Goal: Task Accomplishment & Management: Use online tool/utility

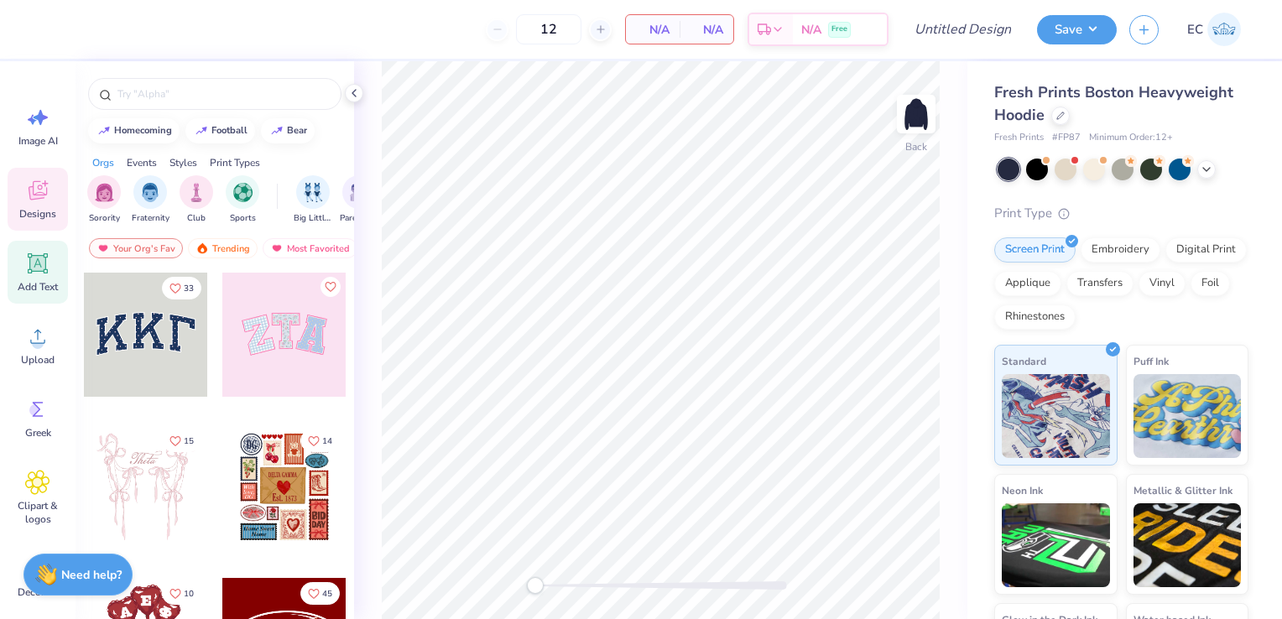
click at [30, 266] on icon at bounding box center [38, 263] width 20 height 20
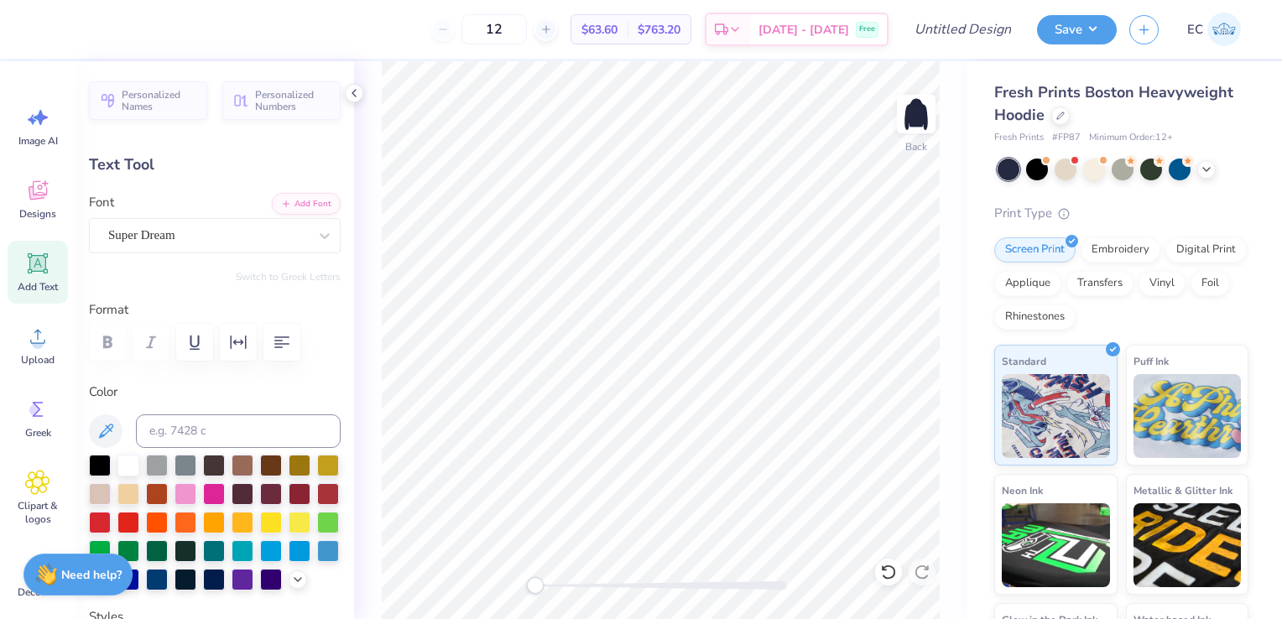
scroll to position [13, 3]
type textarea "D"
click at [212, 239] on div "Super Dream" at bounding box center [208, 235] width 203 height 26
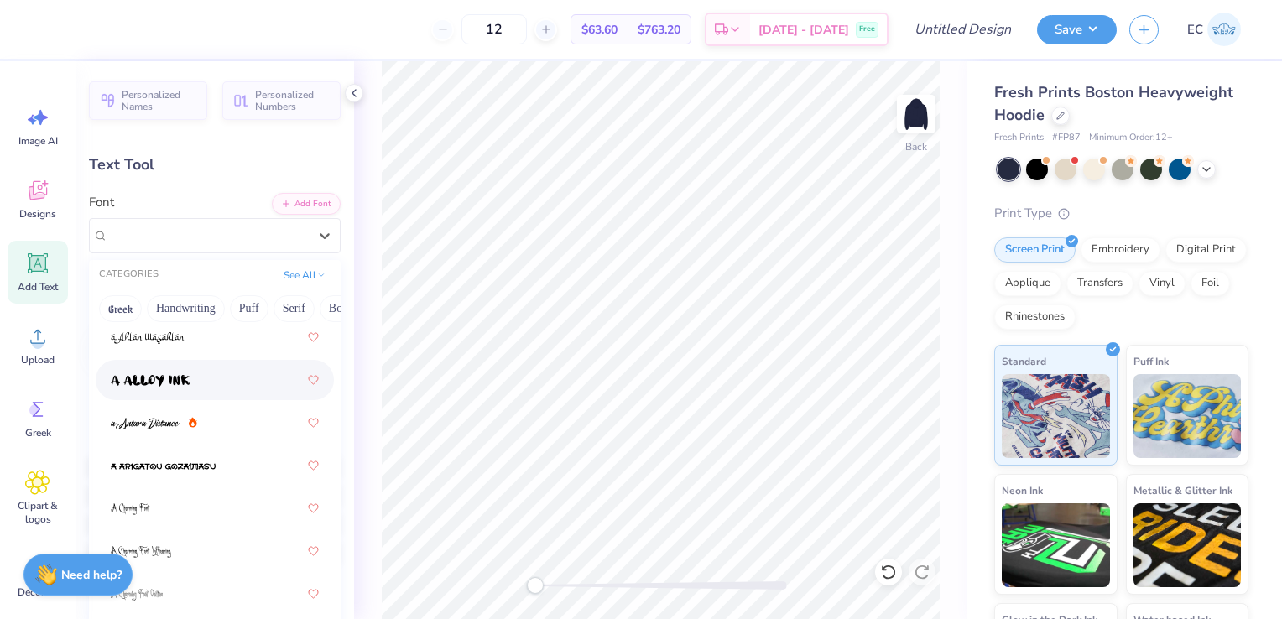
scroll to position [39, 0]
click at [185, 301] on button "Handwriting" at bounding box center [186, 308] width 78 height 27
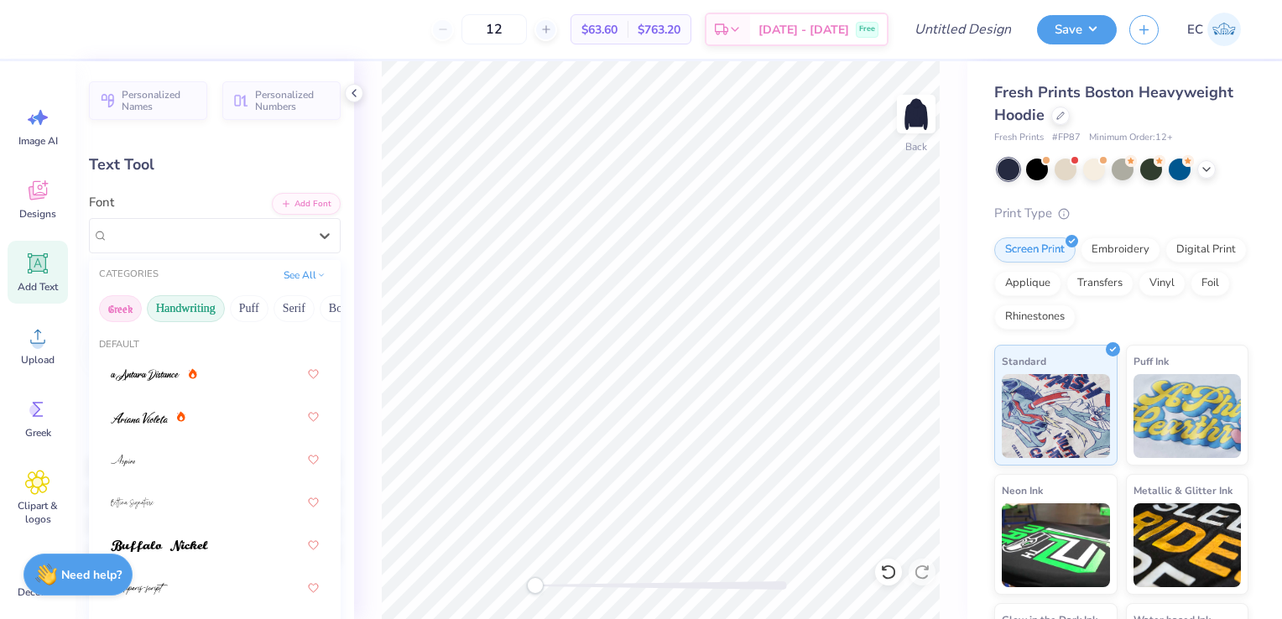
click at [117, 309] on button "Greek" at bounding box center [120, 308] width 43 height 27
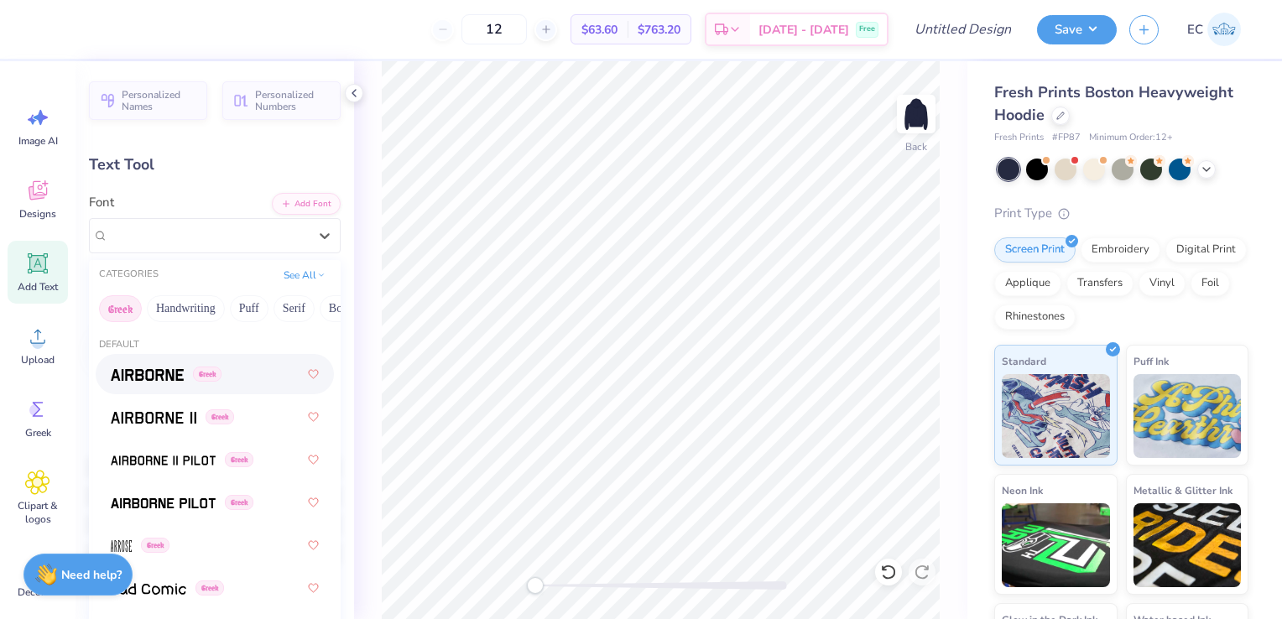
click at [141, 381] on span at bounding box center [147, 375] width 73 height 18
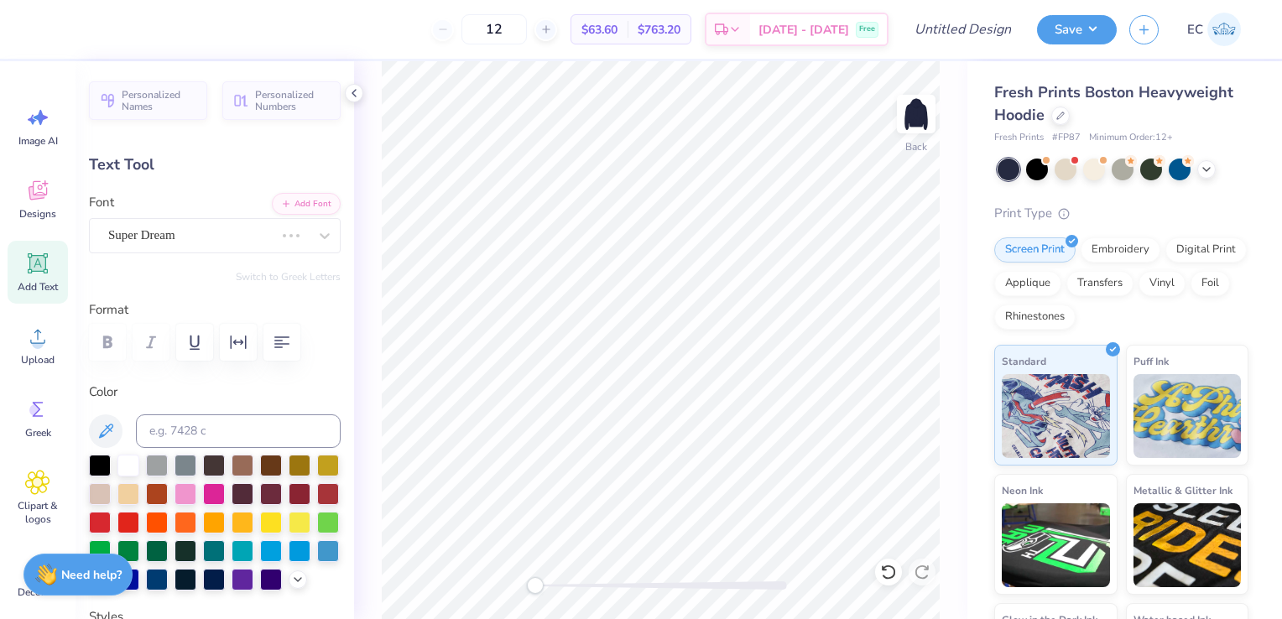
scroll to position [13, 1]
click at [276, 236] on div "Airborne Greek" at bounding box center [208, 235] width 203 height 26
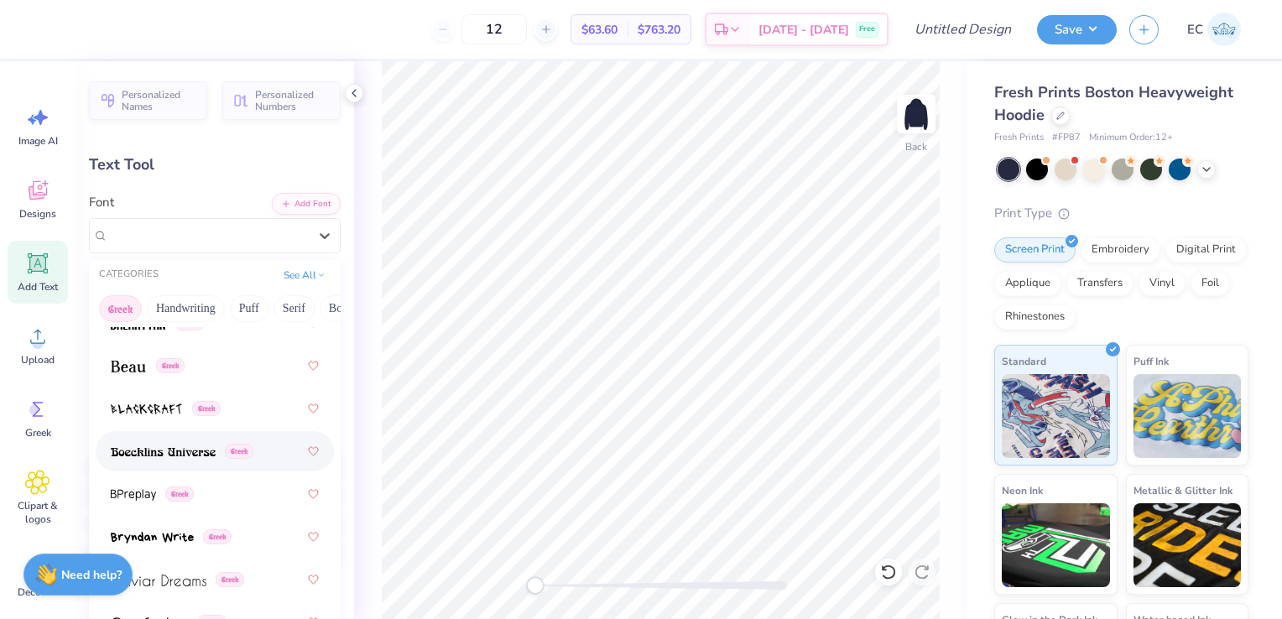
scroll to position [307, 0]
click at [137, 368] on img at bounding box center [128, 368] width 35 height 12
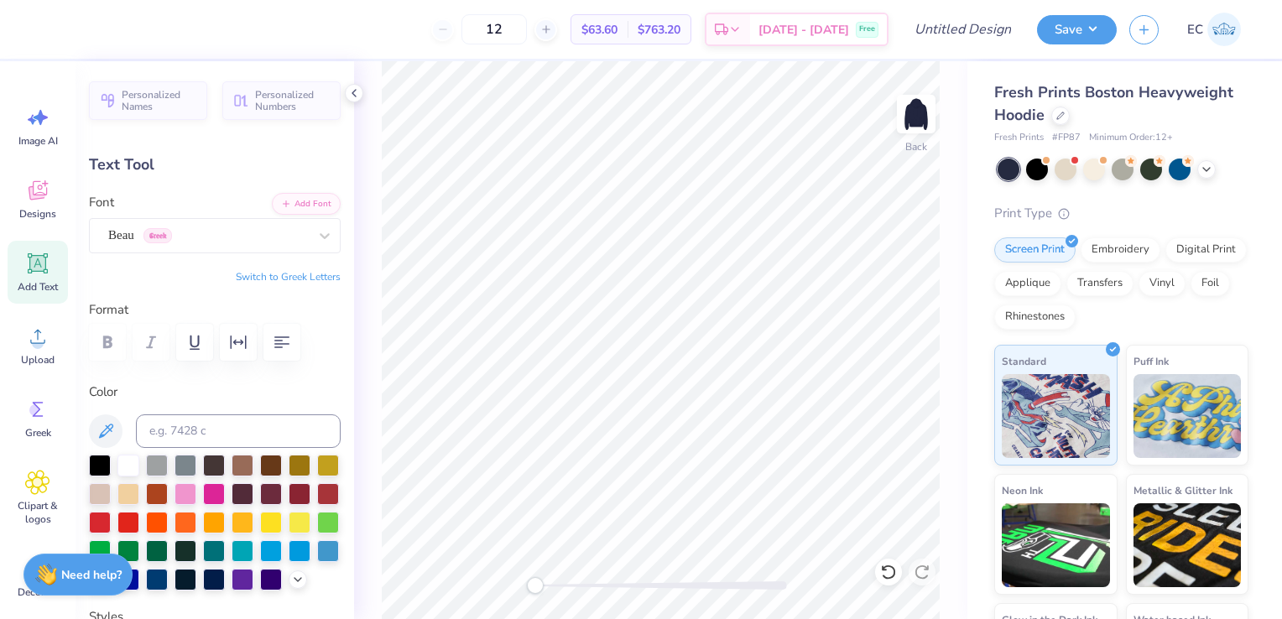
click at [107, 347] on div at bounding box center [215, 342] width 252 height 37
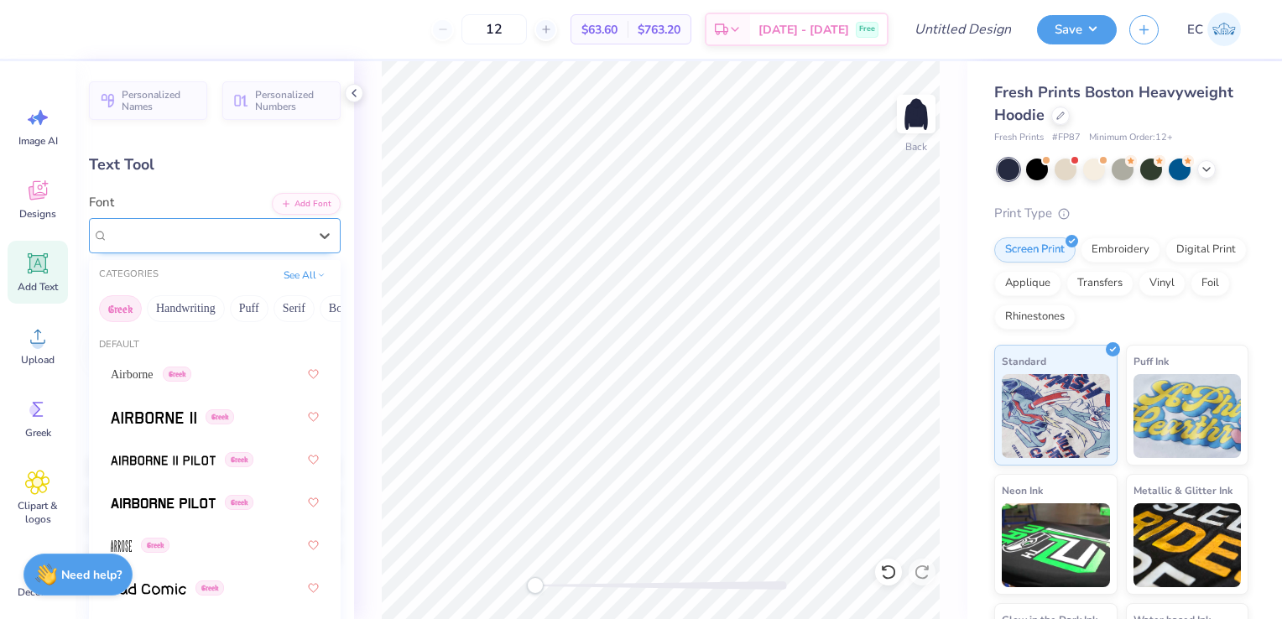
click at [210, 245] on div at bounding box center [208, 235] width 200 height 23
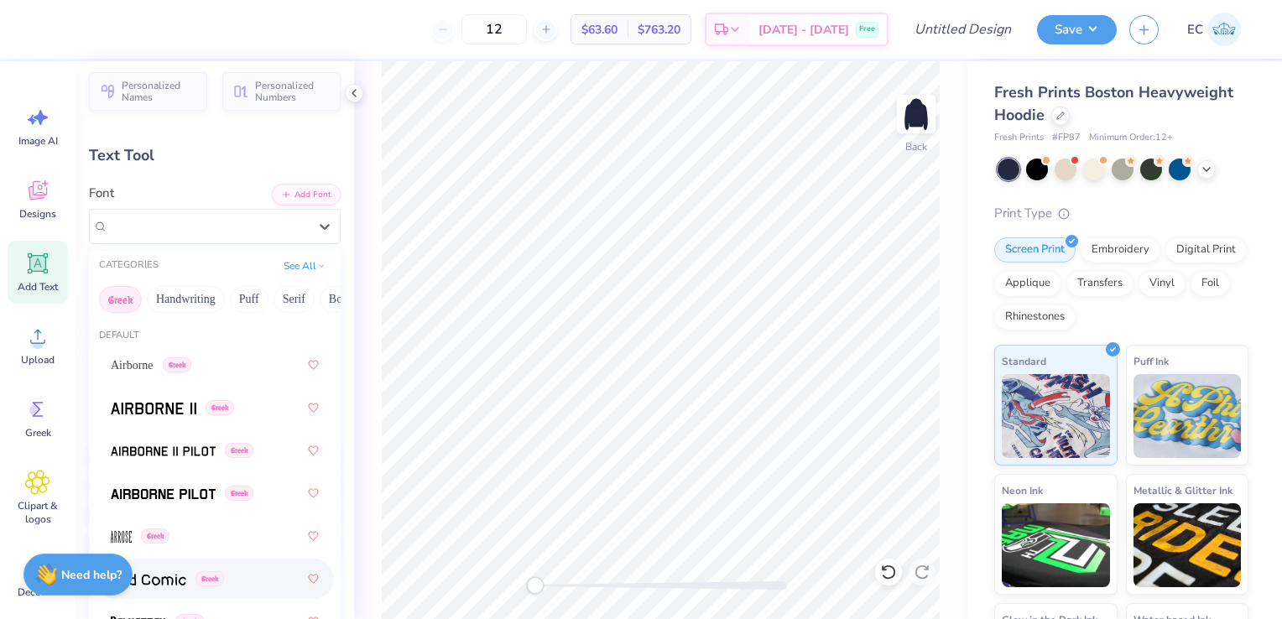
scroll to position [0, 0]
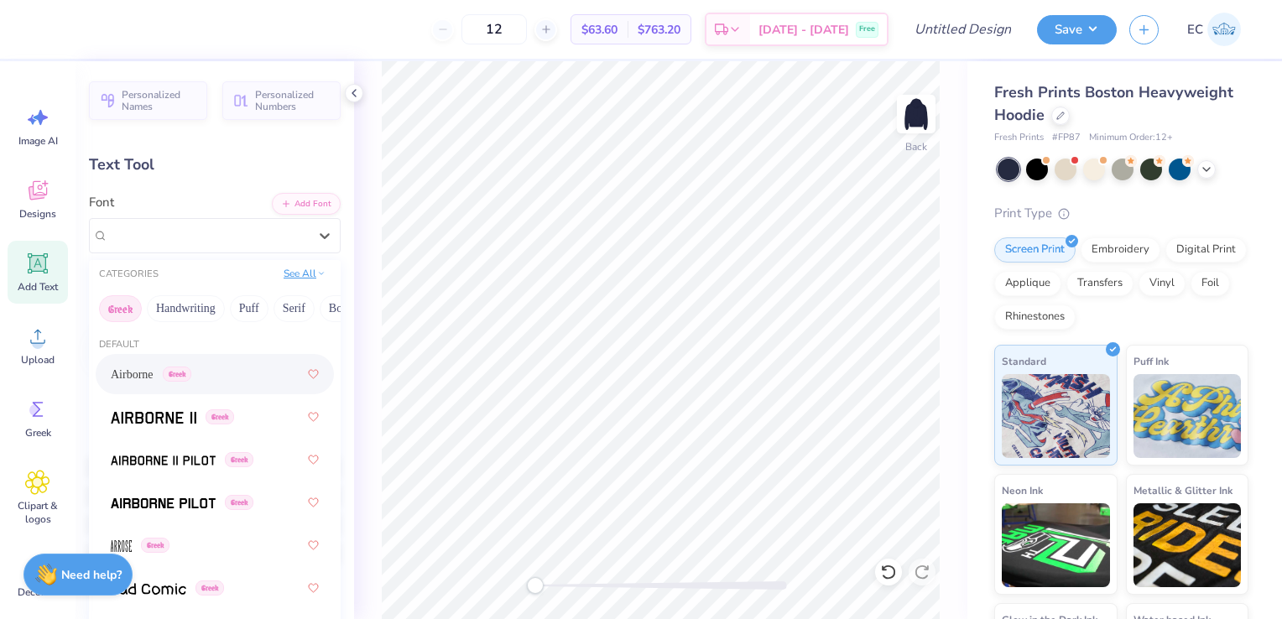
click at [300, 273] on button "See All" at bounding box center [305, 273] width 52 height 17
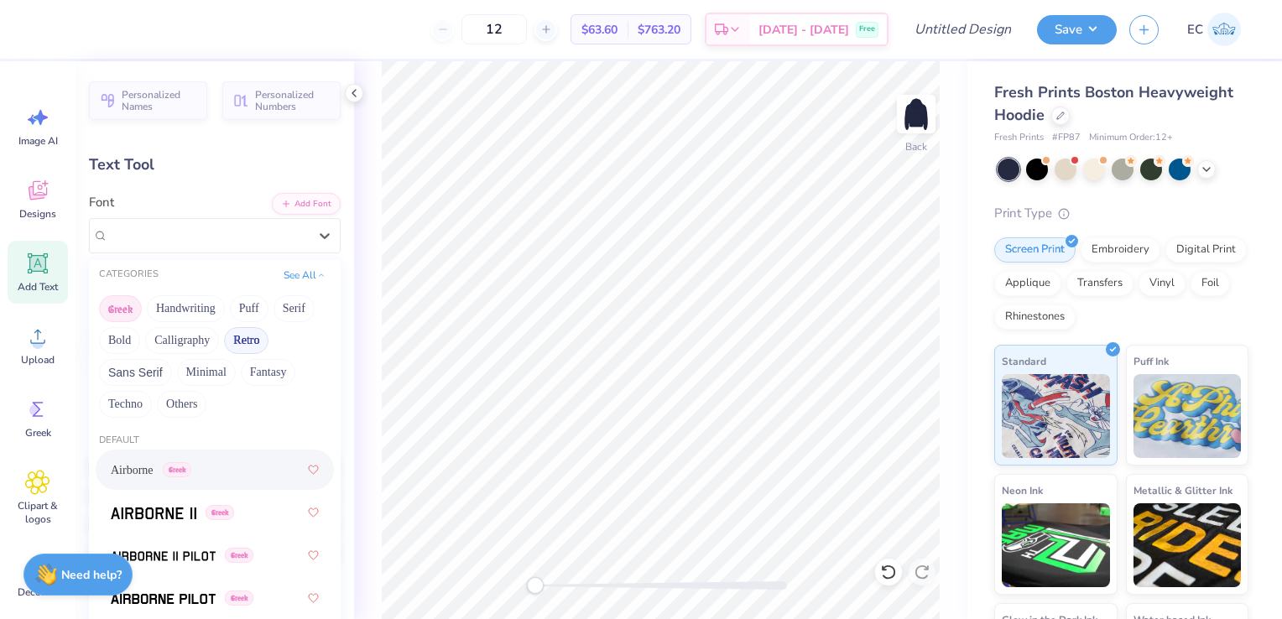
click at [252, 331] on button "Retro" at bounding box center [246, 340] width 44 height 27
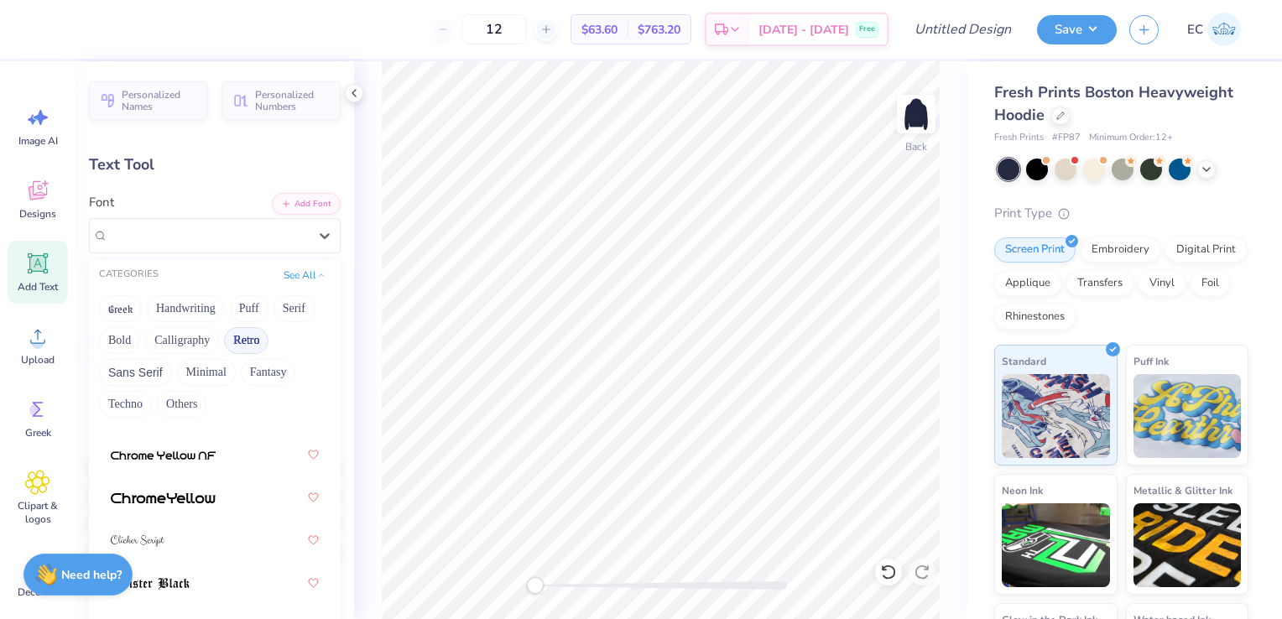
scroll to position [790, 0]
click at [192, 494] on img at bounding box center [163, 493] width 105 height 12
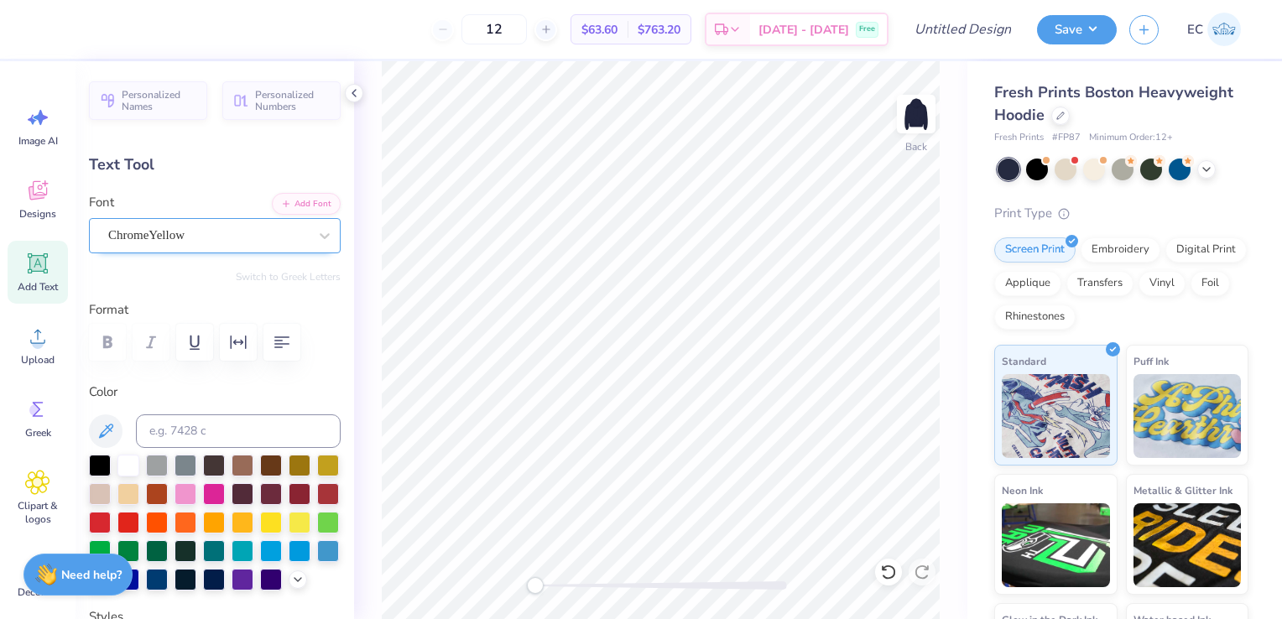
click at [258, 233] on div "ChromeYellow" at bounding box center [208, 235] width 203 height 26
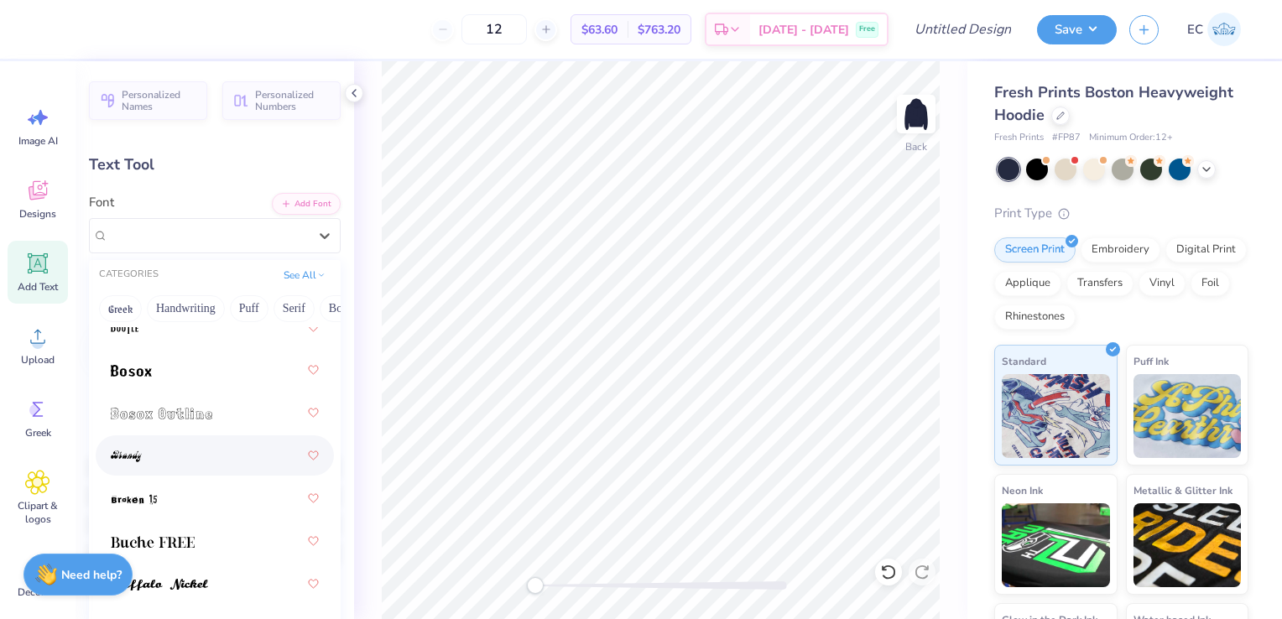
scroll to position [268, 0]
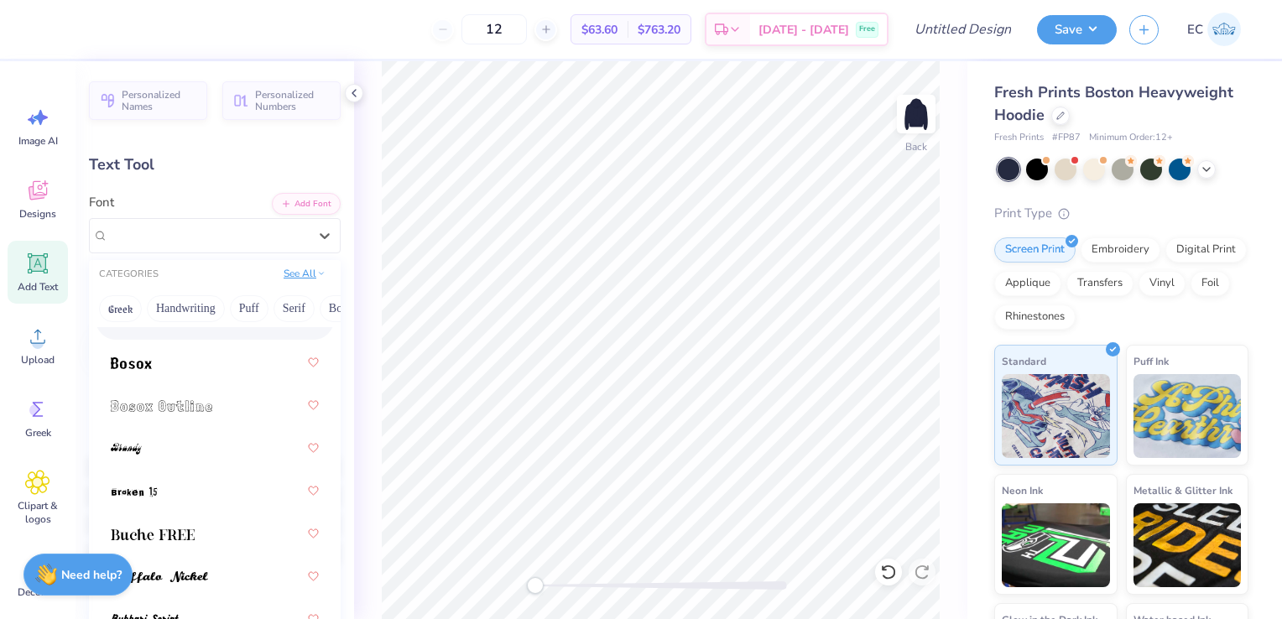
click at [282, 272] on button "See All" at bounding box center [305, 273] width 52 height 17
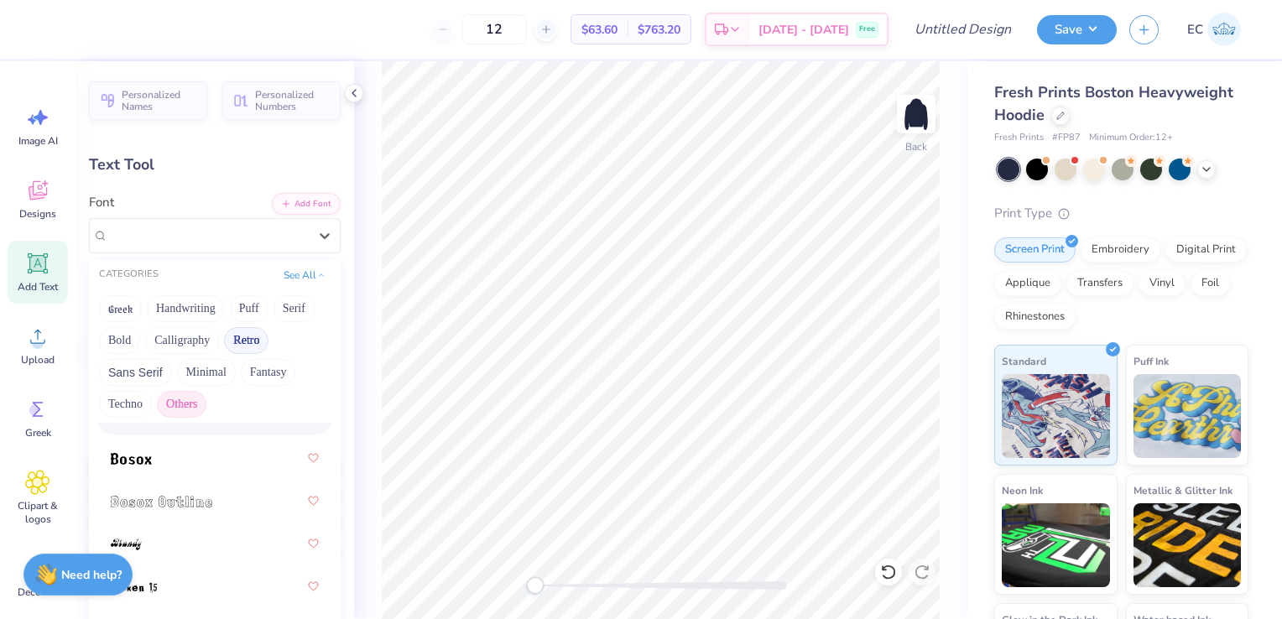
click at [190, 409] on button "Others" at bounding box center [182, 404] width 50 height 27
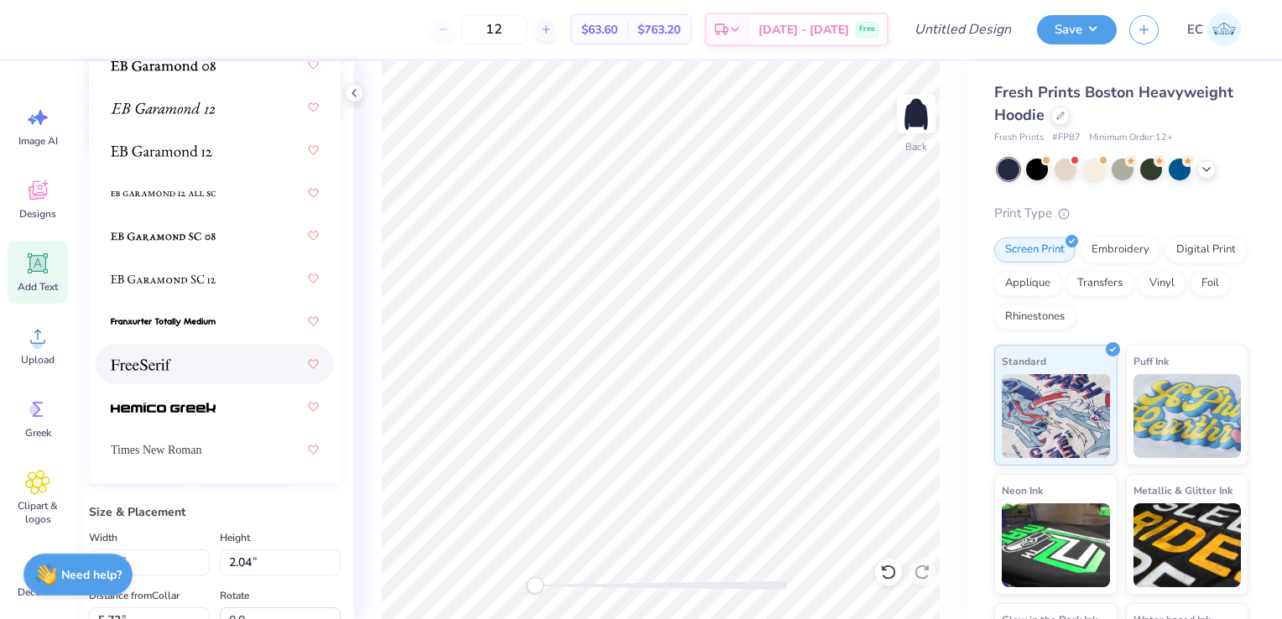
scroll to position [446, 0]
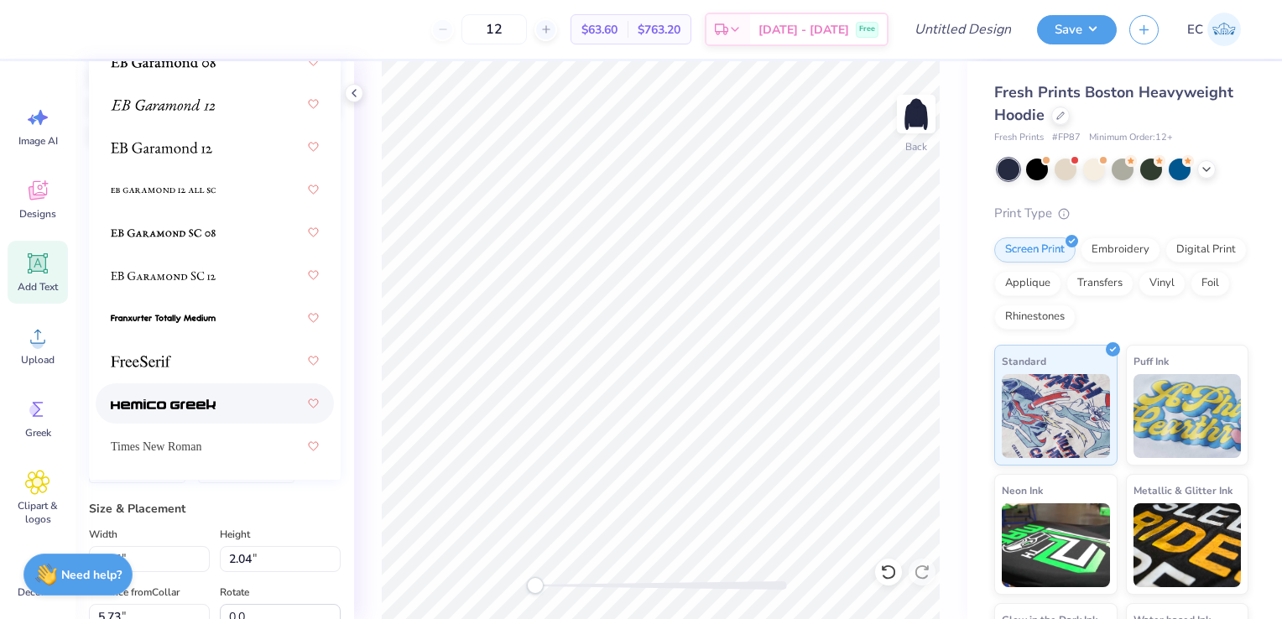
click at [222, 402] on div at bounding box center [215, 403] width 208 height 30
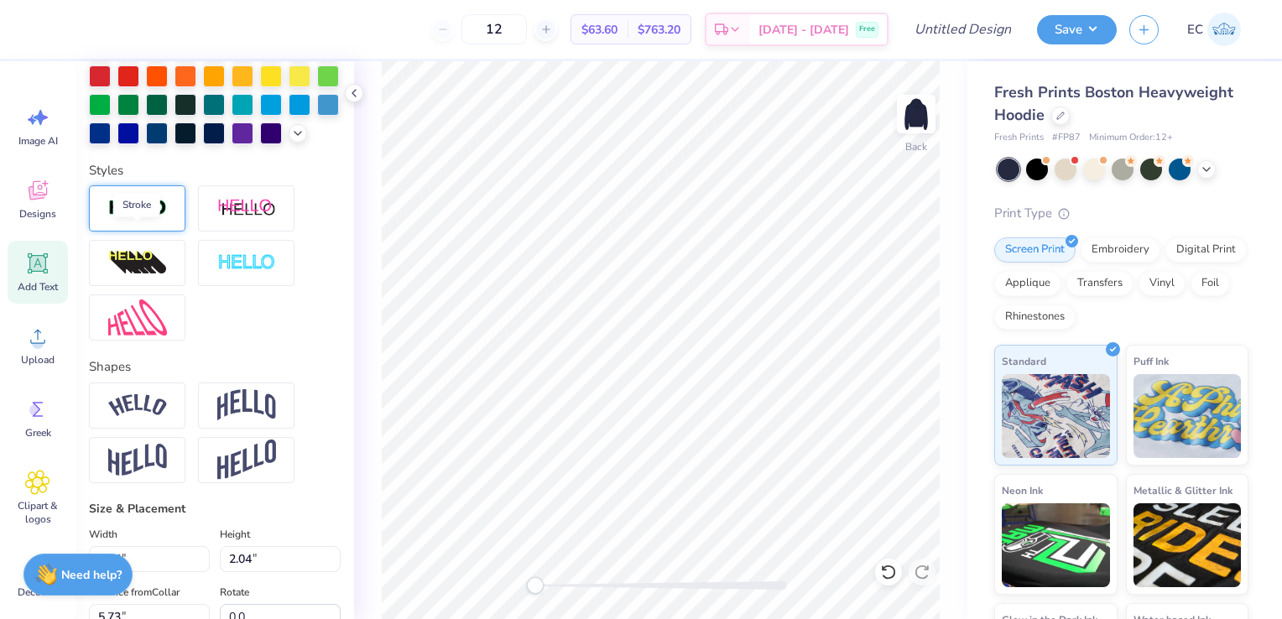
click at [144, 218] on img at bounding box center [137, 208] width 59 height 19
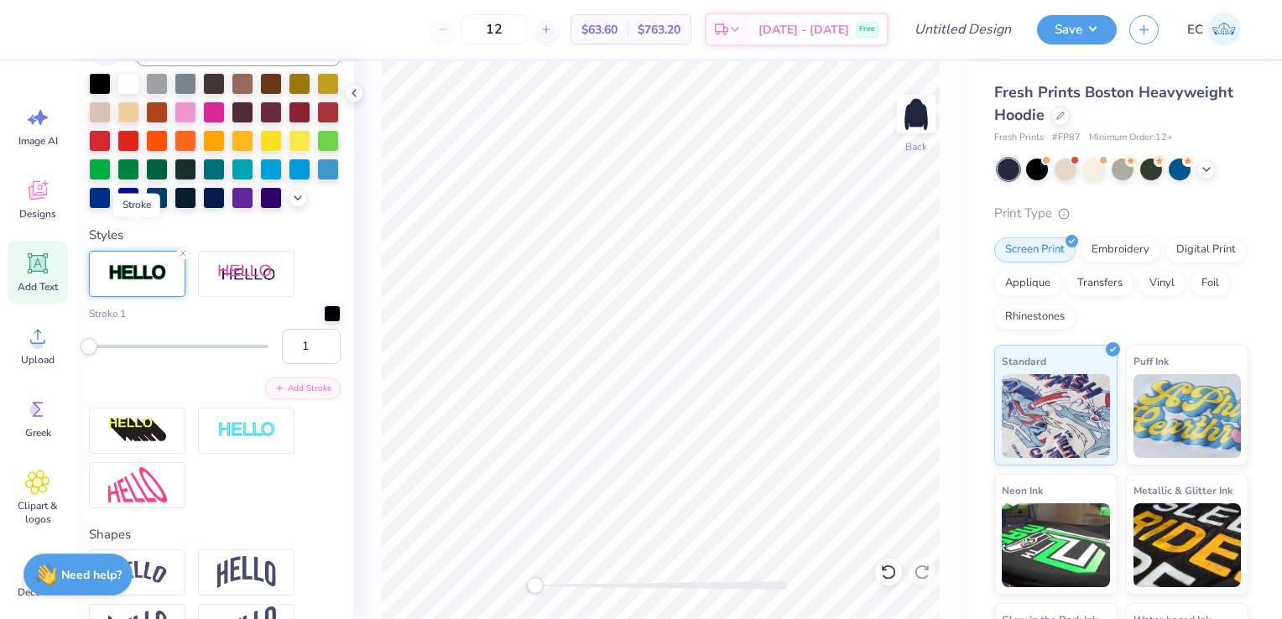
scroll to position [511, 0]
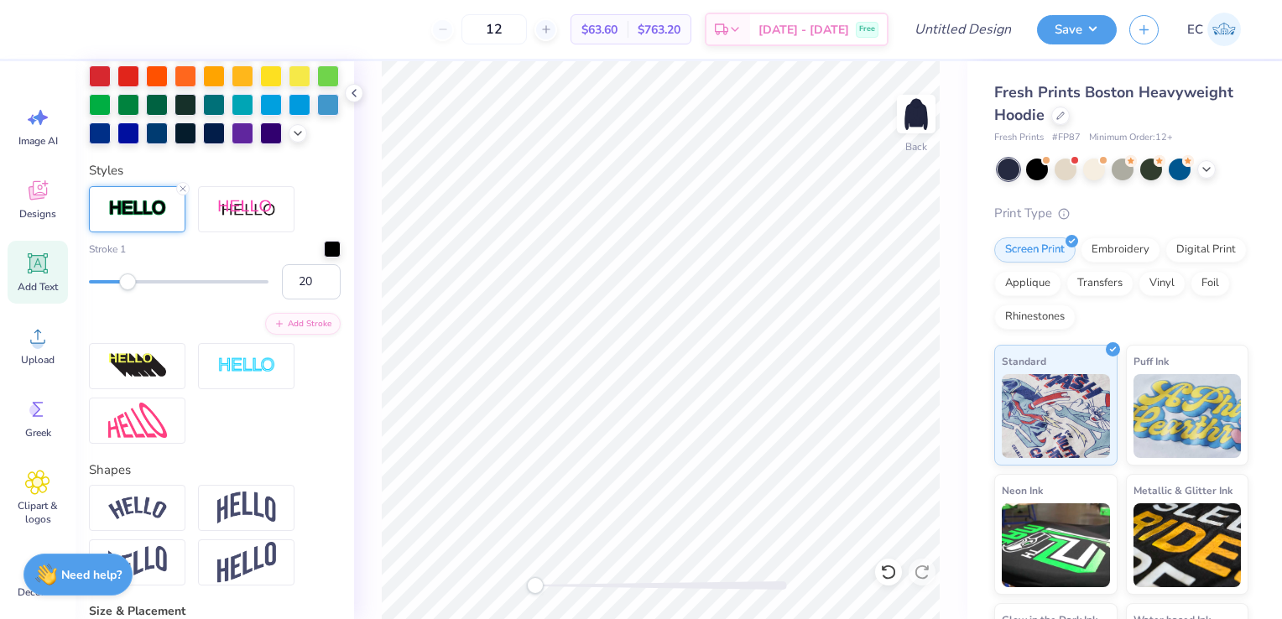
type input "19"
drag, startPoint x: 93, startPoint y: 314, endPoint x: 119, endPoint y: 314, distance: 26.0
click at [119, 290] on div "Accessibility label" at bounding box center [119, 282] width 17 height 17
type input "1"
drag, startPoint x: 112, startPoint y: 310, endPoint x: 77, endPoint y: 316, distance: 34.9
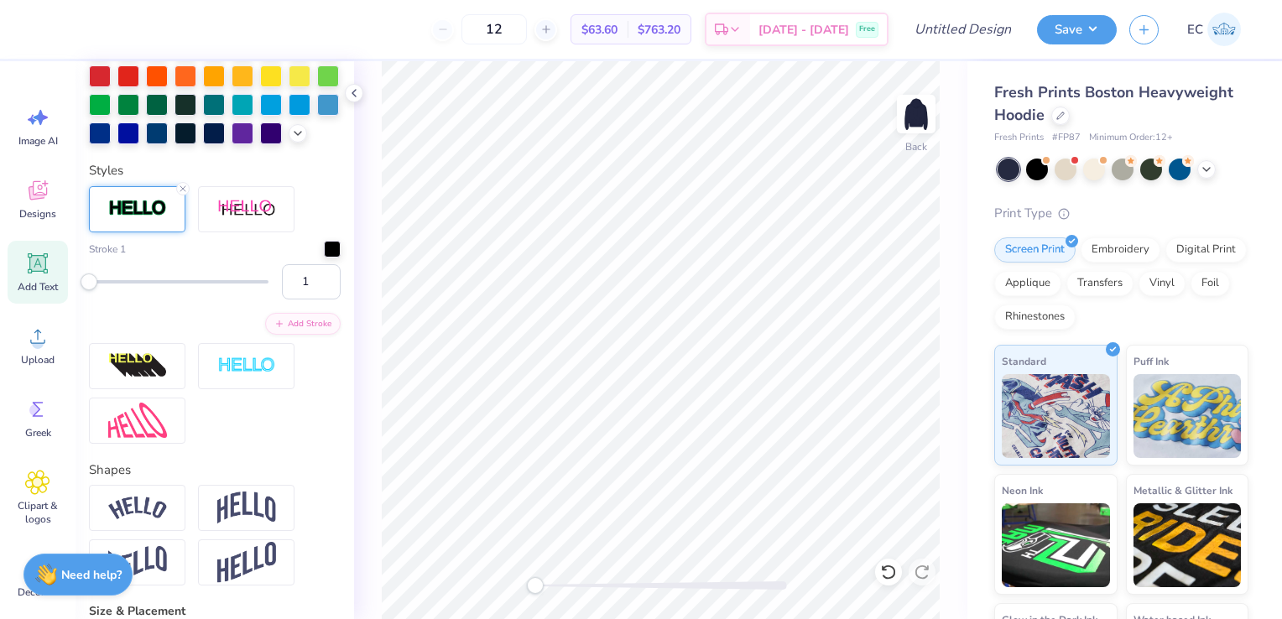
click at [77, 316] on div "Personalized Names Personalized Numbers Text Tool Add Font Font Hemico Greek Gr…" at bounding box center [215, 340] width 279 height 558
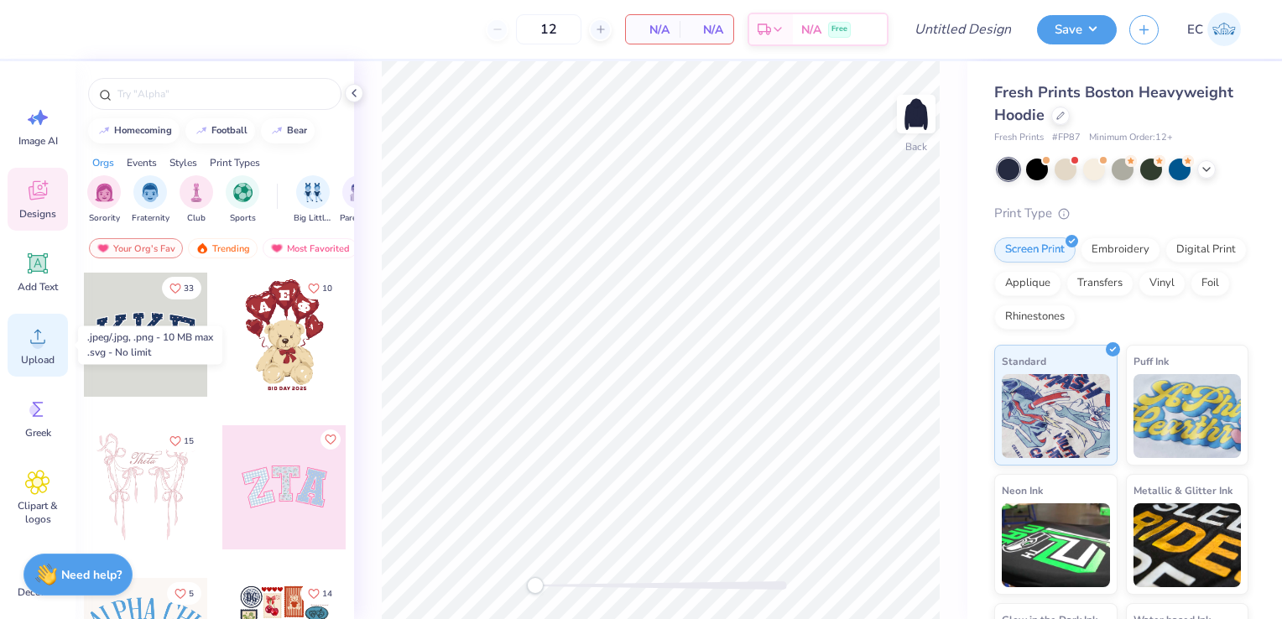
click at [43, 353] on span "Upload" at bounding box center [38, 359] width 34 height 13
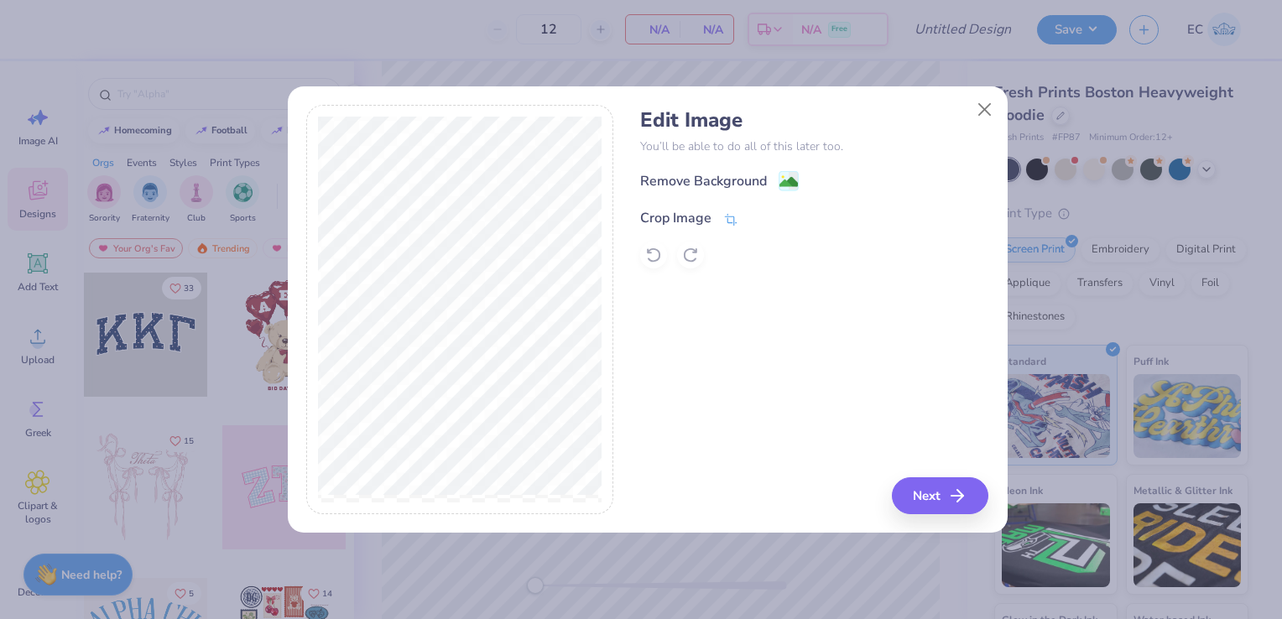
click at [728, 218] on icon at bounding box center [730, 219] width 15 height 15
click at [755, 213] on icon at bounding box center [758, 216] width 10 height 10
click at [788, 182] on image at bounding box center [788, 184] width 18 height 18
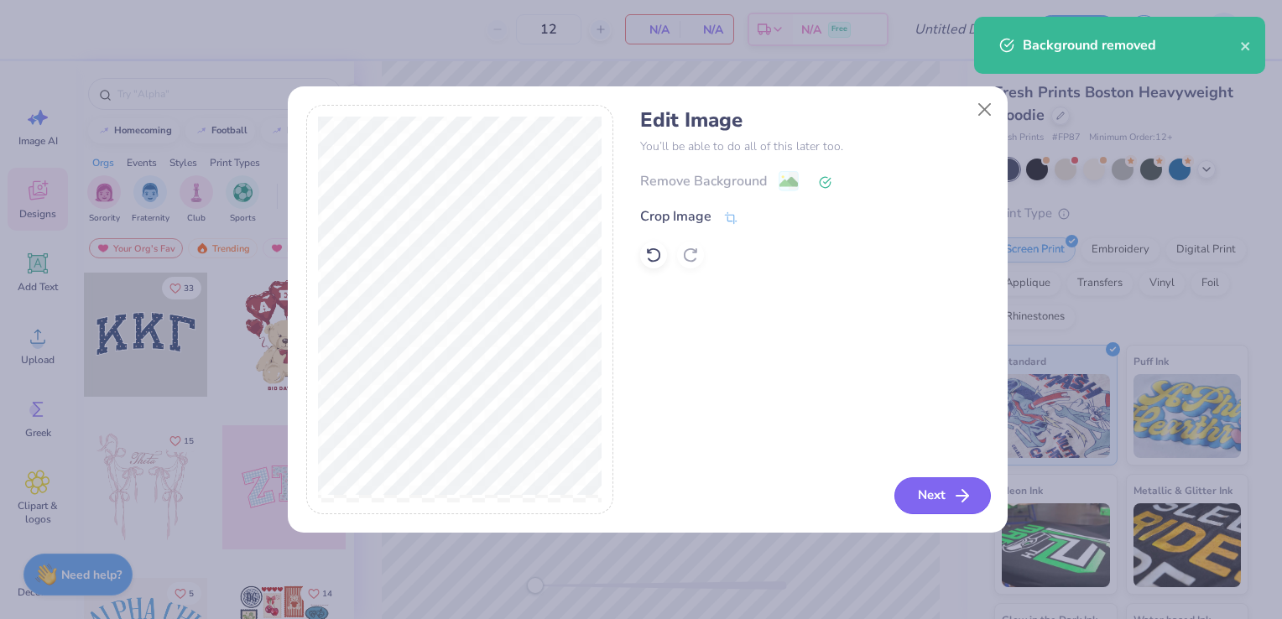
click at [967, 491] on icon "button" at bounding box center [962, 496] width 20 height 20
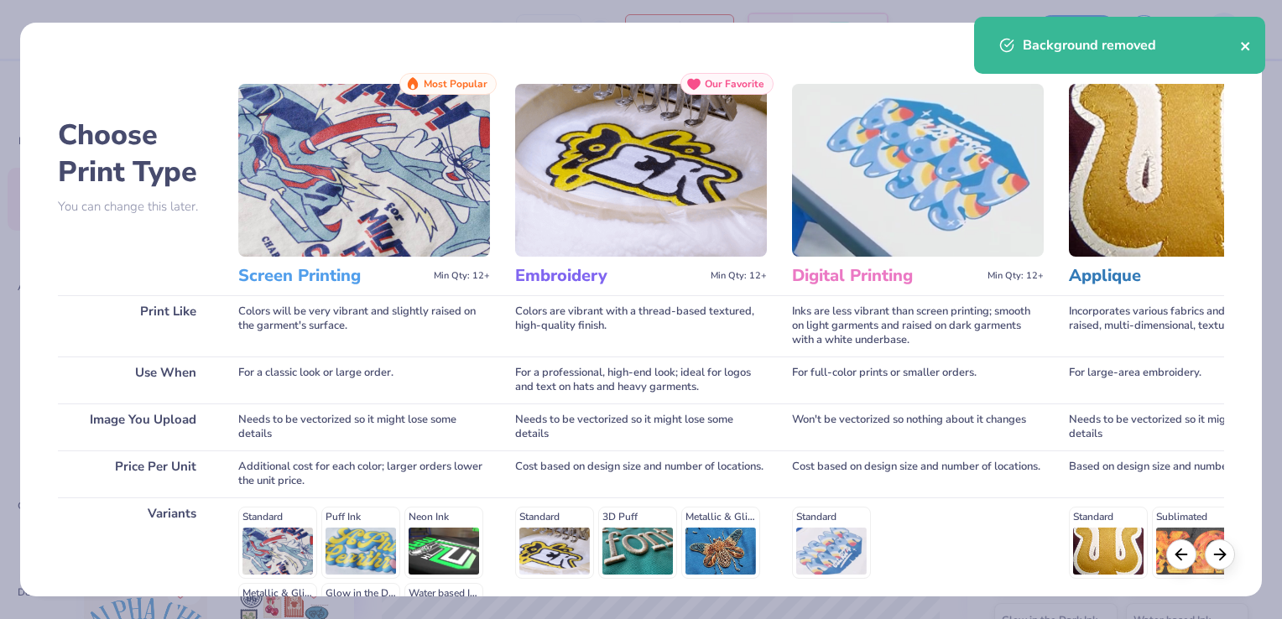
click at [1249, 41] on icon "close" at bounding box center [1246, 45] width 12 height 13
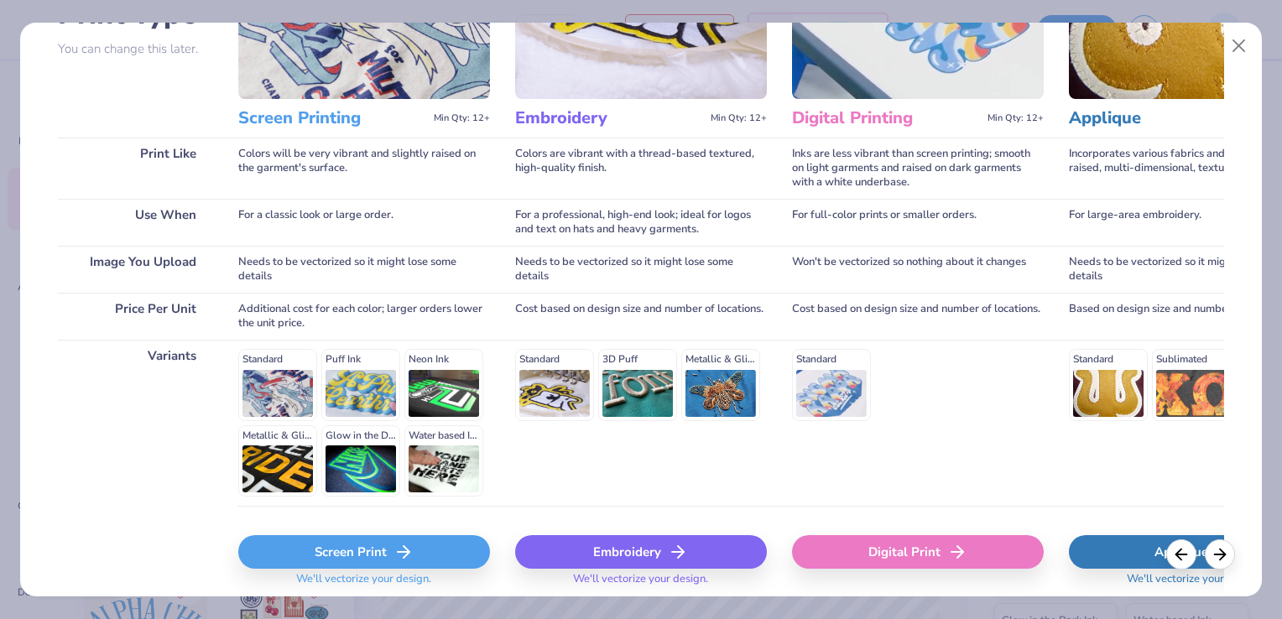
scroll to position [216, 0]
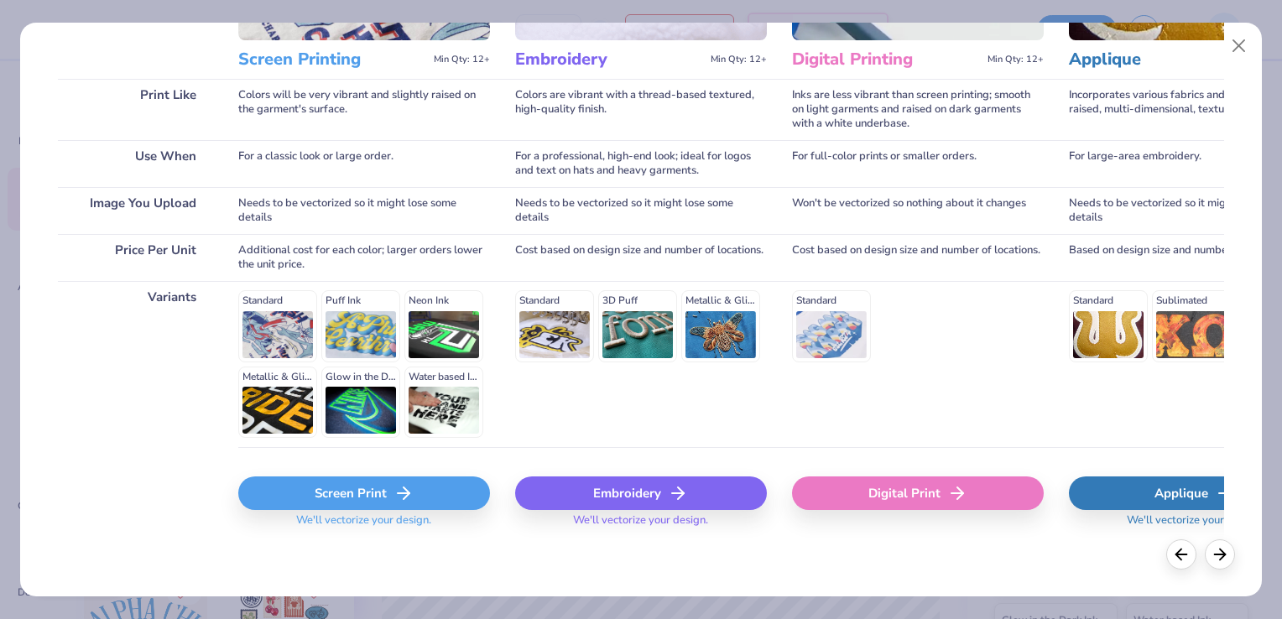
click at [369, 493] on div "Screen Print" at bounding box center [364, 494] width 252 height 34
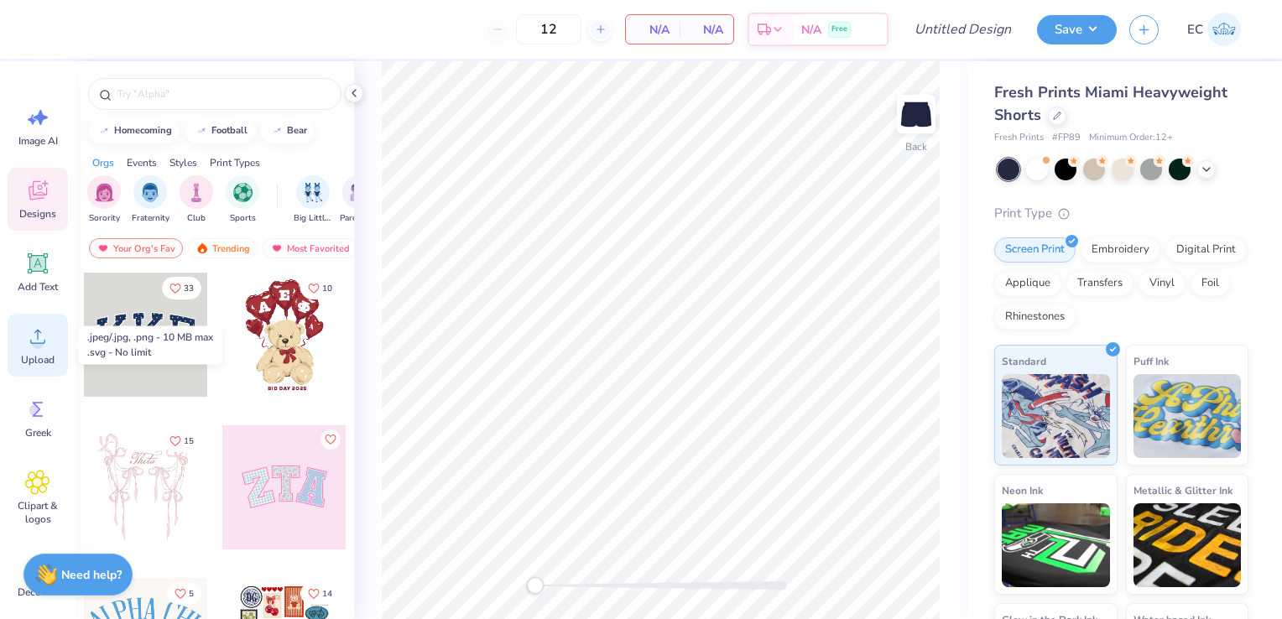
click at [34, 354] on span "Upload" at bounding box center [38, 359] width 34 height 13
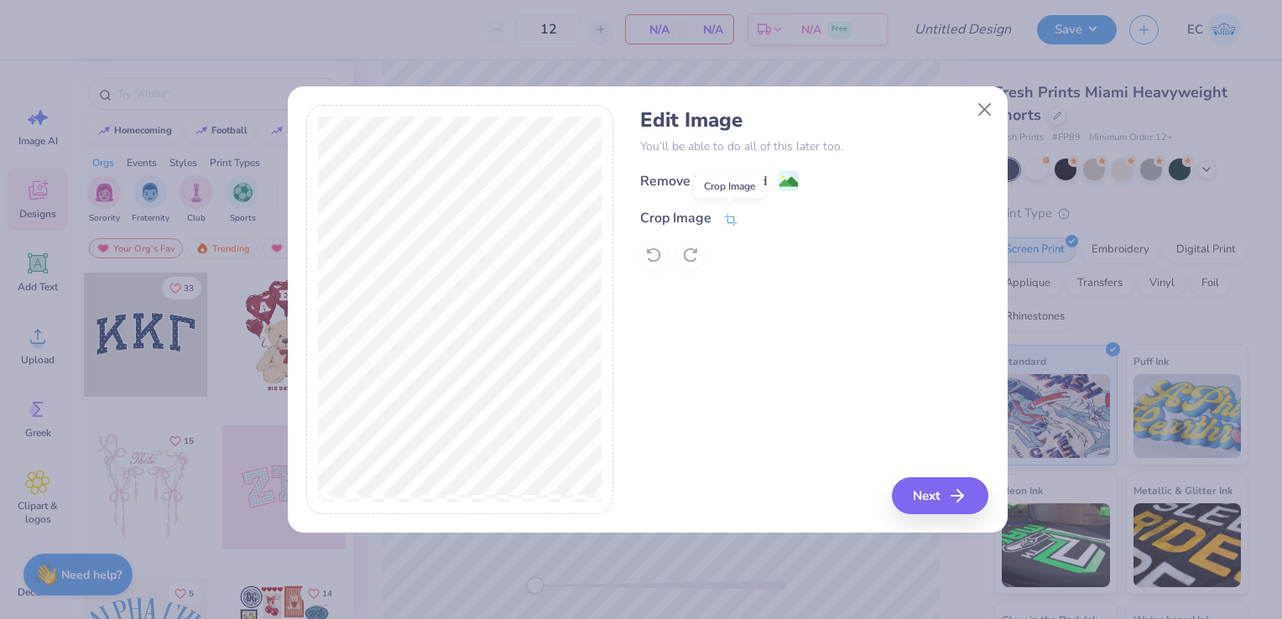
click at [735, 214] on icon at bounding box center [730, 219] width 15 height 15
click at [753, 214] on icon at bounding box center [758, 216] width 10 height 10
click at [787, 181] on image at bounding box center [788, 184] width 18 height 18
click at [733, 214] on icon at bounding box center [730, 219] width 15 height 15
click at [758, 213] on icon at bounding box center [758, 216] width 10 height 10
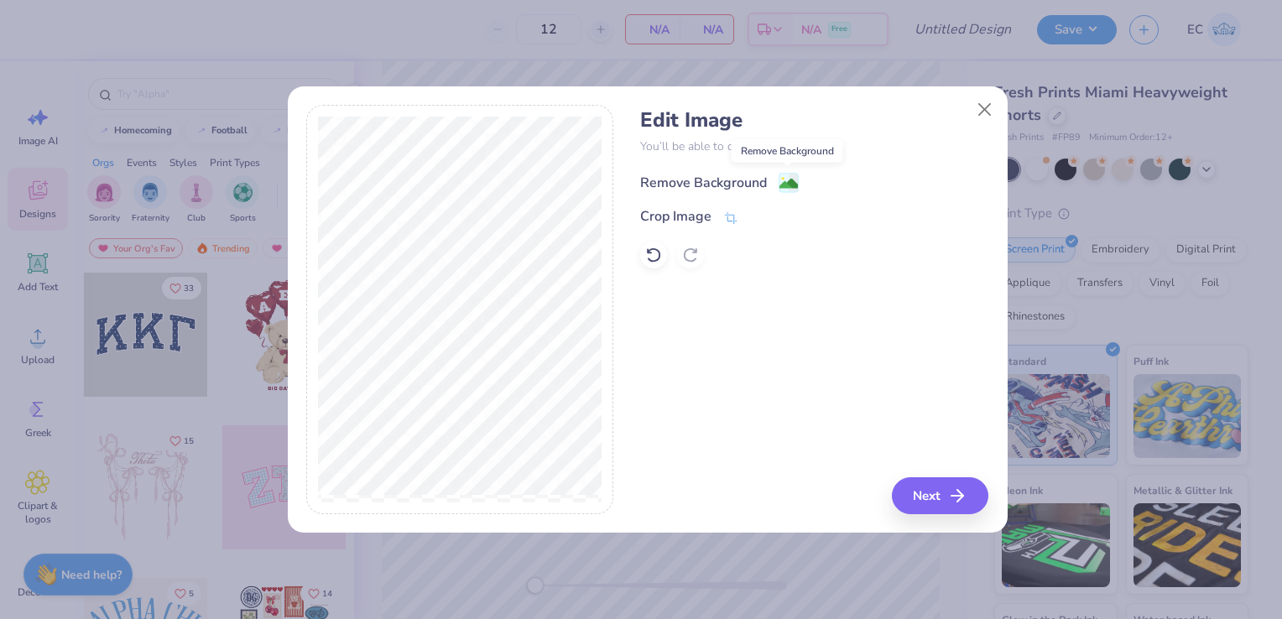
click at [789, 180] on image at bounding box center [788, 184] width 18 height 18
click at [737, 216] on icon at bounding box center [730, 219] width 15 height 15
click at [847, 270] on div "Edit Image You’ll be able to do all of this later too. Remove Background Crop I…" at bounding box center [814, 309] width 348 height 409
click at [759, 216] on icon at bounding box center [758, 216] width 10 height 10
click at [934, 504] on button "Next" at bounding box center [942, 495] width 96 height 37
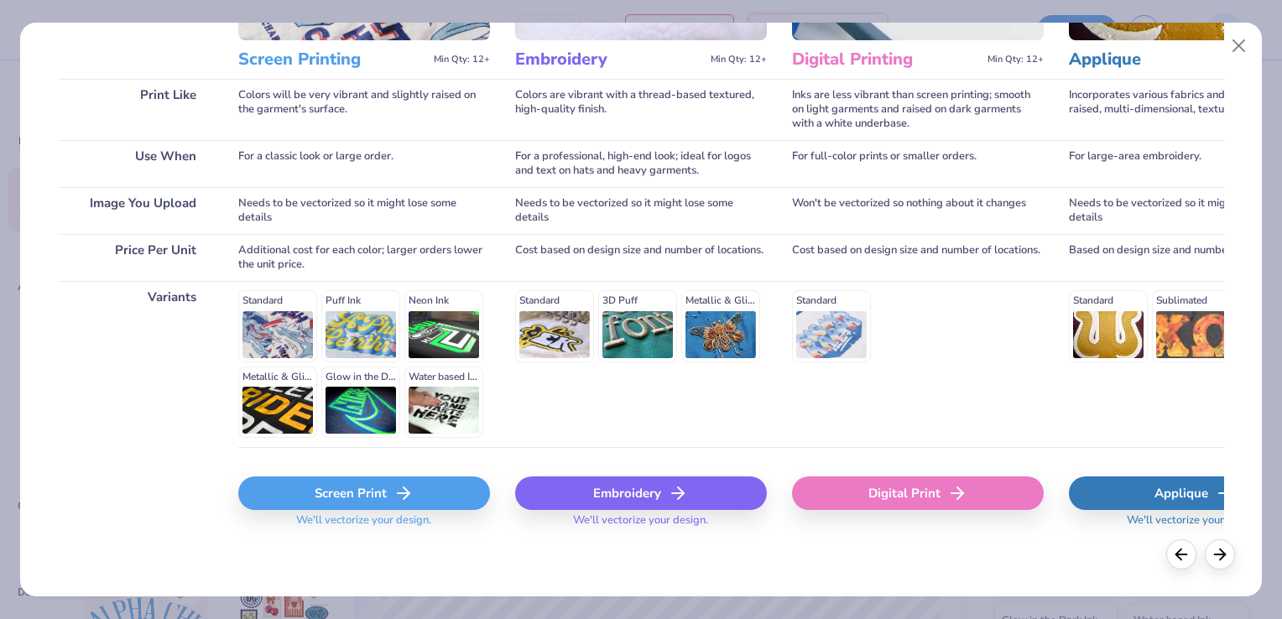
scroll to position [216, 0]
click at [348, 499] on div "Screen Print" at bounding box center [364, 494] width 252 height 34
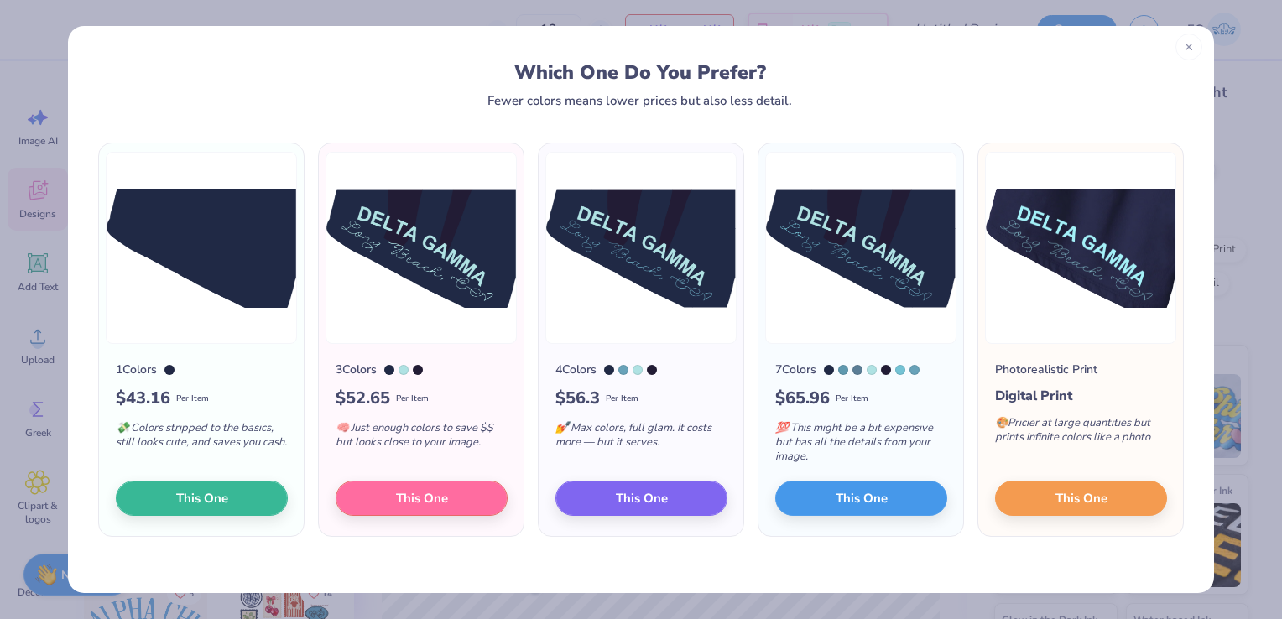
click at [1187, 48] on line at bounding box center [1189, 47] width 6 height 6
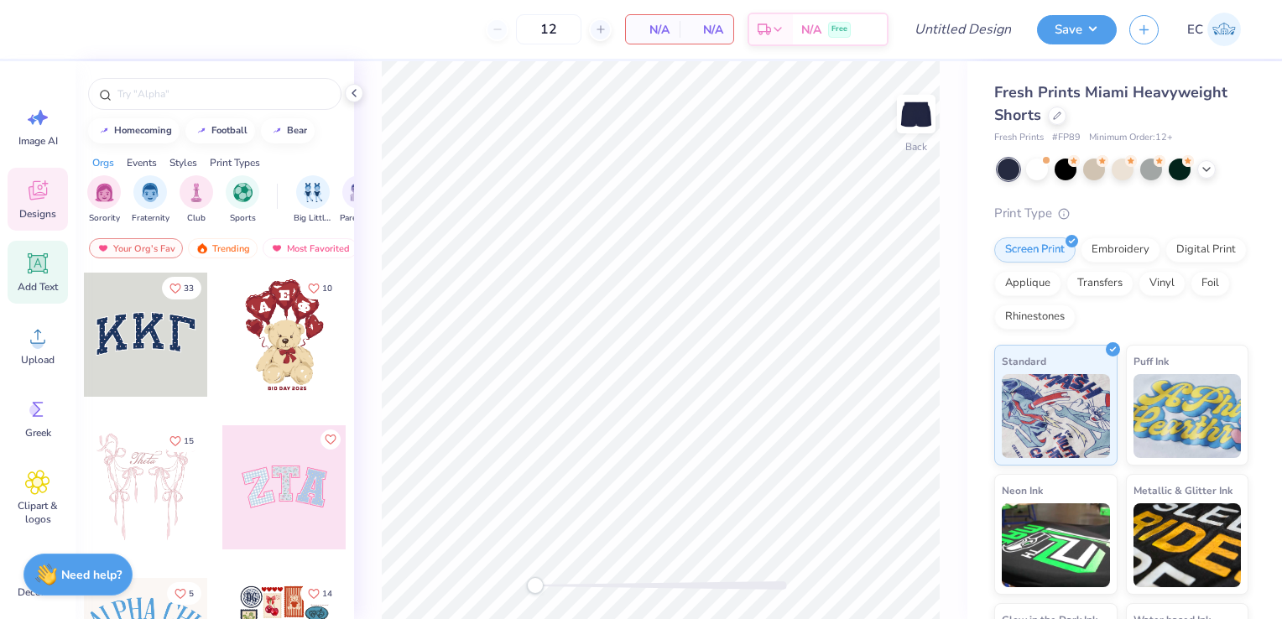
click at [37, 277] on div "Add Text" at bounding box center [38, 272] width 60 height 63
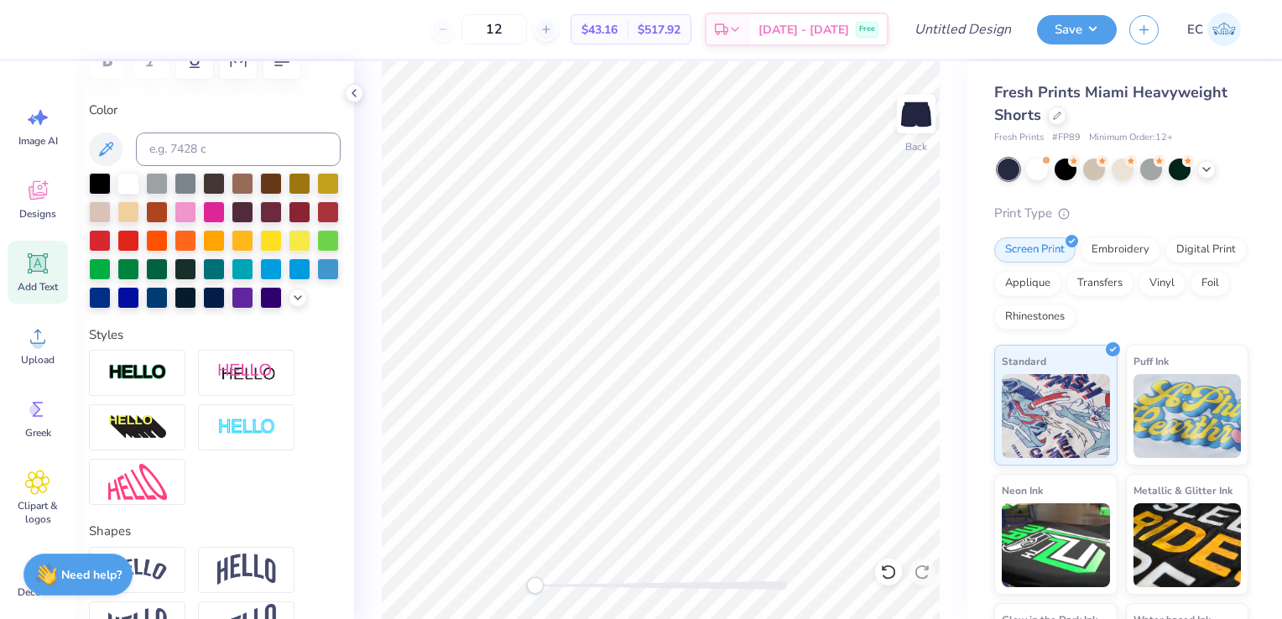
scroll to position [284, 0]
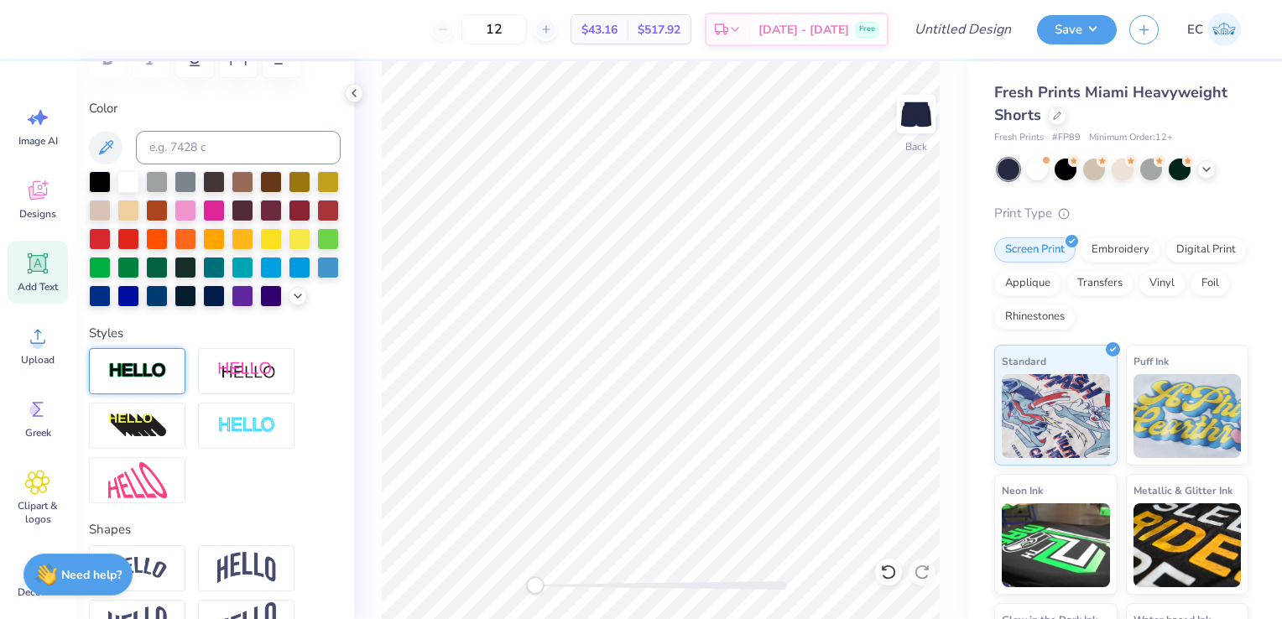
type textarea "DELTA GAMMA"
click at [151, 381] on img at bounding box center [137, 371] width 59 height 19
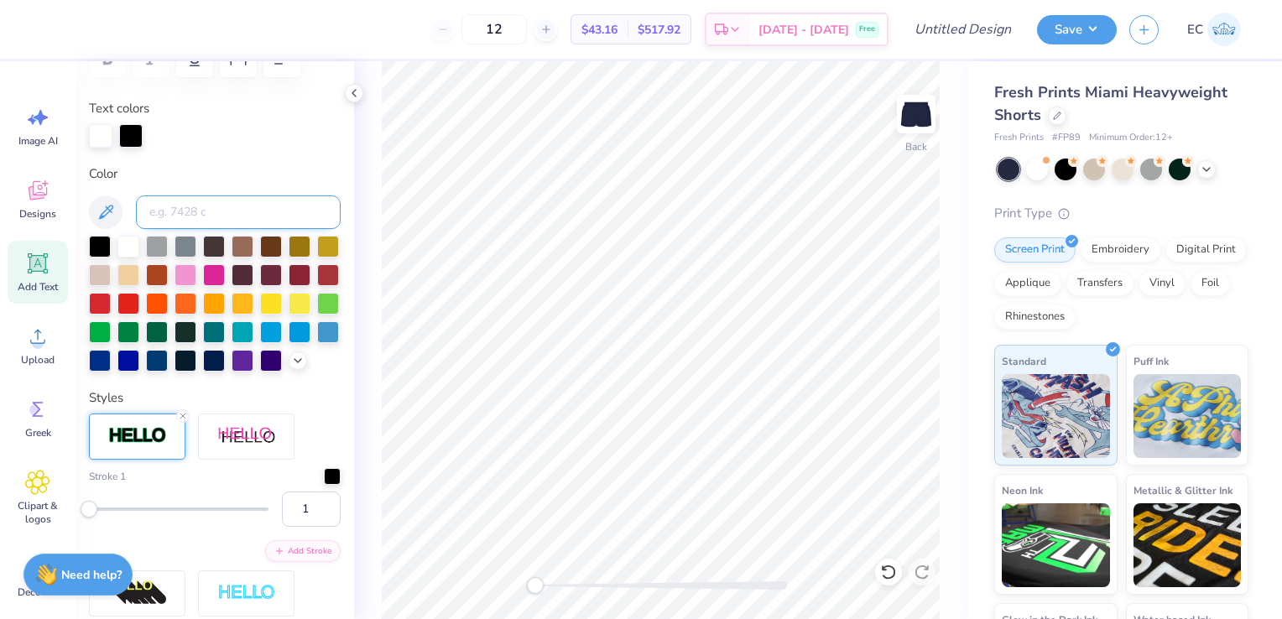
click at [193, 216] on input at bounding box center [238, 212] width 205 height 34
type input "317c"
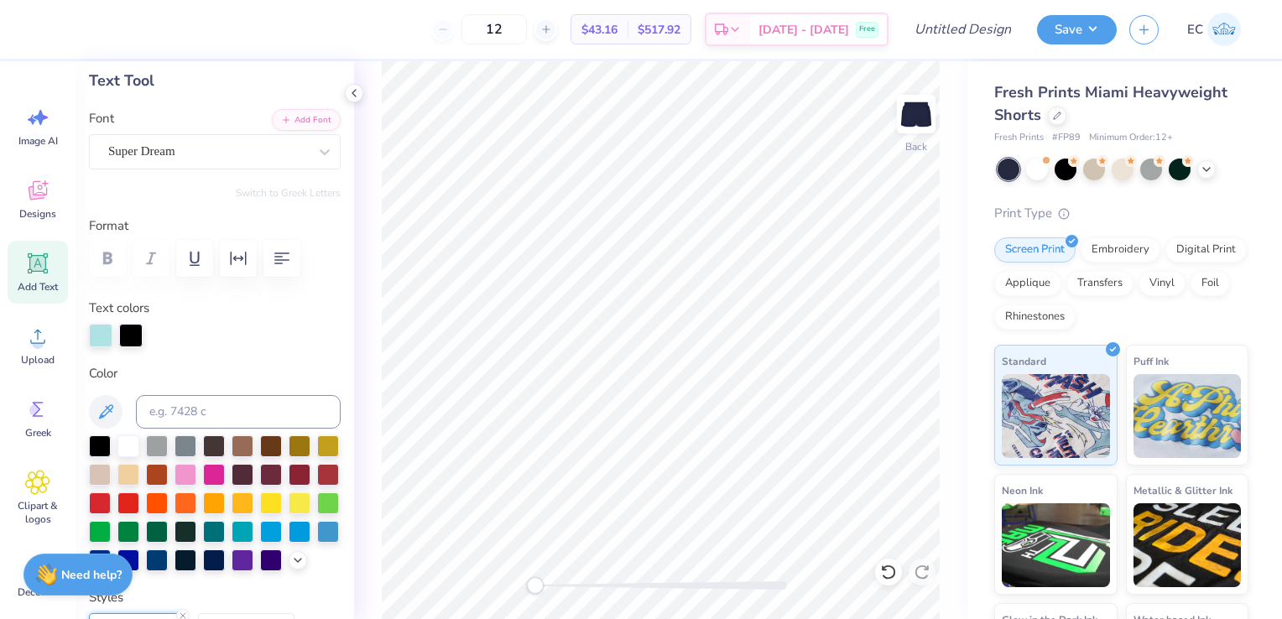
scroll to position [76, 0]
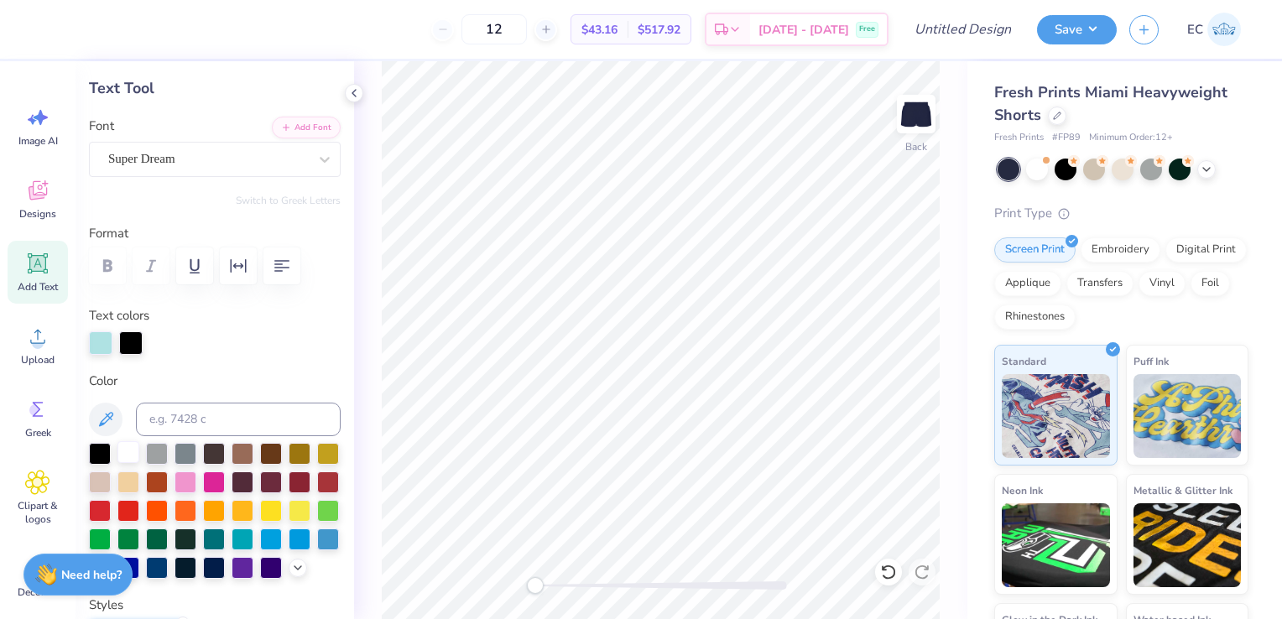
type textarea "DELTA GAMMA"
click at [120, 442] on div at bounding box center [128, 452] width 22 height 22
type input "7.27"
type input "0.82"
type input "4.84"
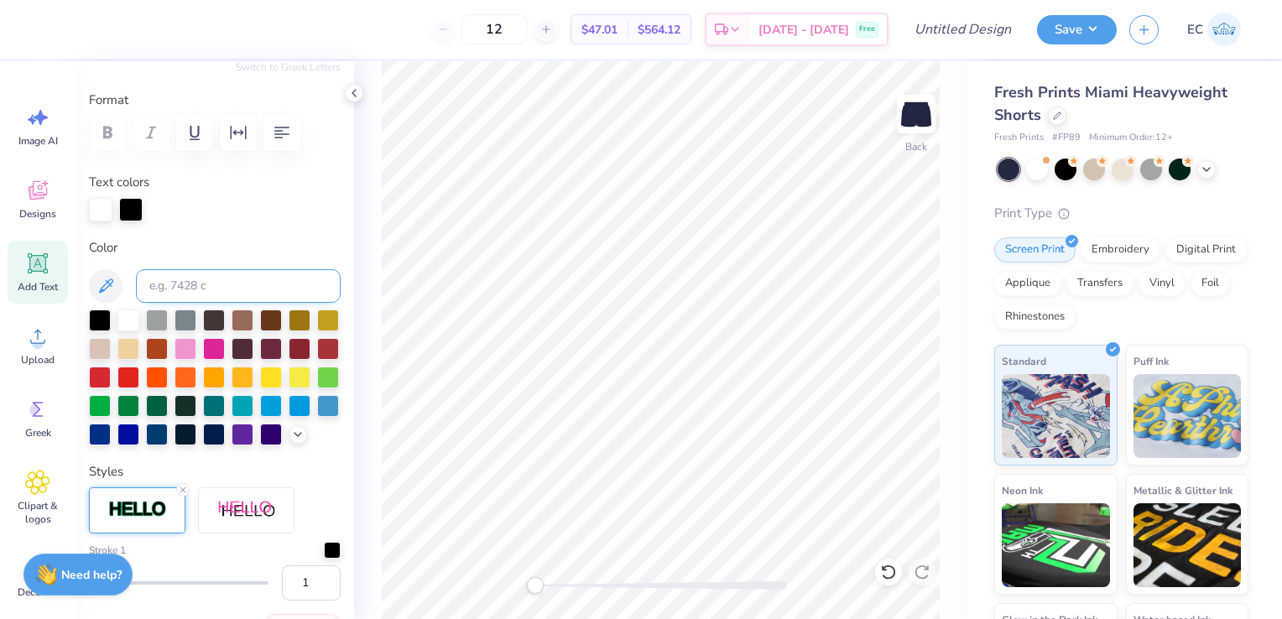
scroll to position [211, 0]
click at [145, 519] on img at bounding box center [137, 508] width 59 height 19
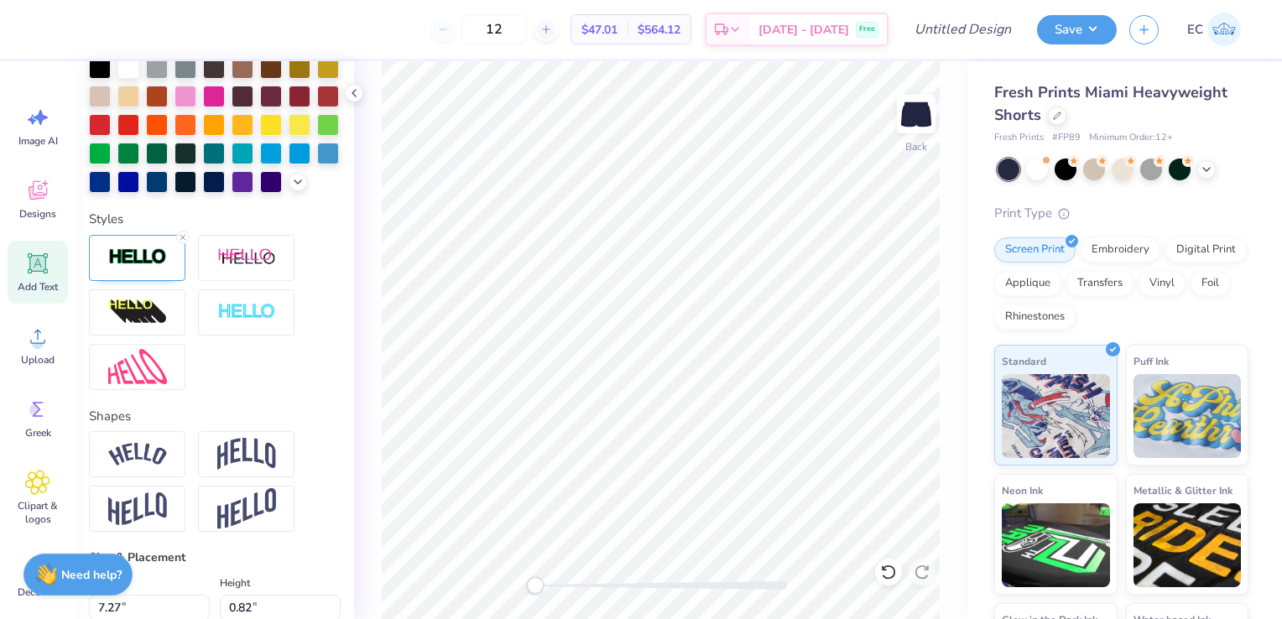
scroll to position [463, 0]
click at [149, 280] on div at bounding box center [137, 257] width 96 height 46
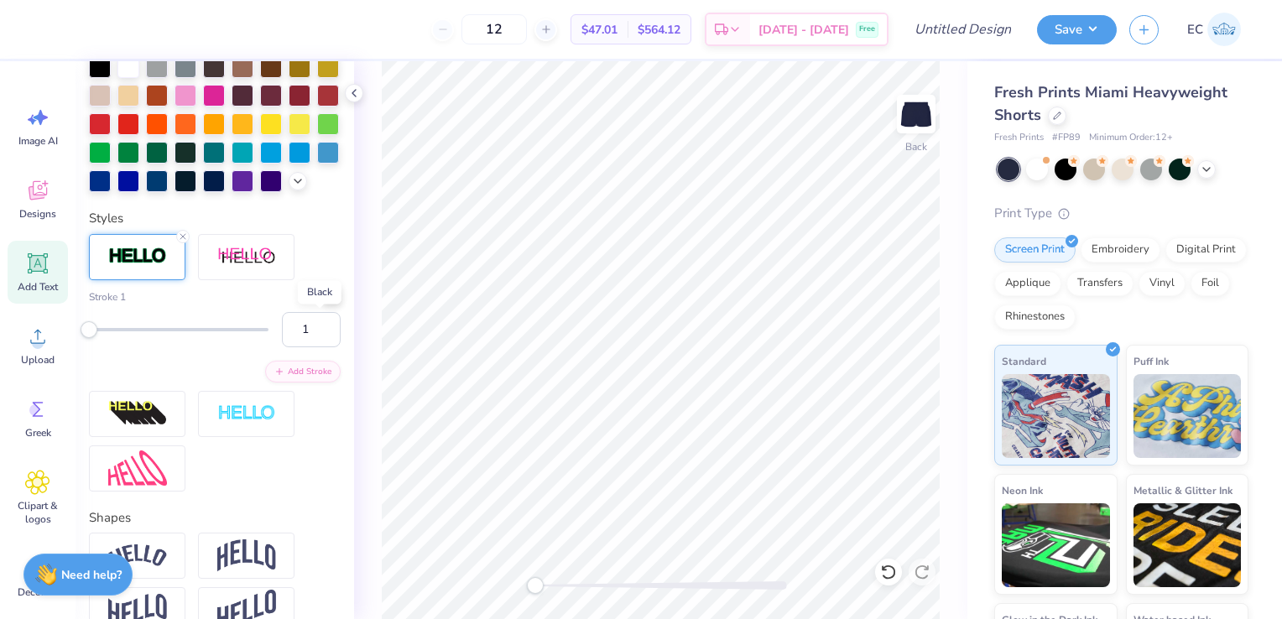
click at [326, 304] on div at bounding box center [332, 295] width 17 height 17
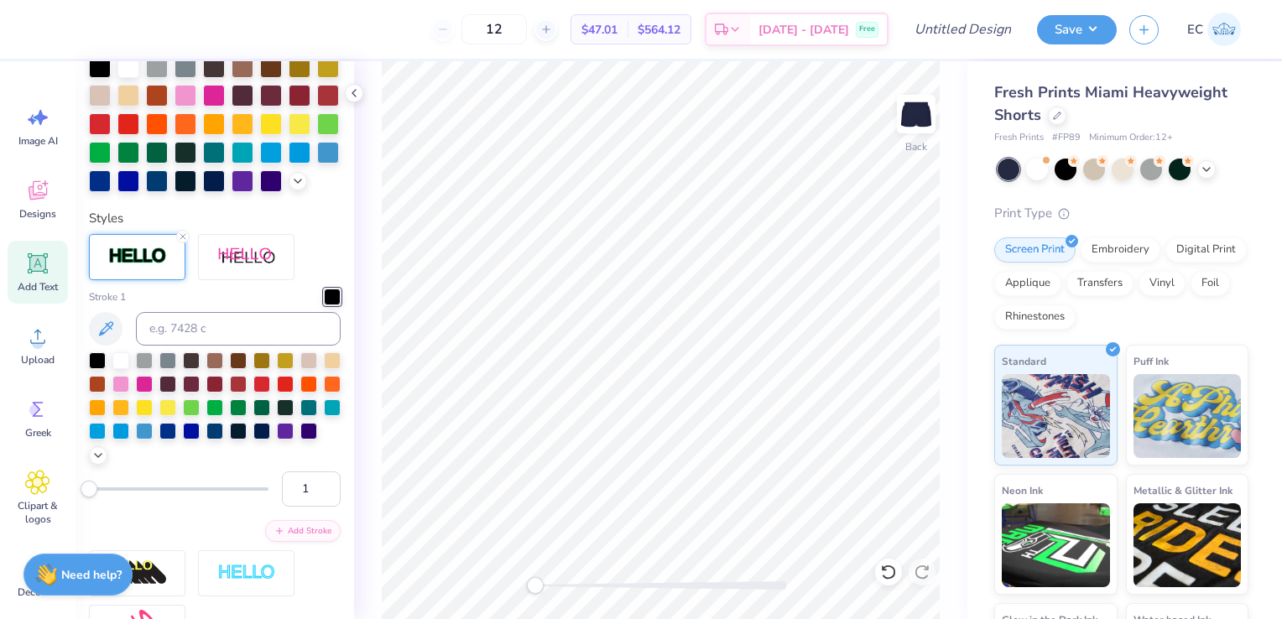
click at [178, 374] on div at bounding box center [215, 388] width 252 height 153
click at [181, 346] on input at bounding box center [238, 329] width 205 height 34
type input "317"
type input "27"
drag, startPoint x: 87, startPoint y: 515, endPoint x: 133, endPoint y: 542, distance: 53.4
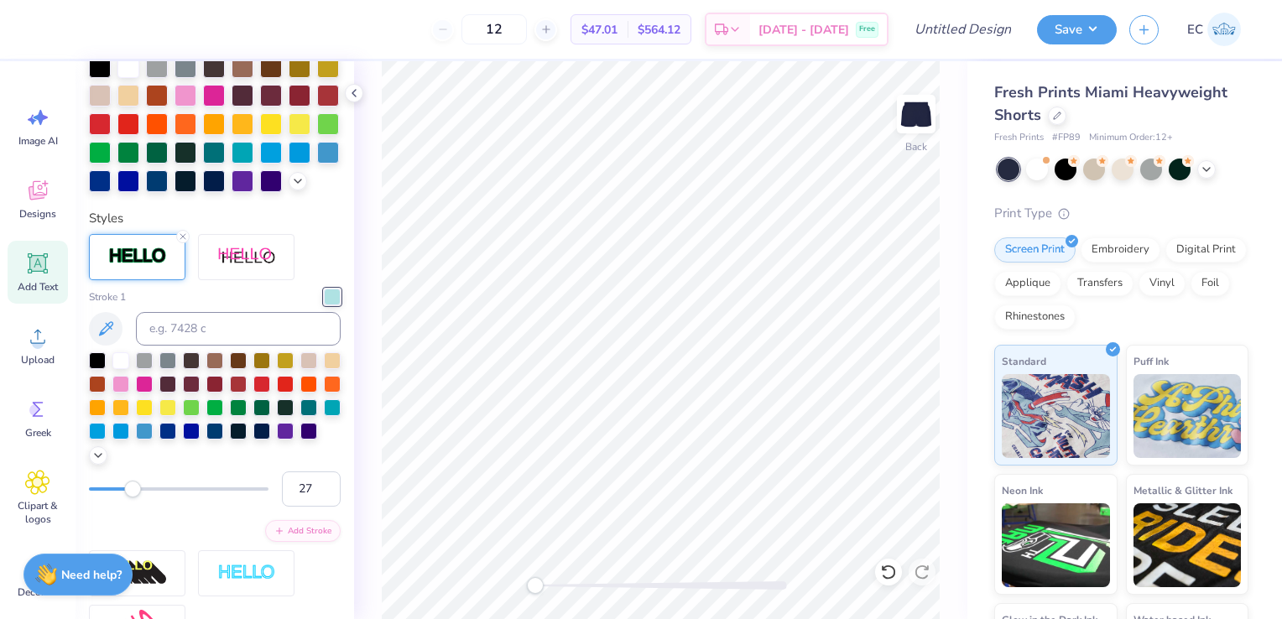
click at [133, 542] on div "Stroke 1 27 Add Stroke" at bounding box center [215, 415] width 252 height 253
type input "10"
drag, startPoint x: 137, startPoint y: 515, endPoint x: 105, endPoint y: 519, distance: 32.1
click at [105, 498] on div "Accessibility label" at bounding box center [104, 489] width 17 height 17
type input "1"
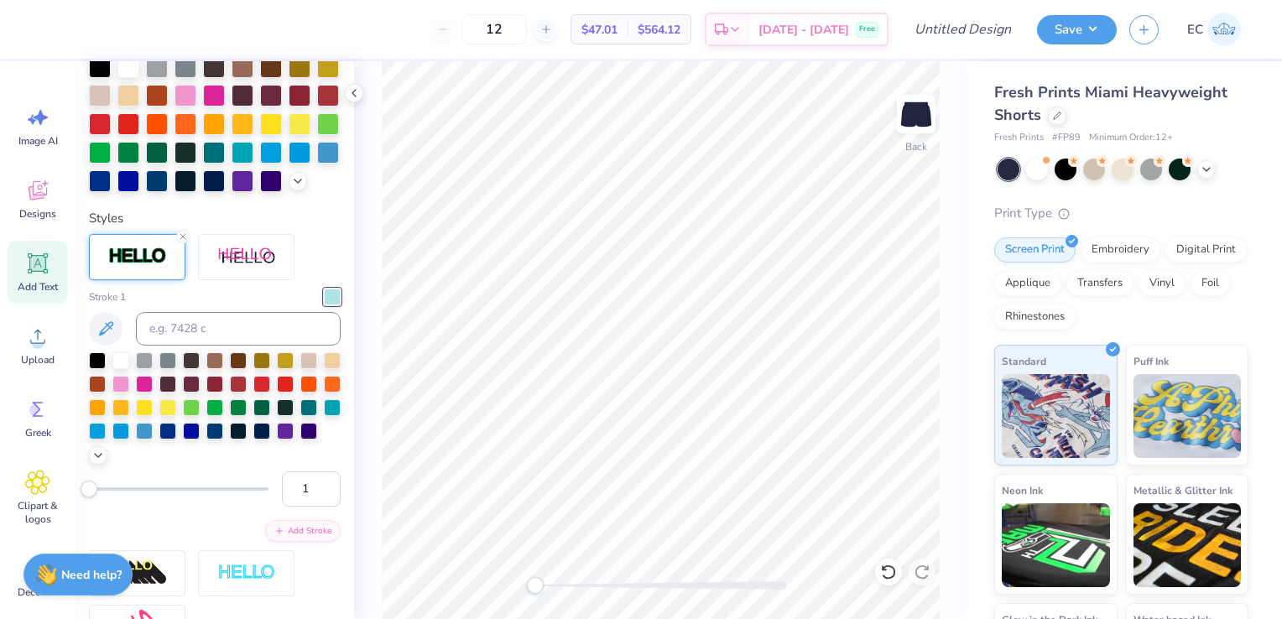
drag, startPoint x: 107, startPoint y: 512, endPoint x: 88, endPoint y: 511, distance: 18.5
click at [88, 498] on div "Accessibility label" at bounding box center [89, 489] width 17 height 17
type input "3"
click at [92, 498] on div "Accessibility label" at bounding box center [92, 489] width 17 height 17
type input "6.92"
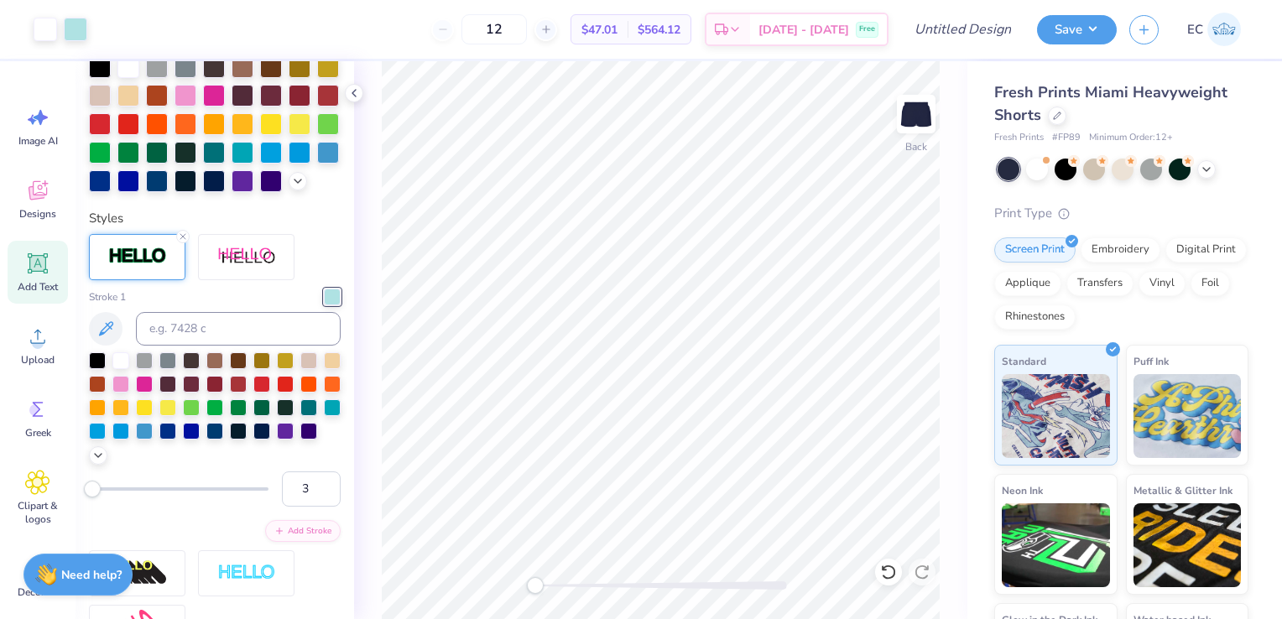
type input "0.81"
type input "8.12"
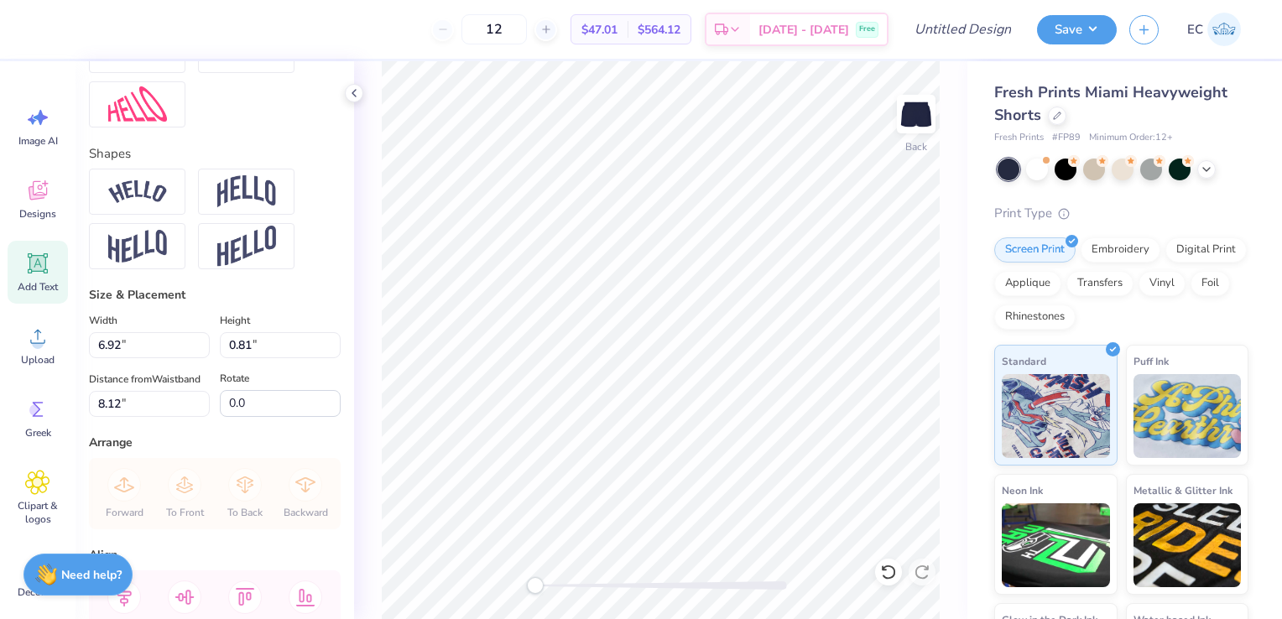
scroll to position [983, 0]
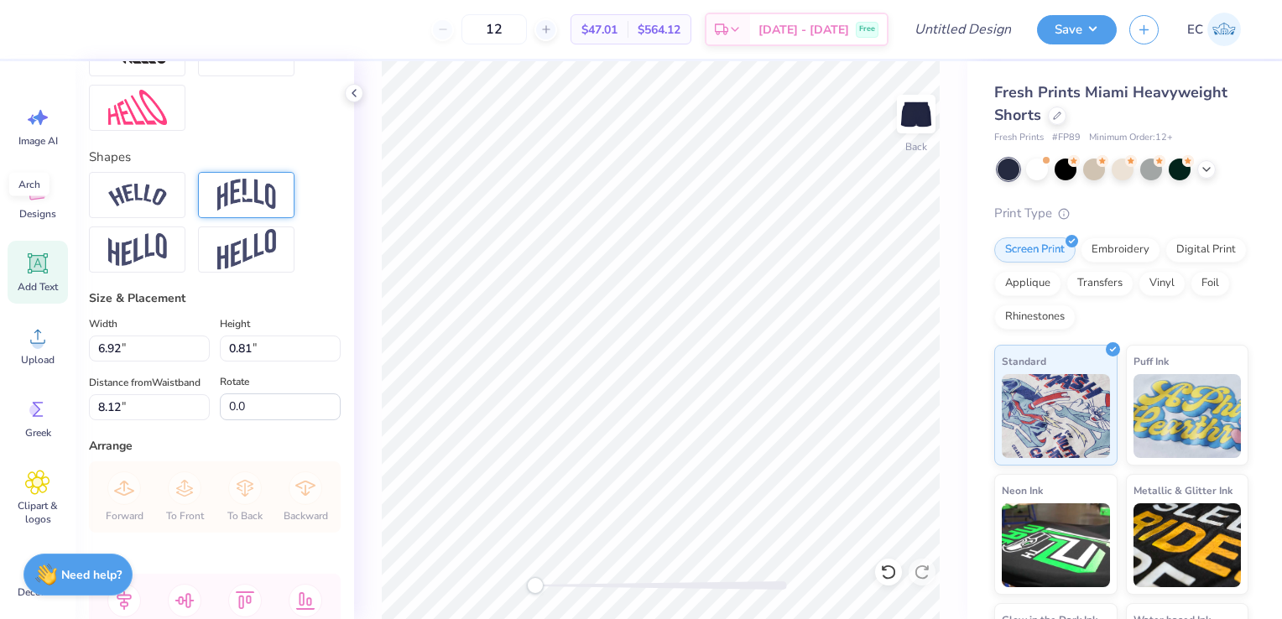
click at [245, 211] on img at bounding box center [246, 195] width 59 height 32
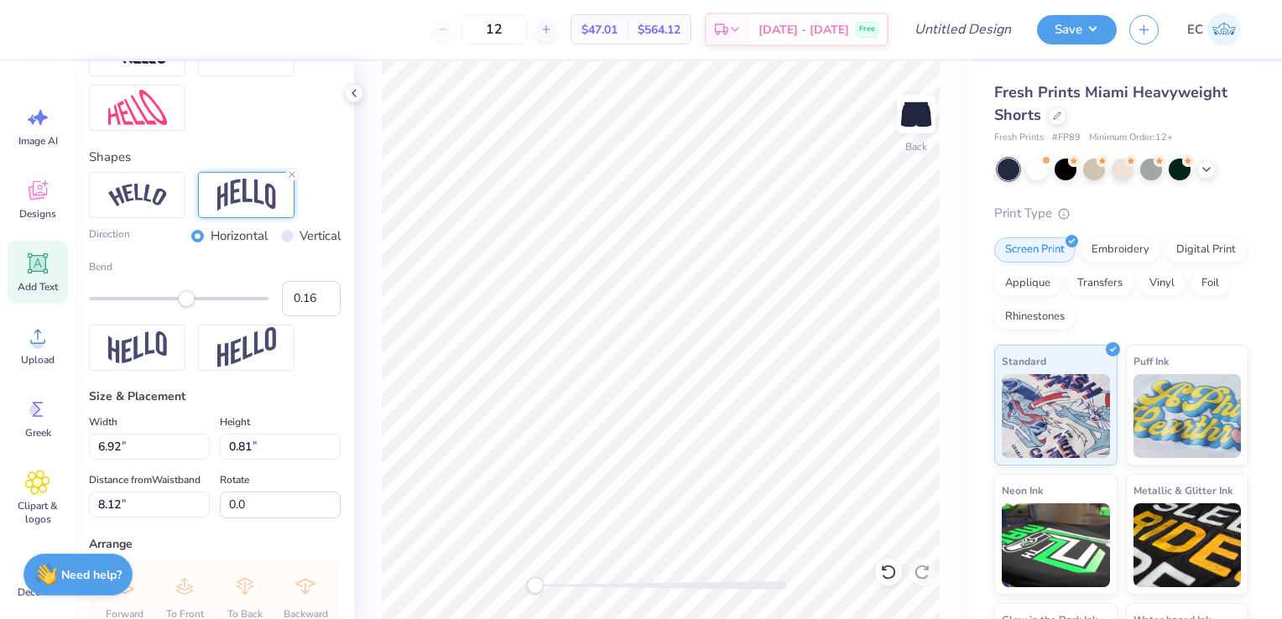
type input "0.15"
drag, startPoint x: 212, startPoint y: 325, endPoint x: 185, endPoint y: 331, distance: 28.3
click at [185, 307] on div "Accessibility label" at bounding box center [184, 298] width 17 height 17
type input "1.19"
type input "7.93"
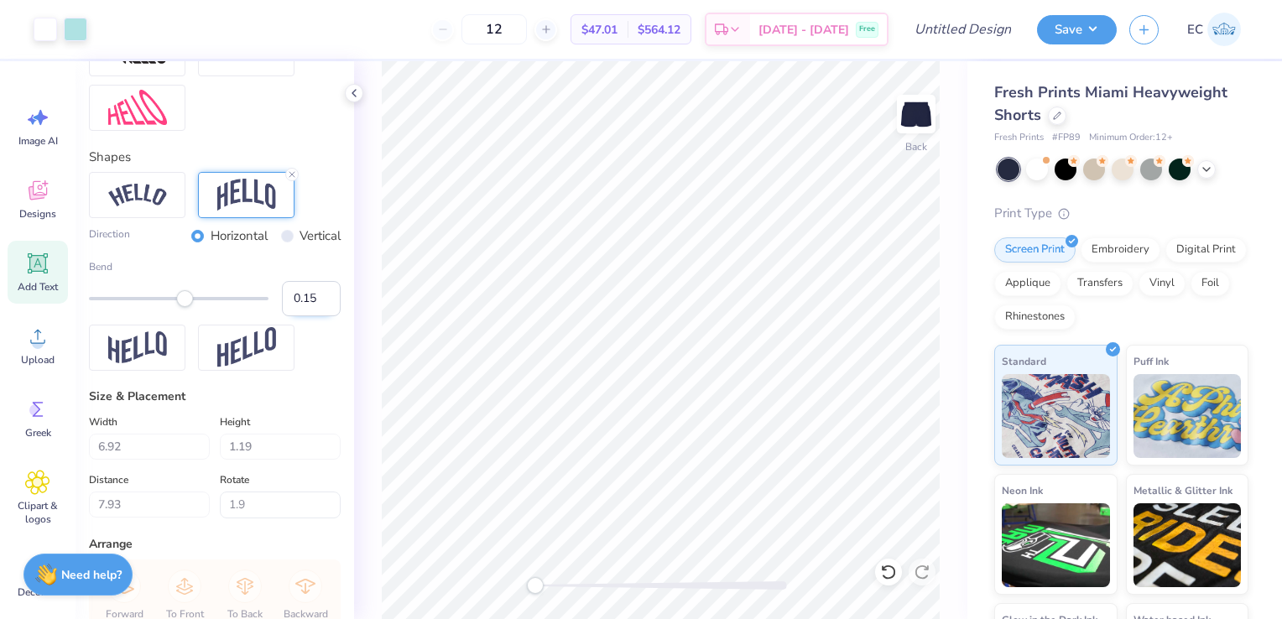
type input "0.0"
type input "1.30"
type input "8.13"
type input "1.9"
type input "5.84"
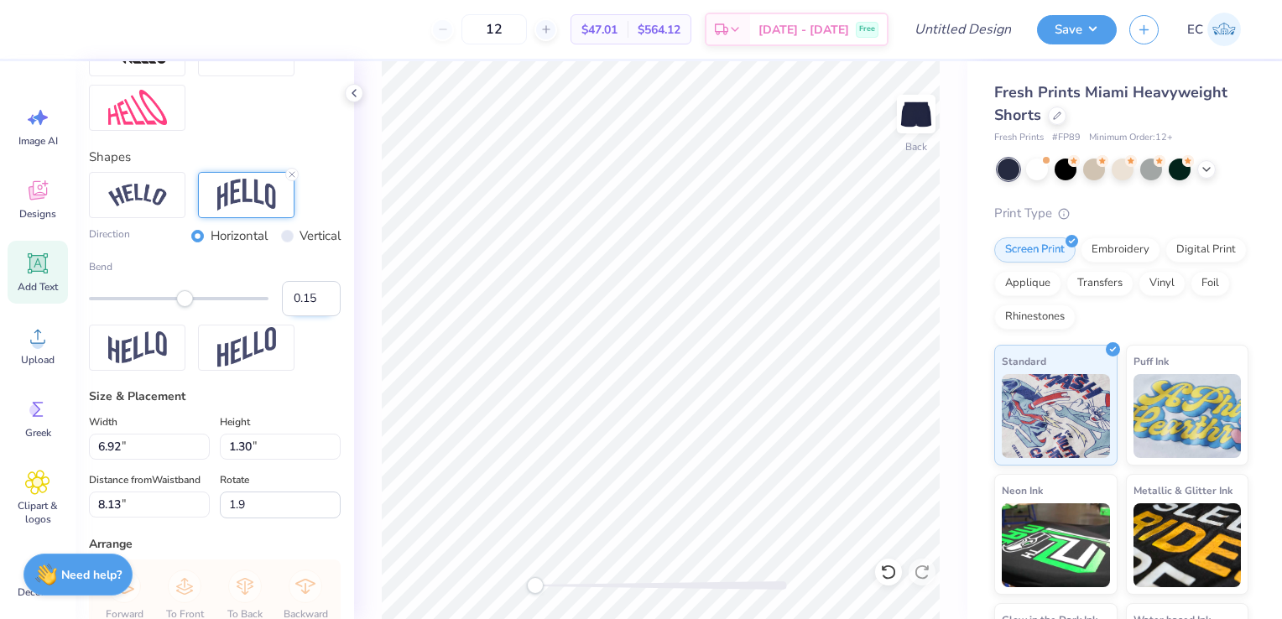
type input "1.09"
type input "8.33"
type input "2.5"
type input "6.19"
type input "1.20"
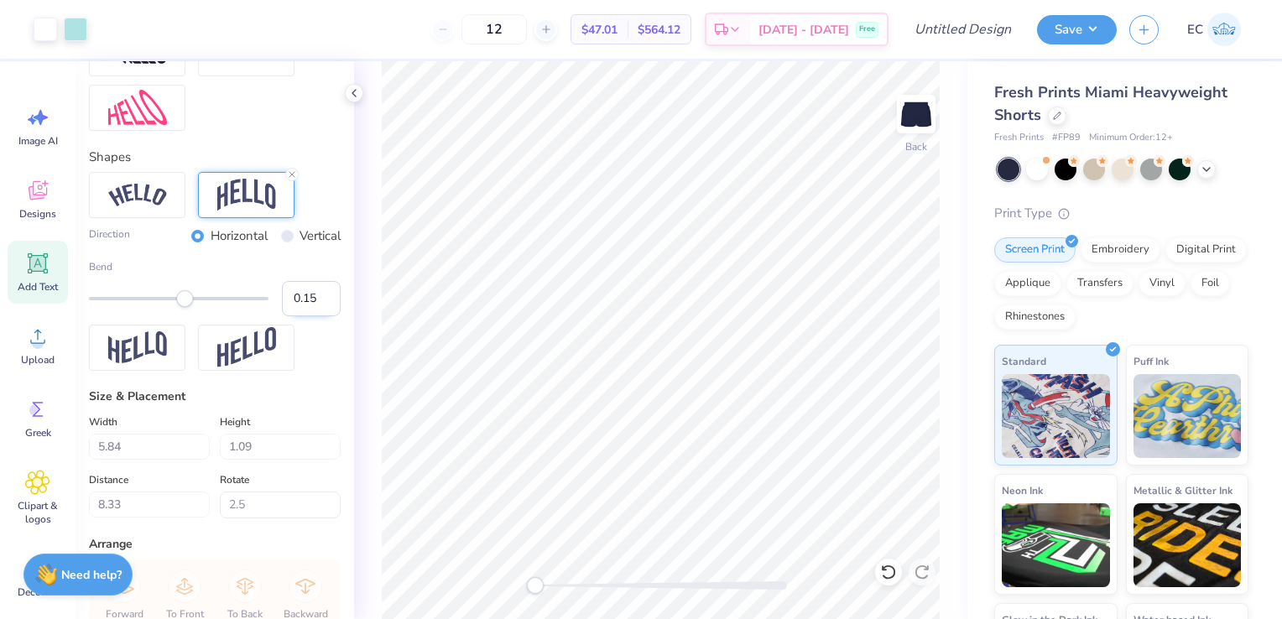
type input "8.36"
type input "2.5"
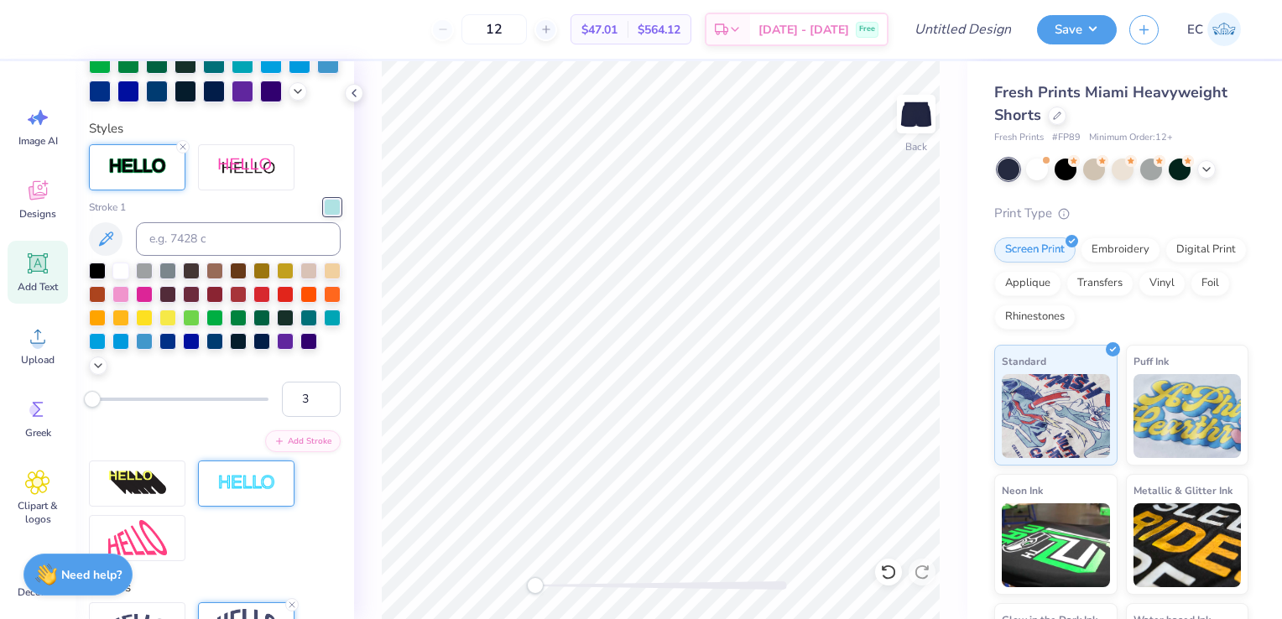
scroll to position [552, 0]
click at [182, 153] on icon at bounding box center [183, 148] width 10 height 10
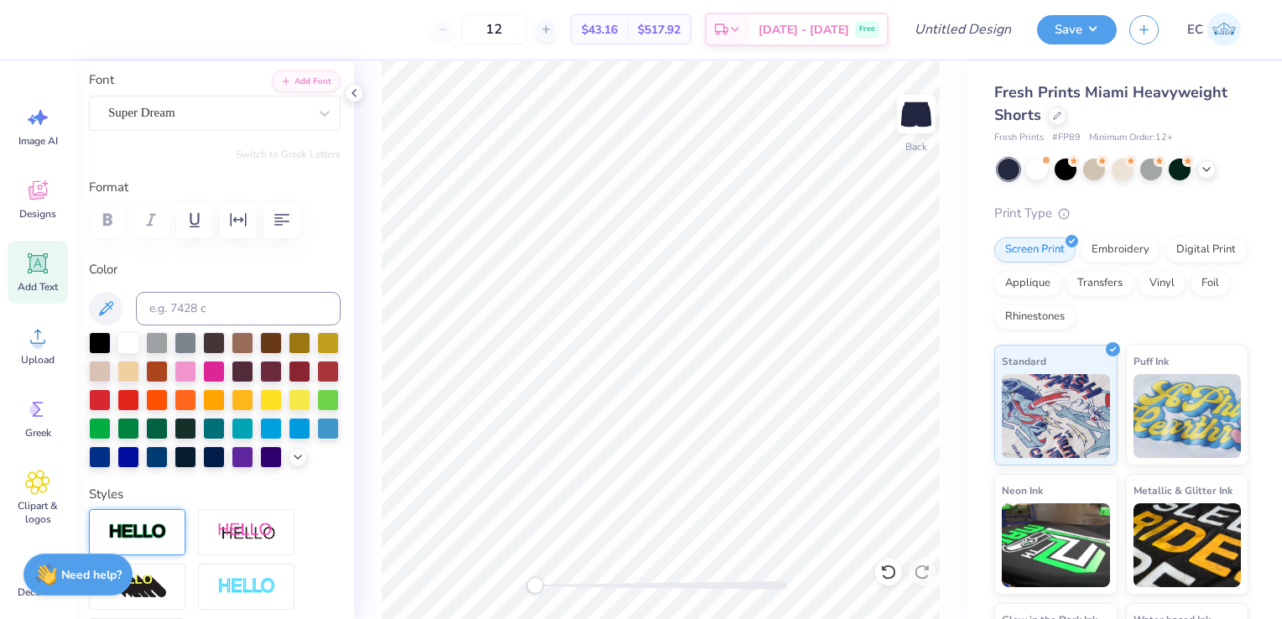
scroll to position [118, 0]
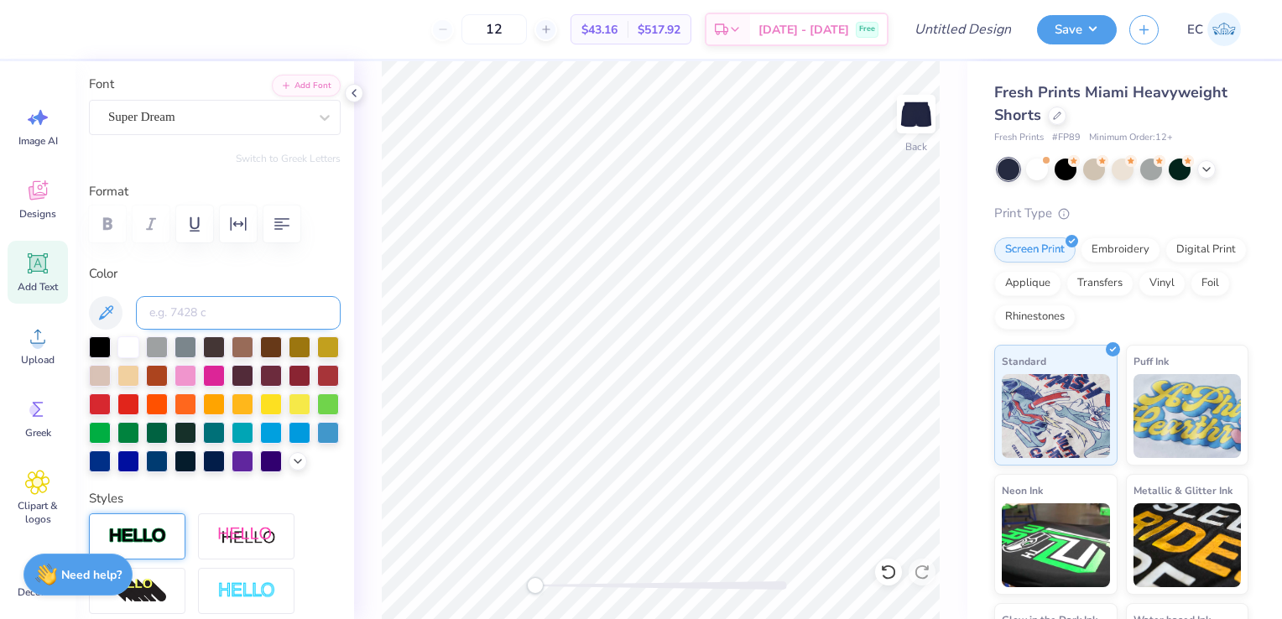
click at [268, 310] on input at bounding box center [238, 313] width 205 height 34
type input "317"
type input "0.0"
type input "6.15"
type input "1.16"
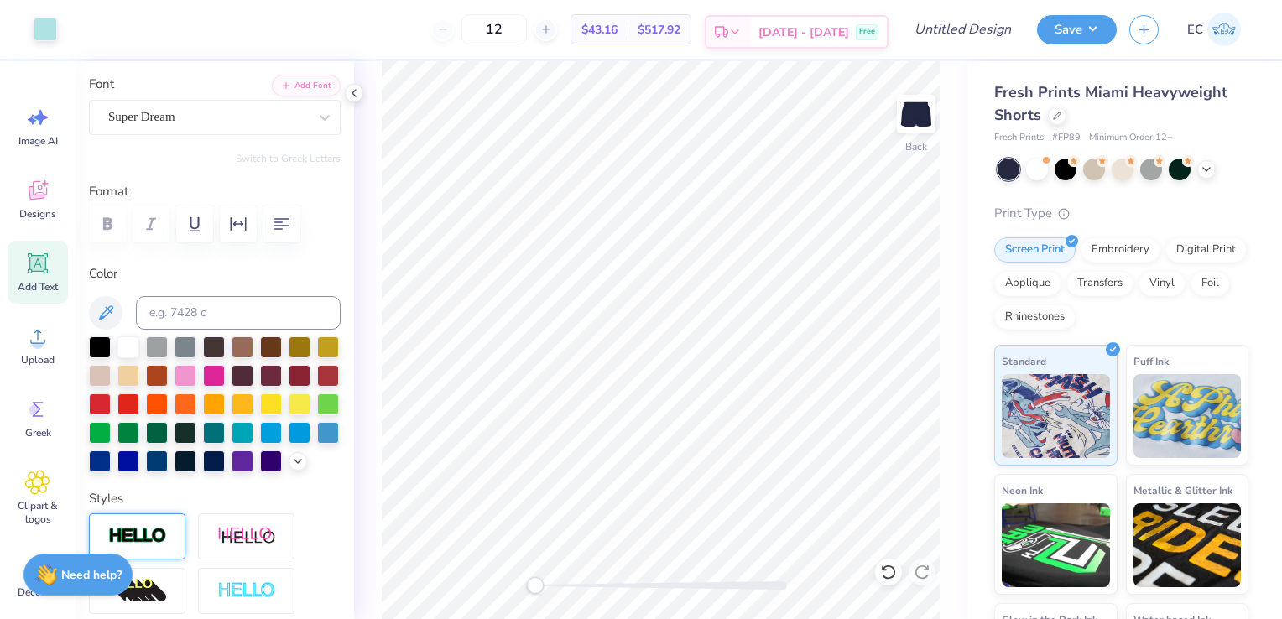
type input "8.37"
type input "2.5"
click at [238, 126] on div at bounding box center [208, 117] width 200 height 23
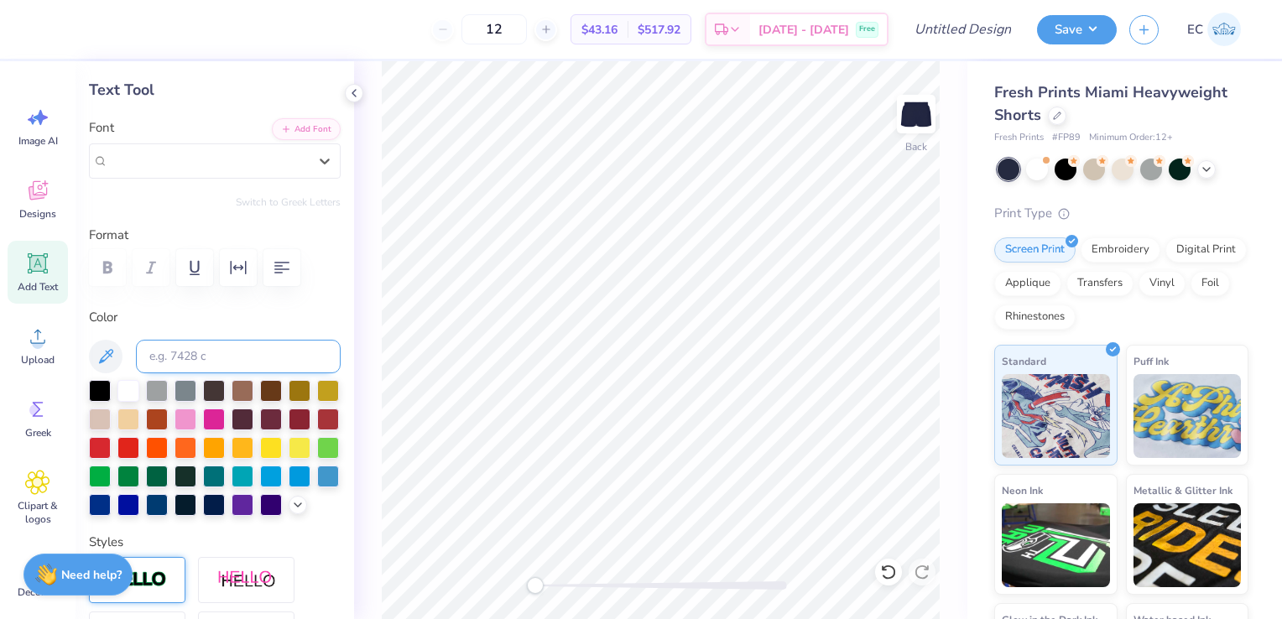
scroll to position [0, 0]
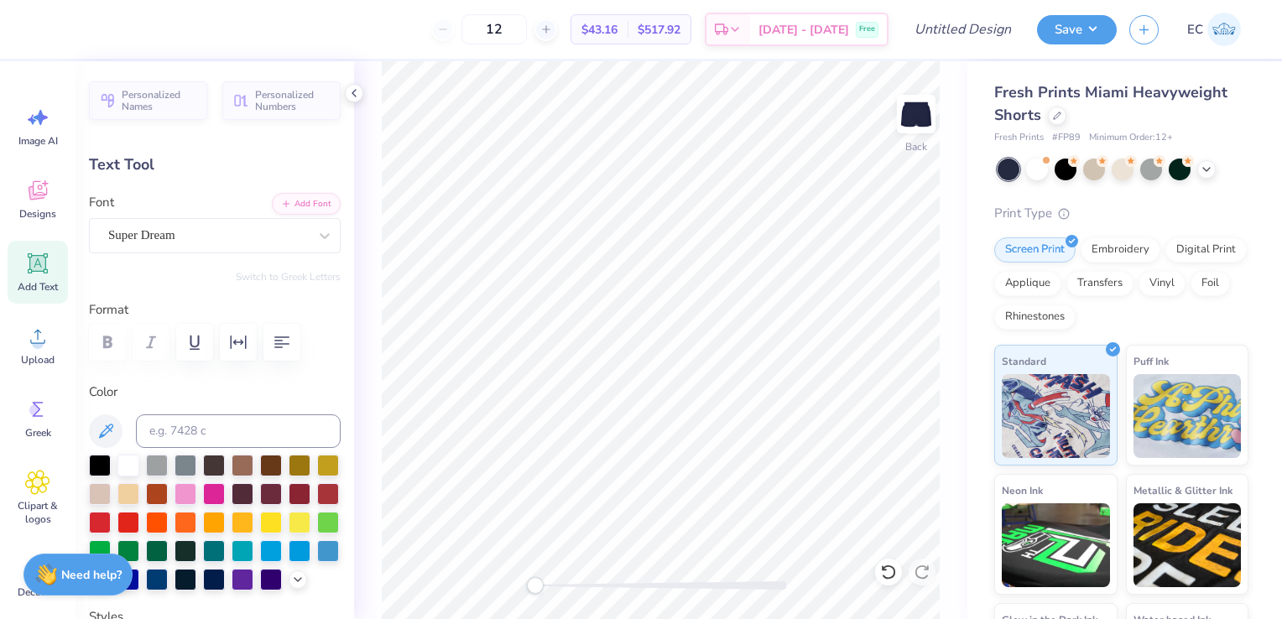
click at [30, 290] on span "Add Text" at bounding box center [38, 286] width 40 height 13
type input "3.15"
type input "0.91"
type input "4.79"
type input "0.0"
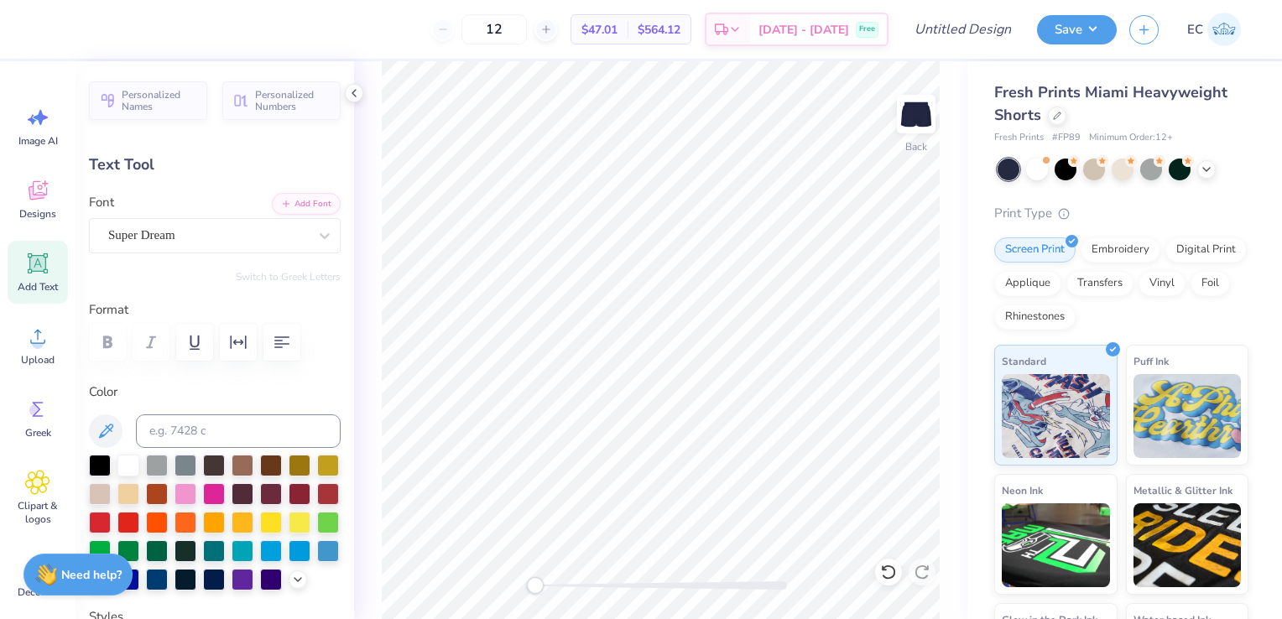
type input "6.15"
type input "1.16"
type input "8.37"
type input "2.5"
type input "3.15"
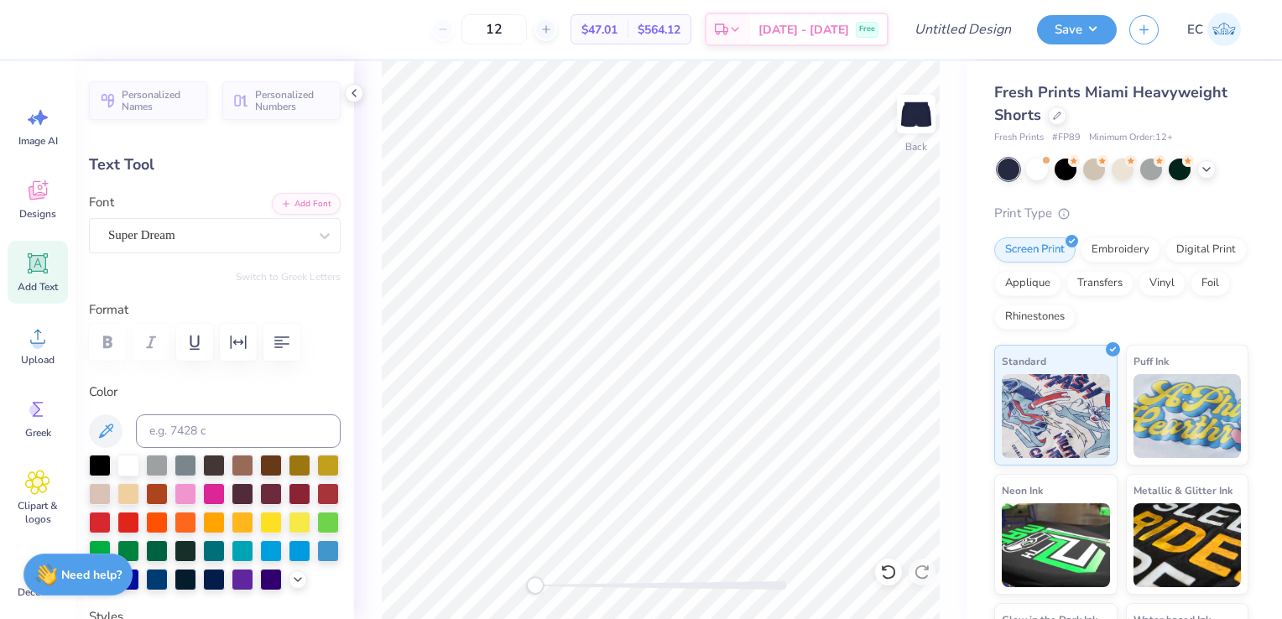
type input "0.91"
type input "4.79"
type input "0.0"
type input "6.15"
type input "1.16"
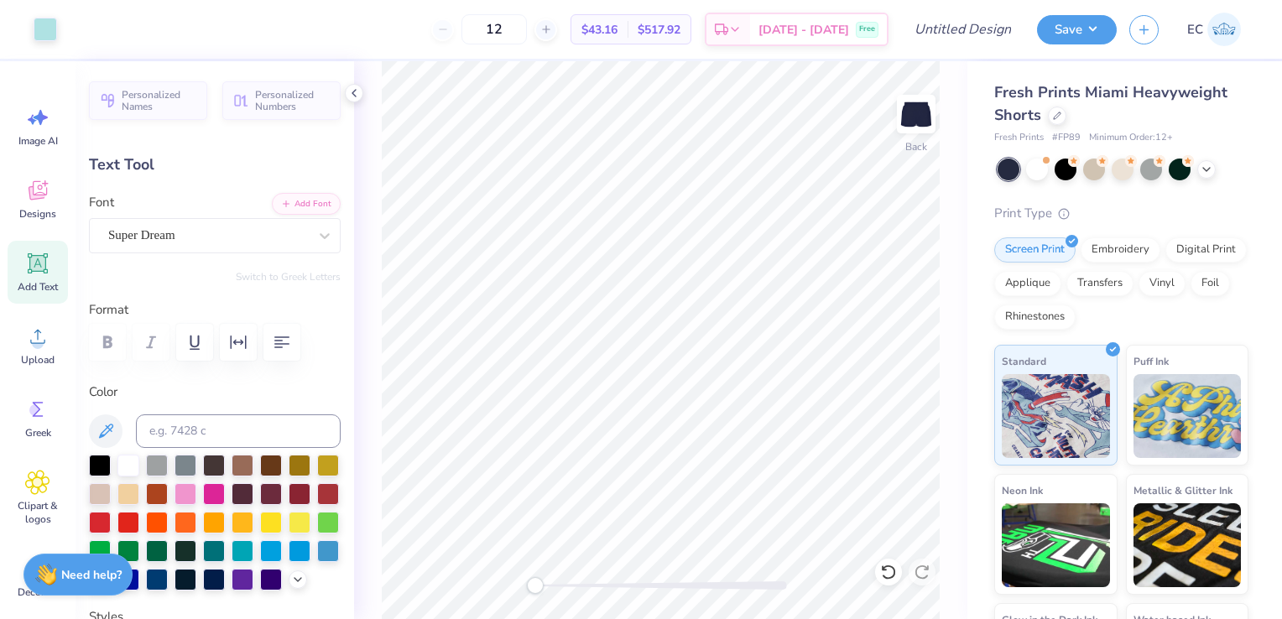
type input "8.37"
click at [263, 233] on div "Super Dream" at bounding box center [208, 235] width 203 height 26
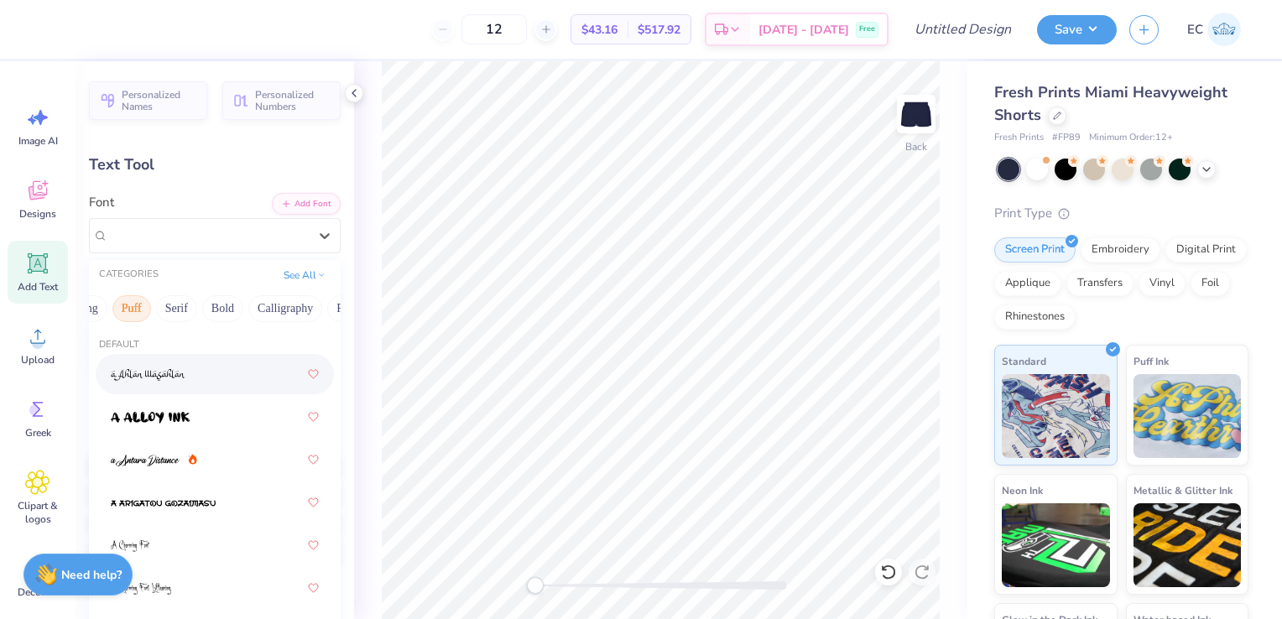
scroll to position [0, 120]
click at [232, 310] on button "Bold" at bounding box center [220, 308] width 41 height 27
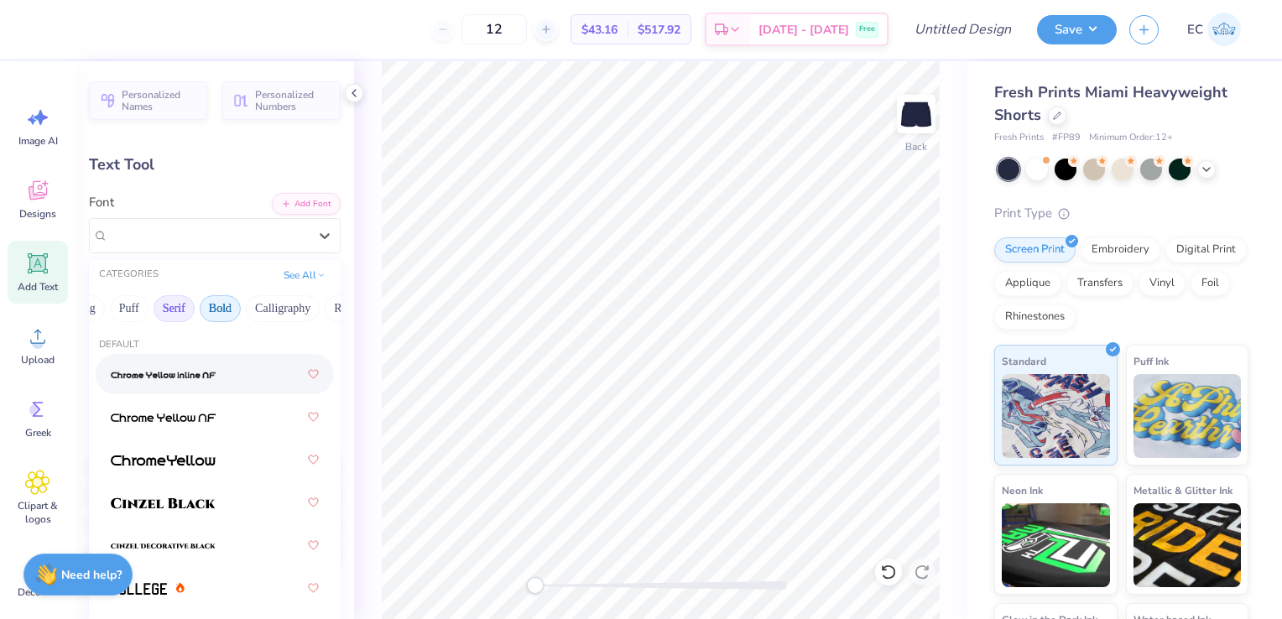
scroll to position [0, 0]
click at [206, 308] on button "Handwriting" at bounding box center [186, 308] width 78 height 27
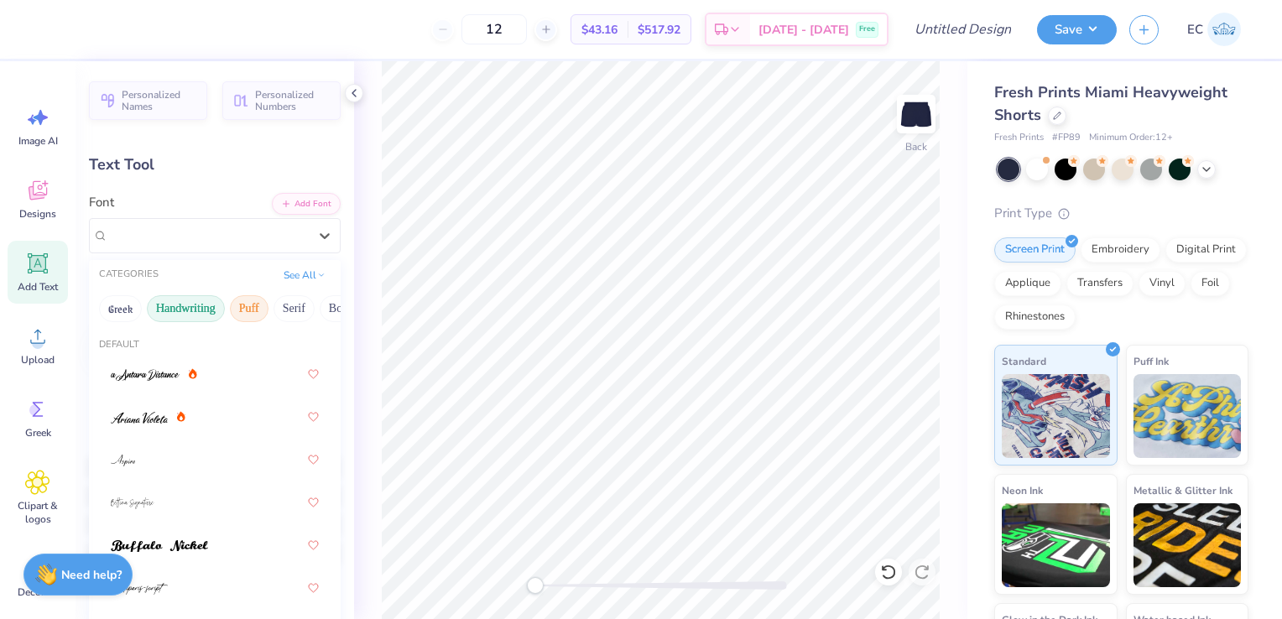
click at [264, 303] on button "Puff" at bounding box center [249, 308] width 39 height 27
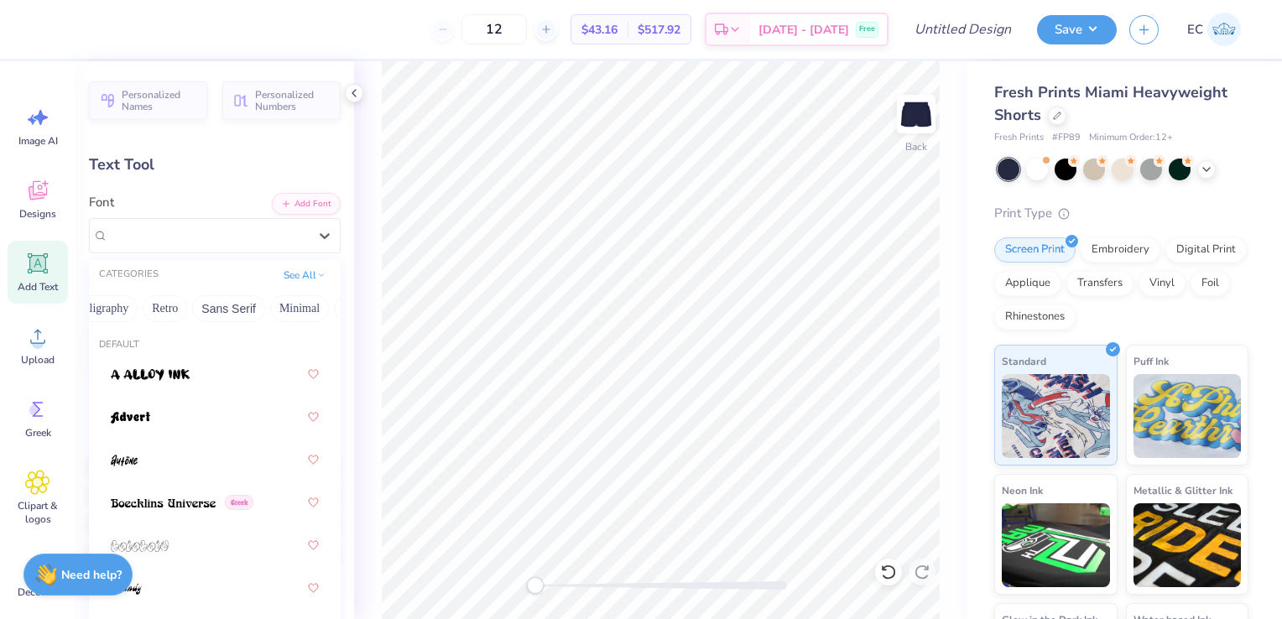
scroll to position [0, 304]
click at [154, 311] on button "Retro" at bounding box center [163, 308] width 44 height 27
click at [289, 306] on button "Minimal" at bounding box center [297, 308] width 59 height 27
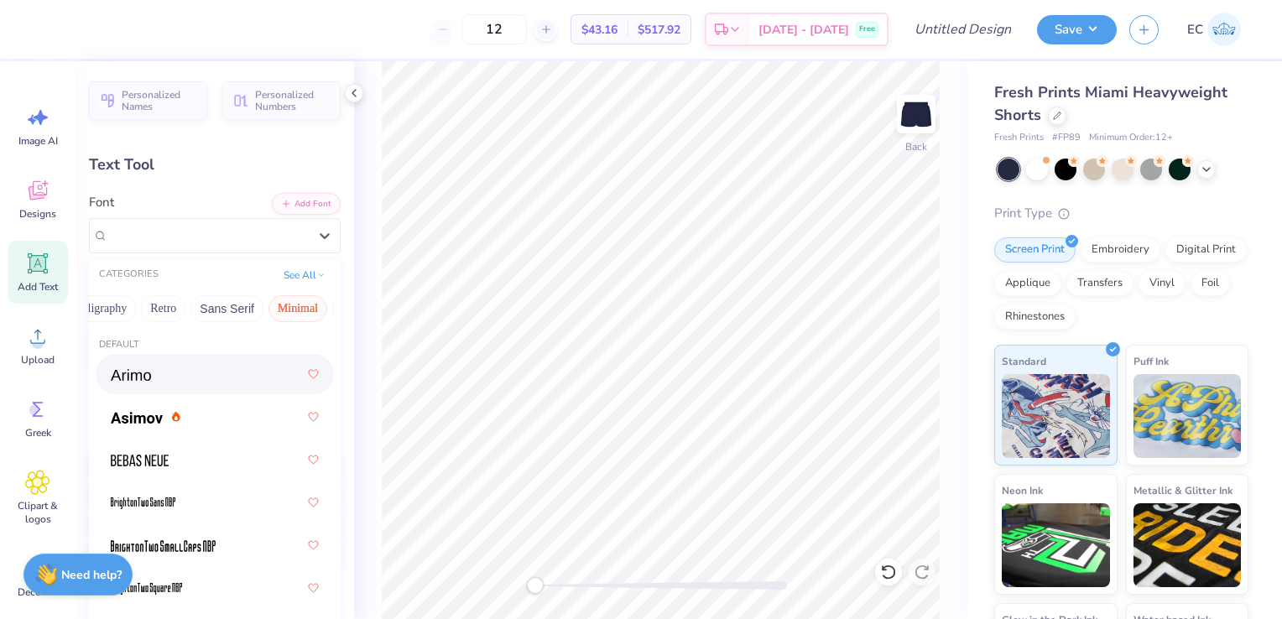
click at [169, 380] on div at bounding box center [215, 374] width 208 height 30
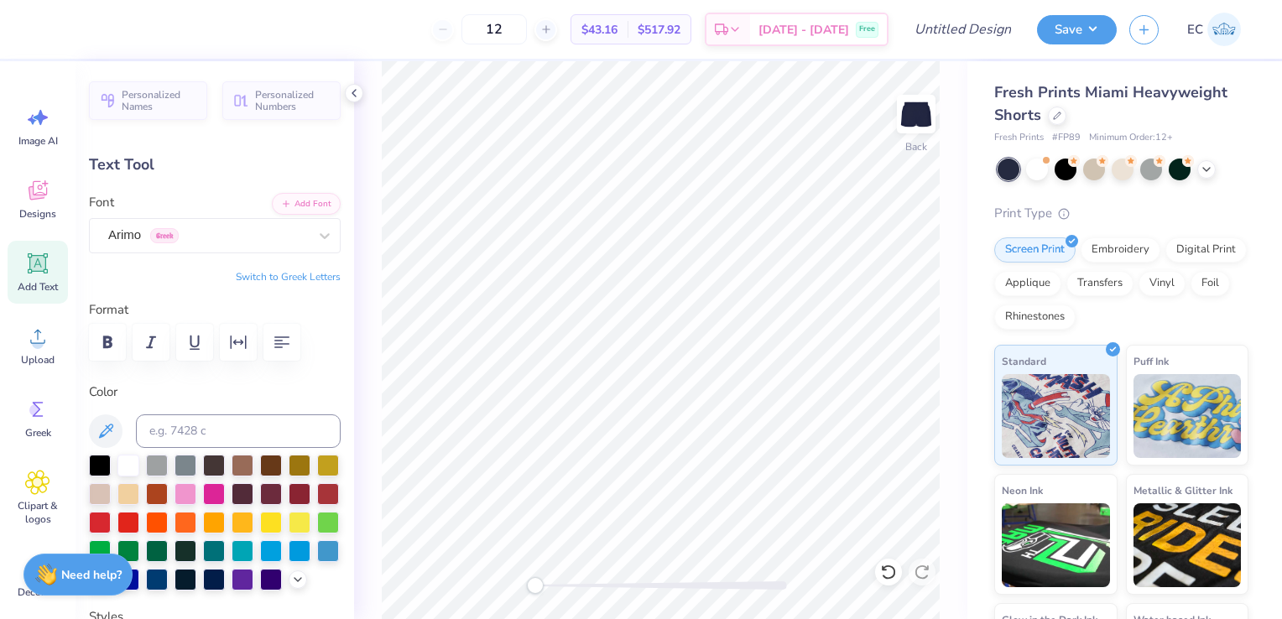
type input "0.0"
click at [47, 265] on icon at bounding box center [37, 263] width 25 height 25
type input "3.15"
type input "0.91"
type input "4.79"
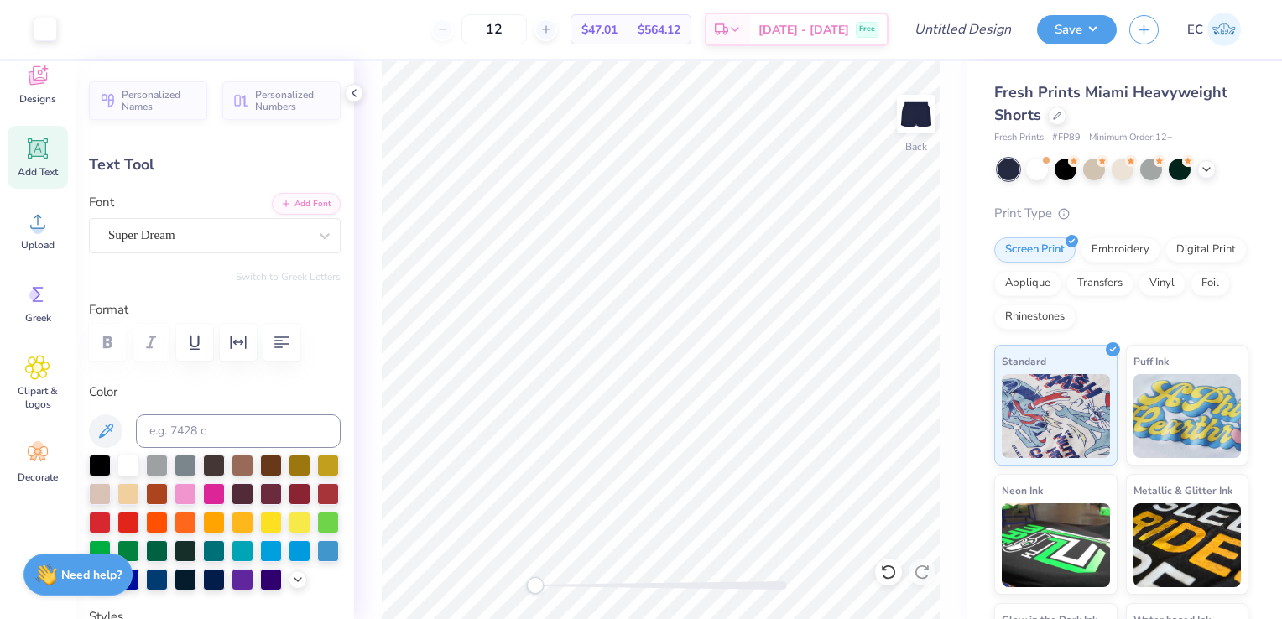
scroll to position [13, 2]
type textarea "T"
type textarea "Long Beach, CA"
click at [228, 232] on div "Super Dream" at bounding box center [208, 235] width 203 height 26
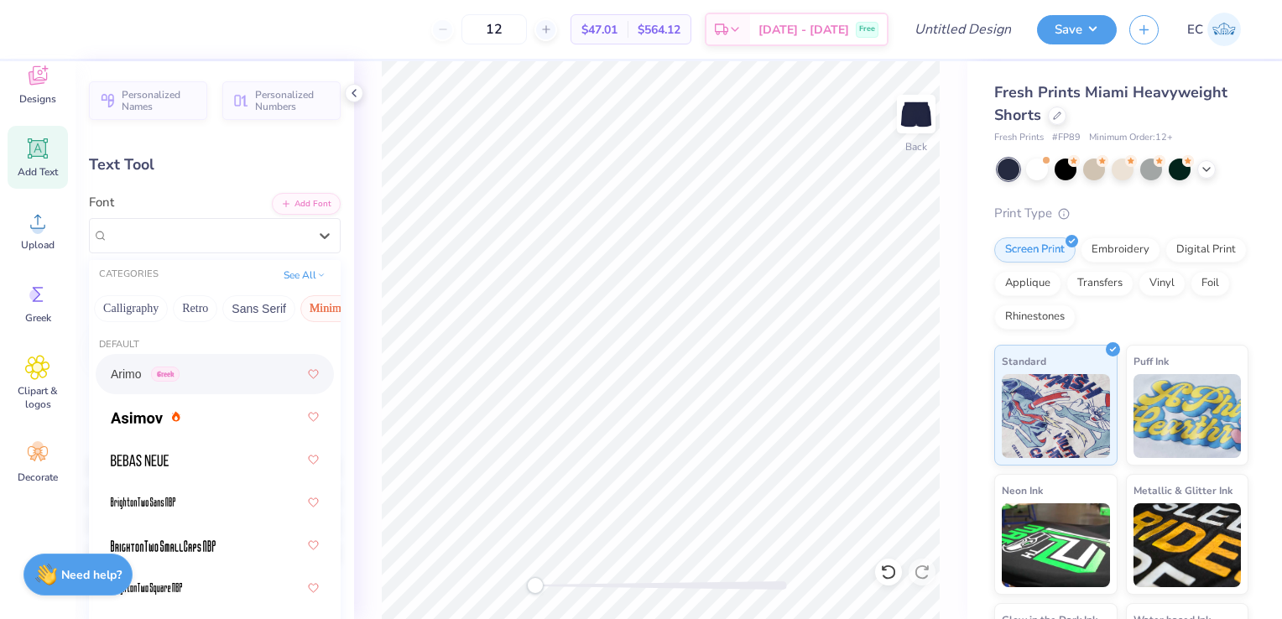
scroll to position [0, 275]
click at [139, 305] on button "Calligraphy" at bounding box center [128, 308] width 74 height 27
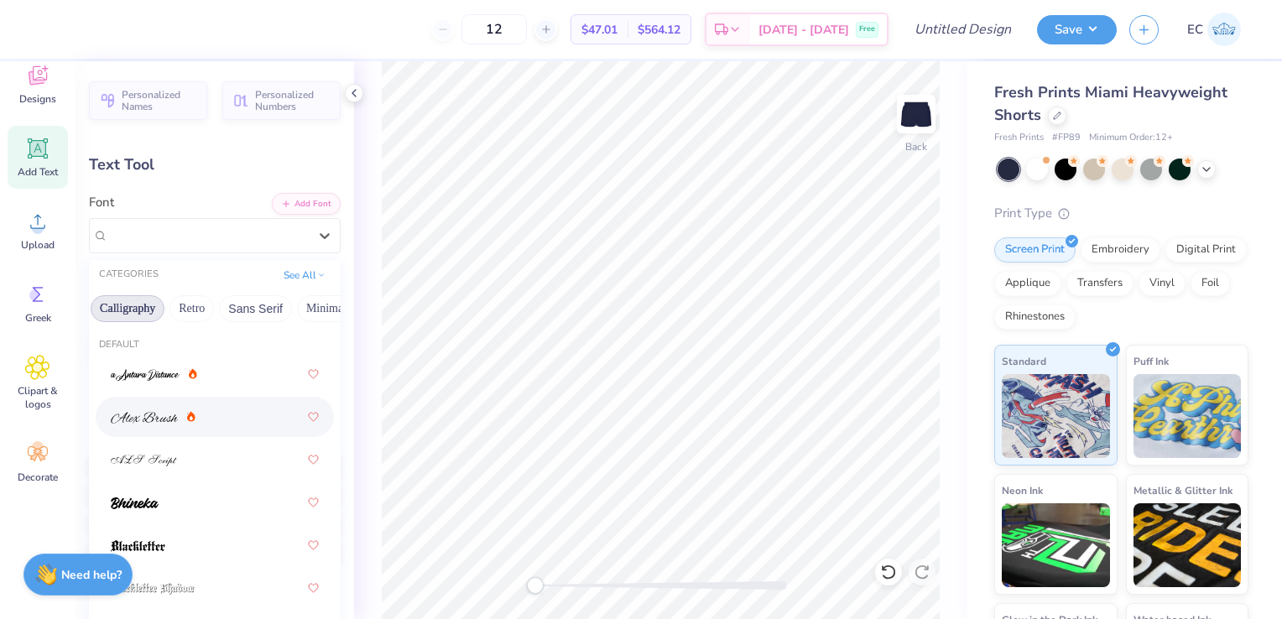
click at [225, 418] on div at bounding box center [215, 417] width 208 height 30
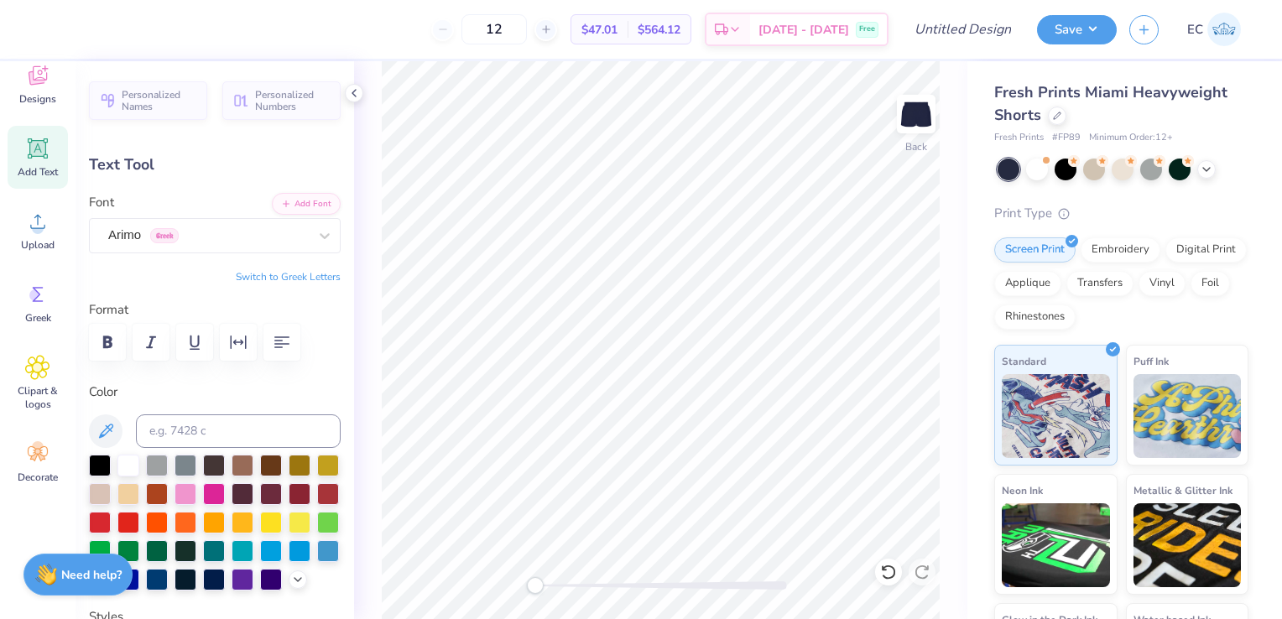
type input "6.83"
type input "1.24"
type input "8.35"
type input "0.0"
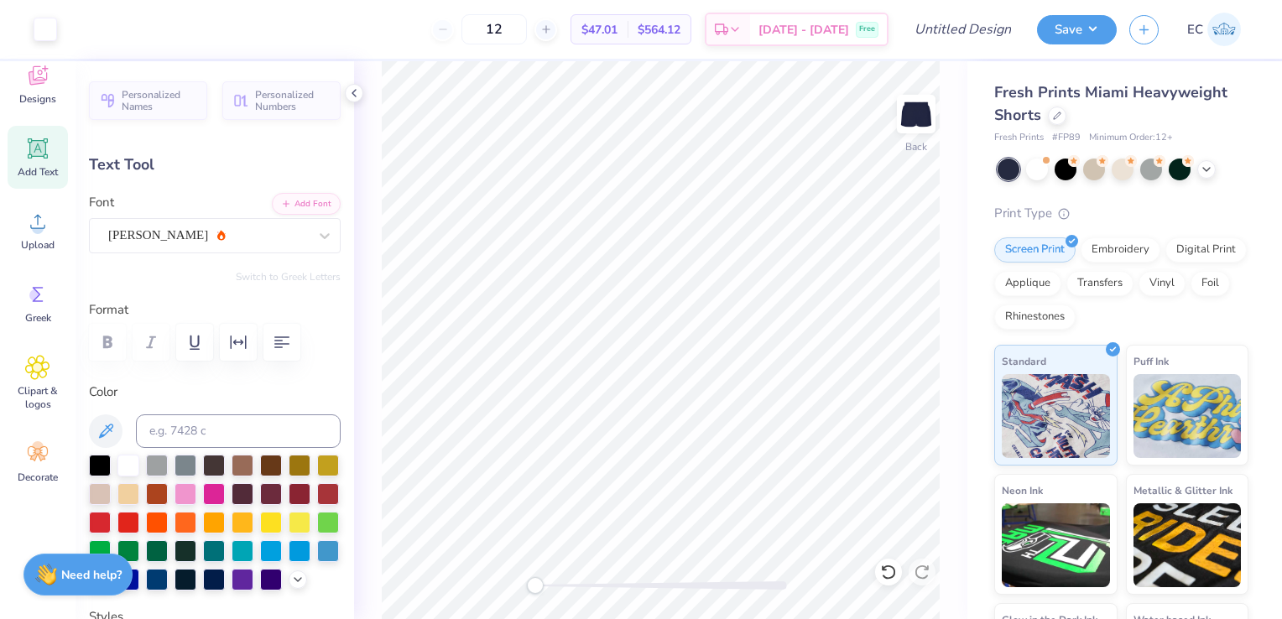
type input "7.27"
type input "1.02"
type input "4.74"
click at [244, 425] on input at bounding box center [238, 431] width 205 height 34
type input "317"
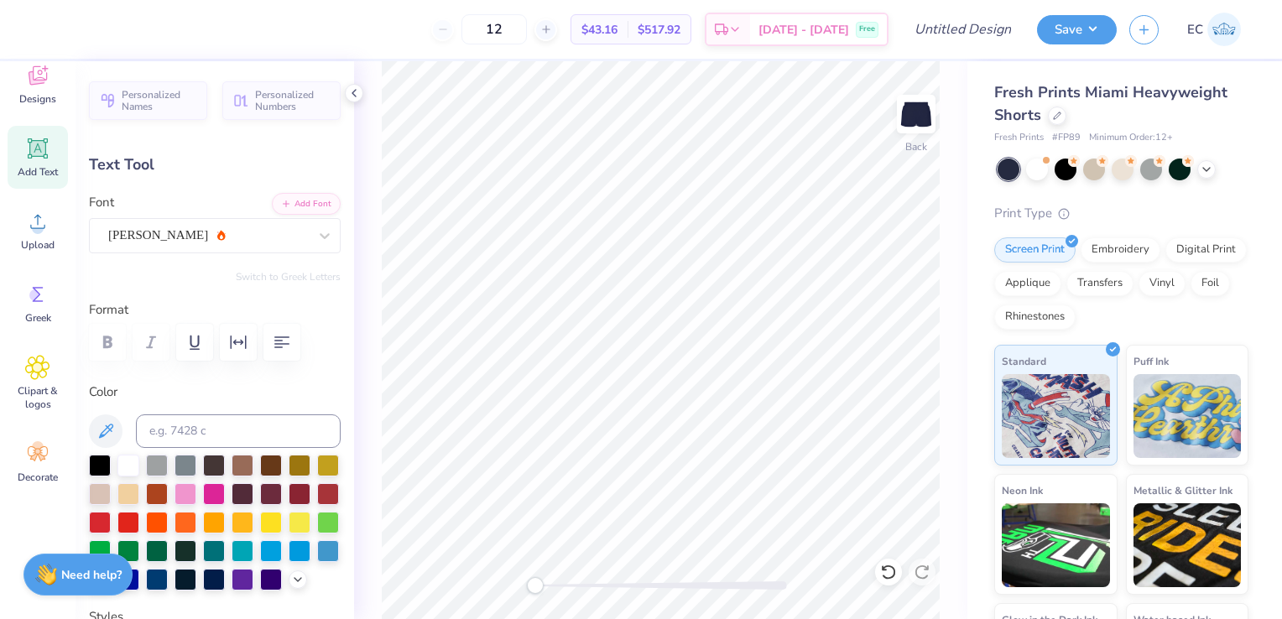
scroll to position [13, 2]
type input "4.43"
type input "0.62"
type input "5.14"
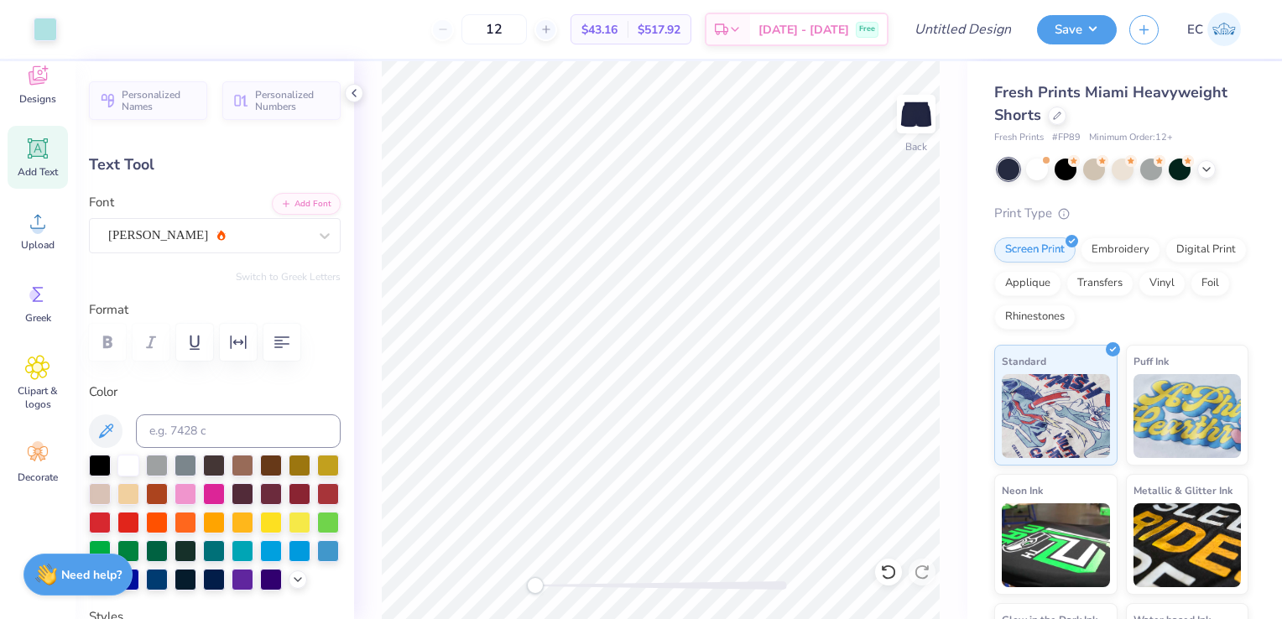
type input "9.38"
type input "0.0"
type input "0.63"
type input "9.36"
click at [269, 239] on div "Alex Brush" at bounding box center [208, 235] width 203 height 26
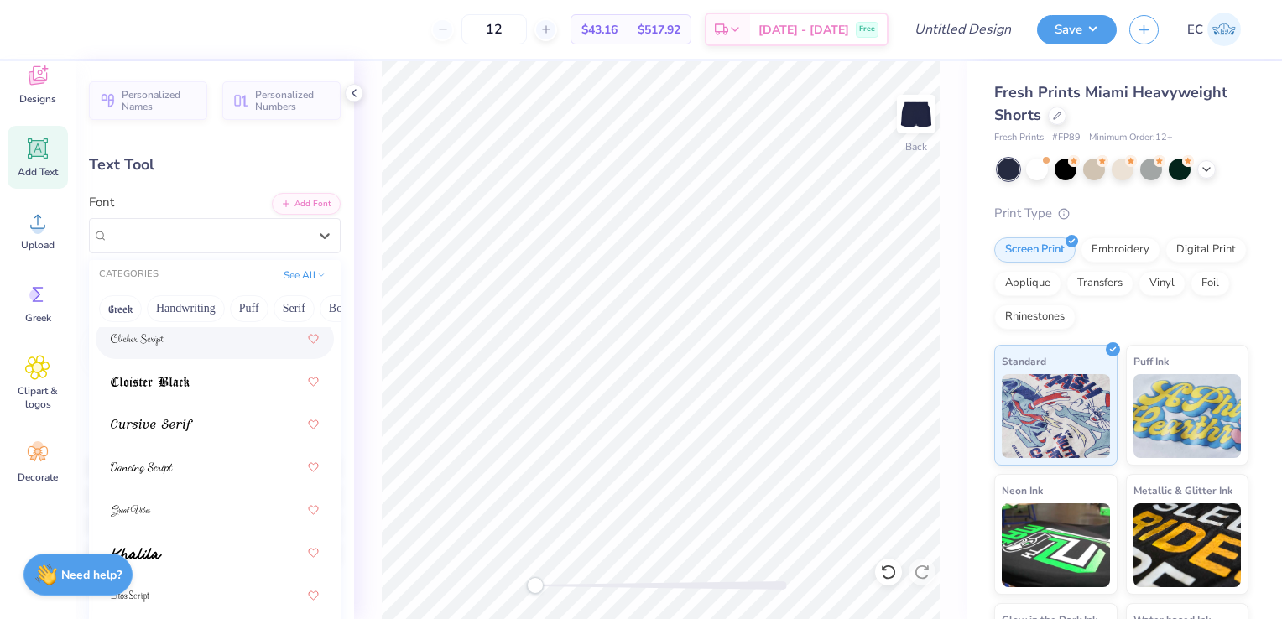
scroll to position [470, 0]
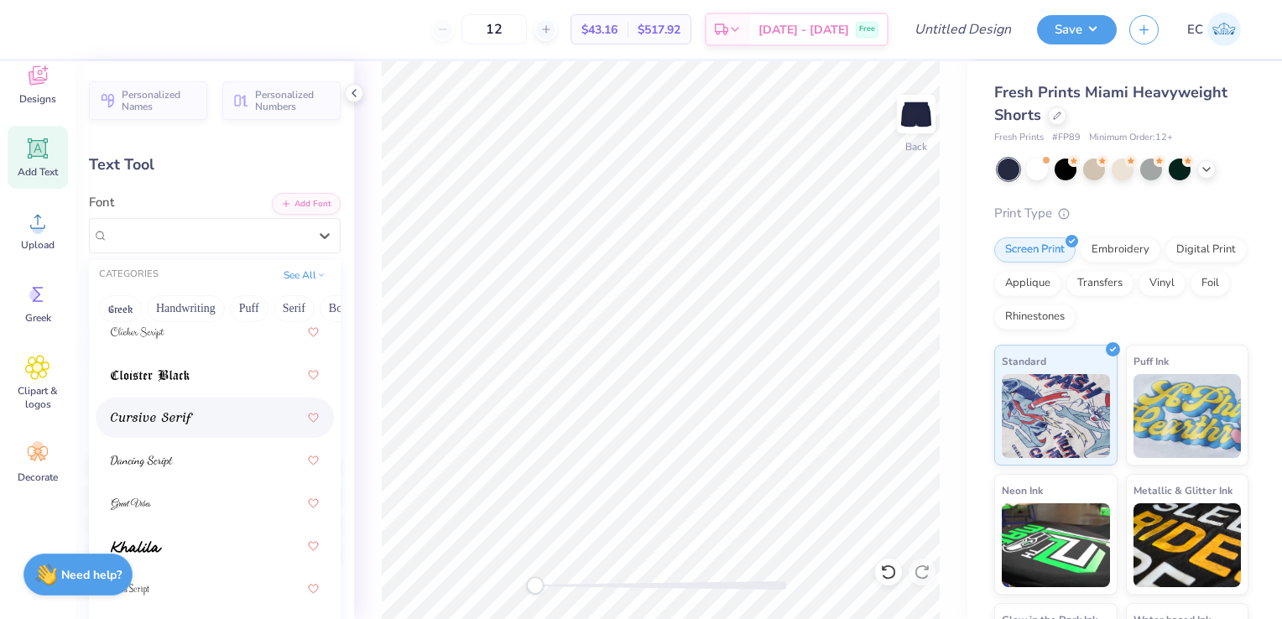
click at [210, 416] on div at bounding box center [215, 418] width 208 height 30
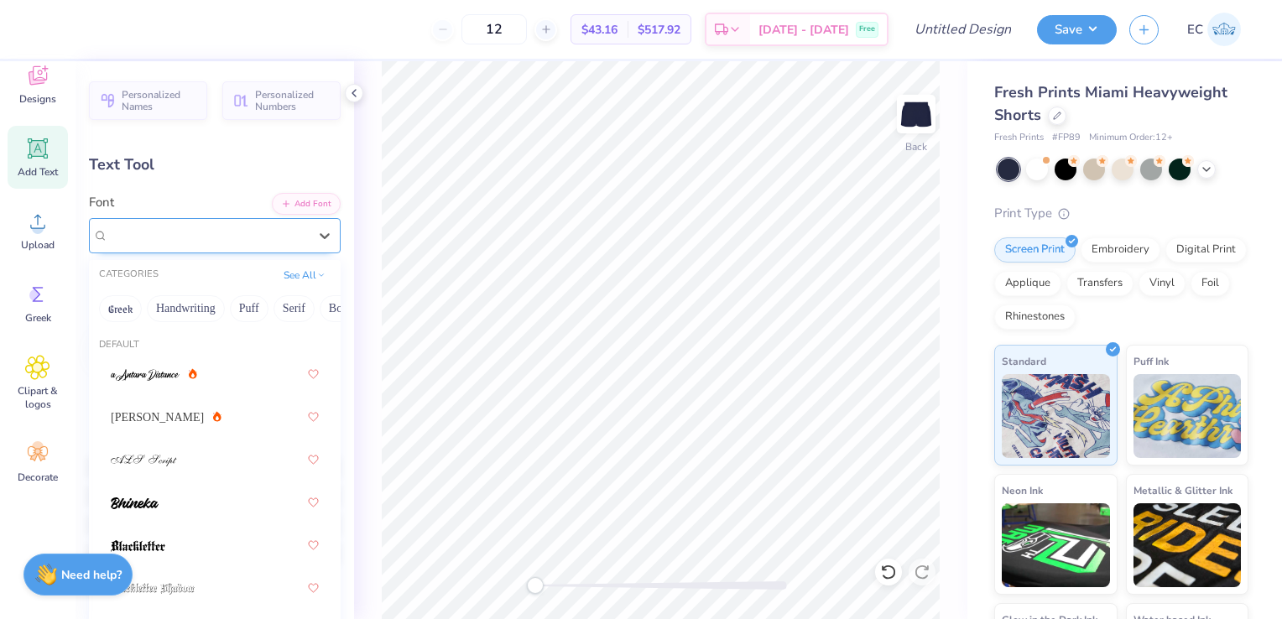
click at [274, 230] on div "Cursive Serif" at bounding box center [208, 235] width 203 height 26
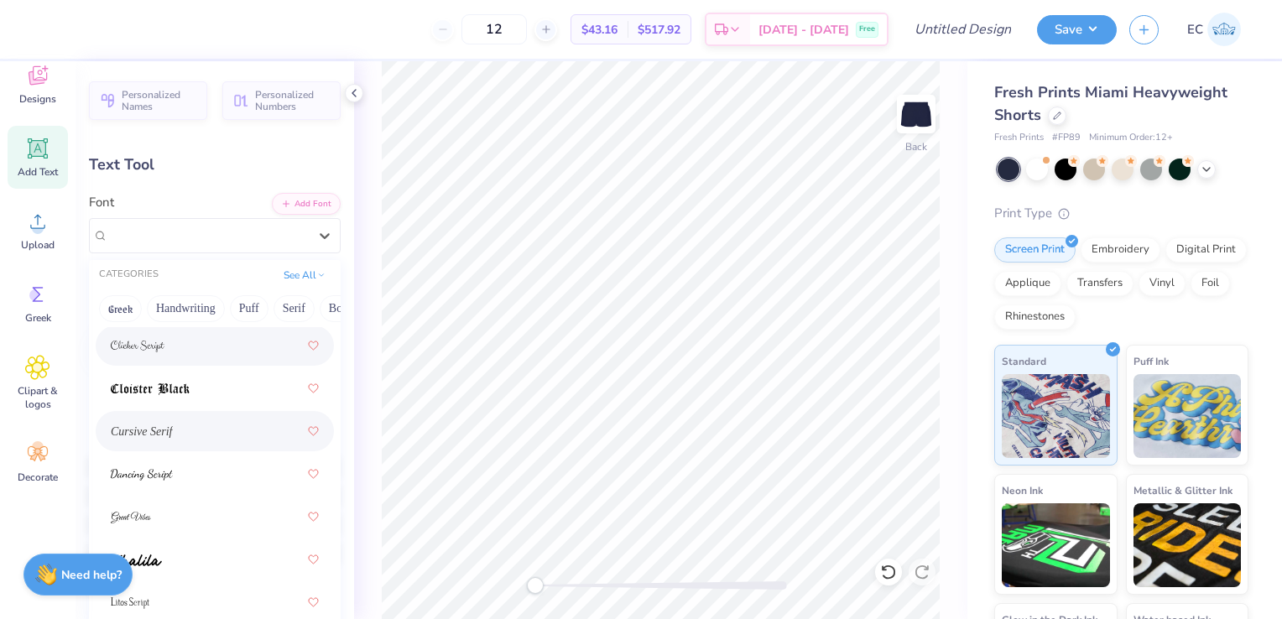
scroll to position [469, 0]
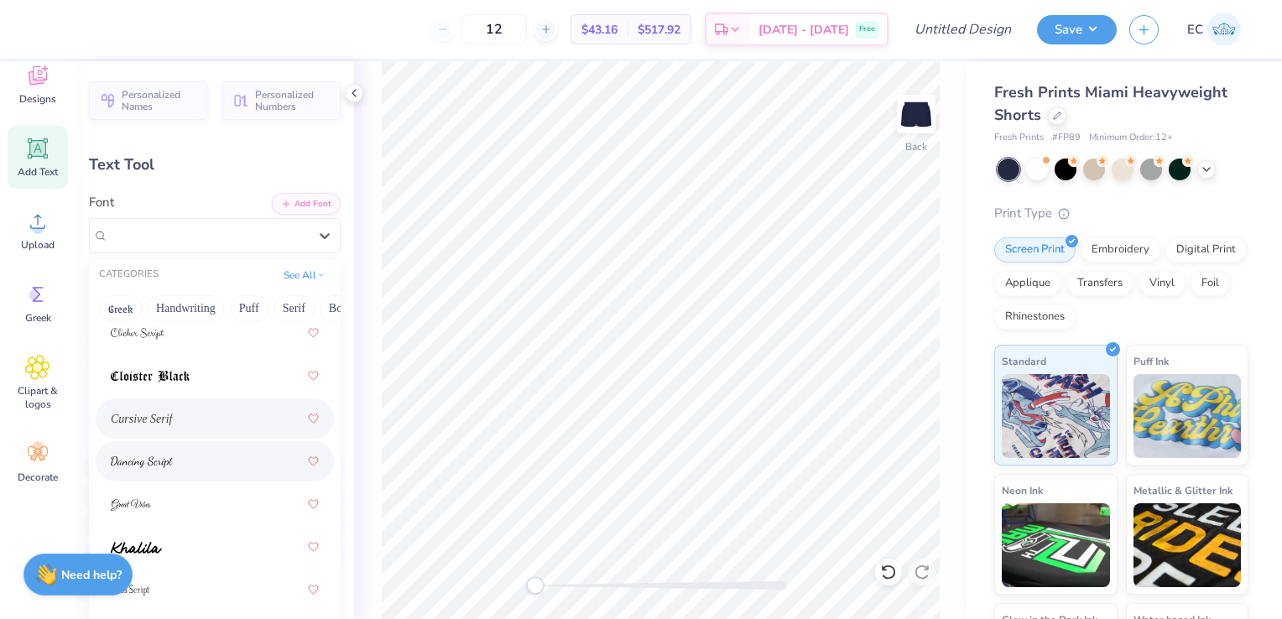
click at [214, 462] on div at bounding box center [215, 461] width 208 height 30
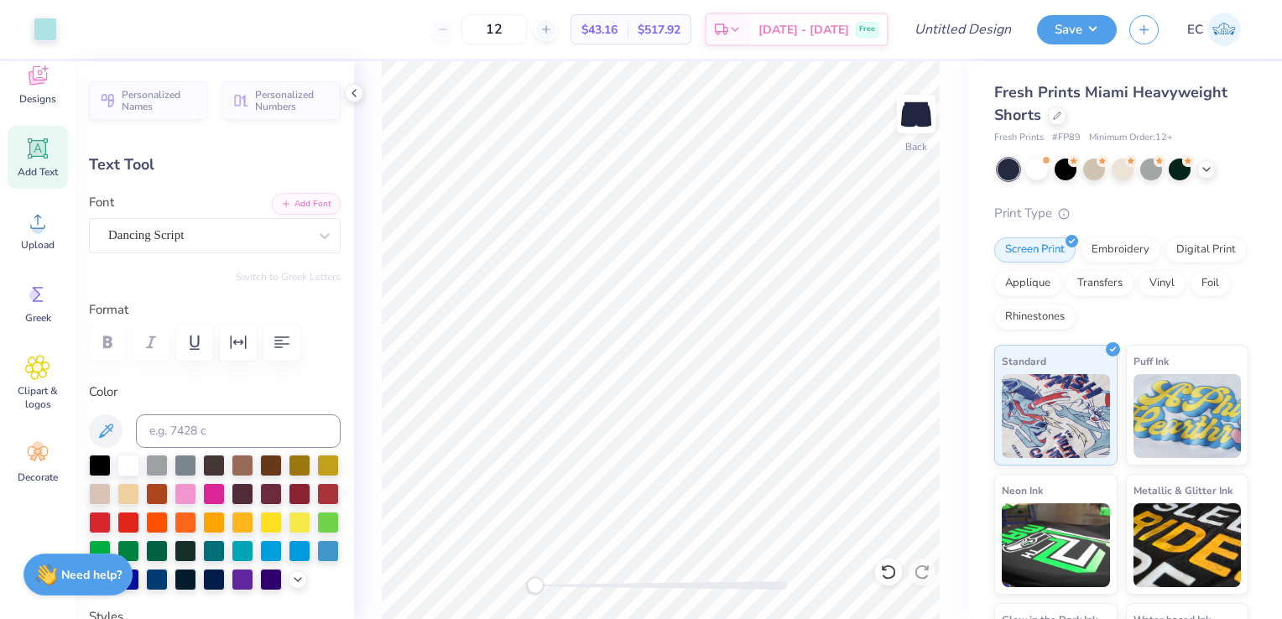
type input "0.0"
type input "4.11"
type input "0.71"
type input "9.27"
type input "0.0"
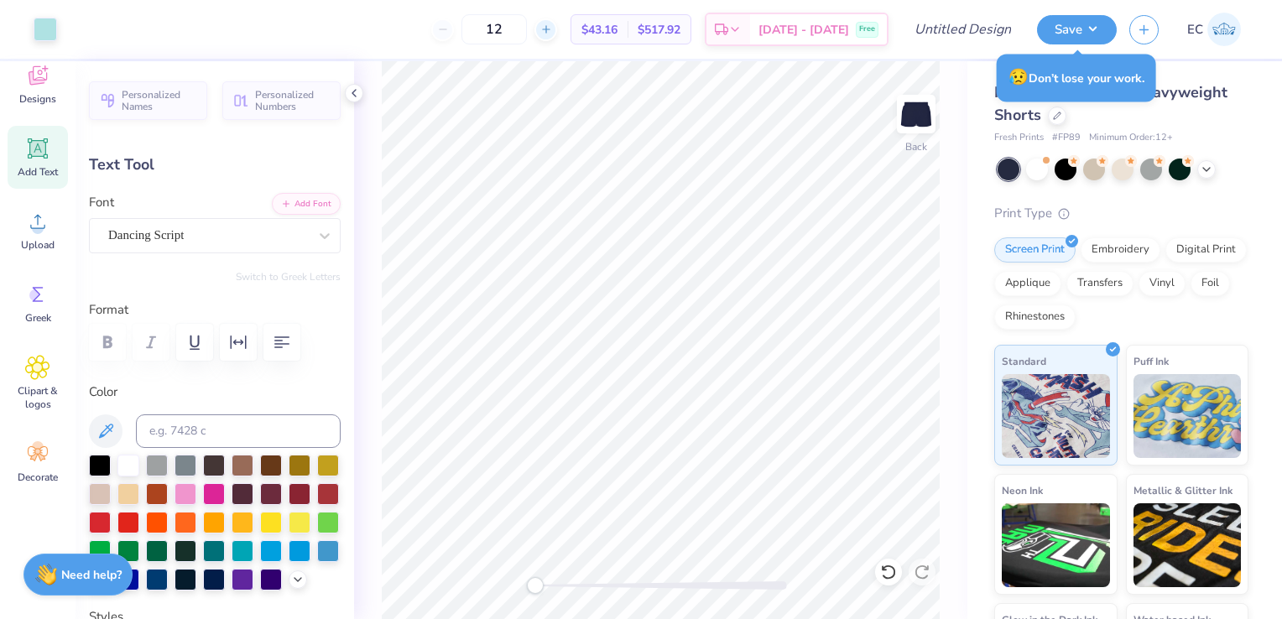
click at [552, 28] on icon at bounding box center [546, 29] width 12 height 12
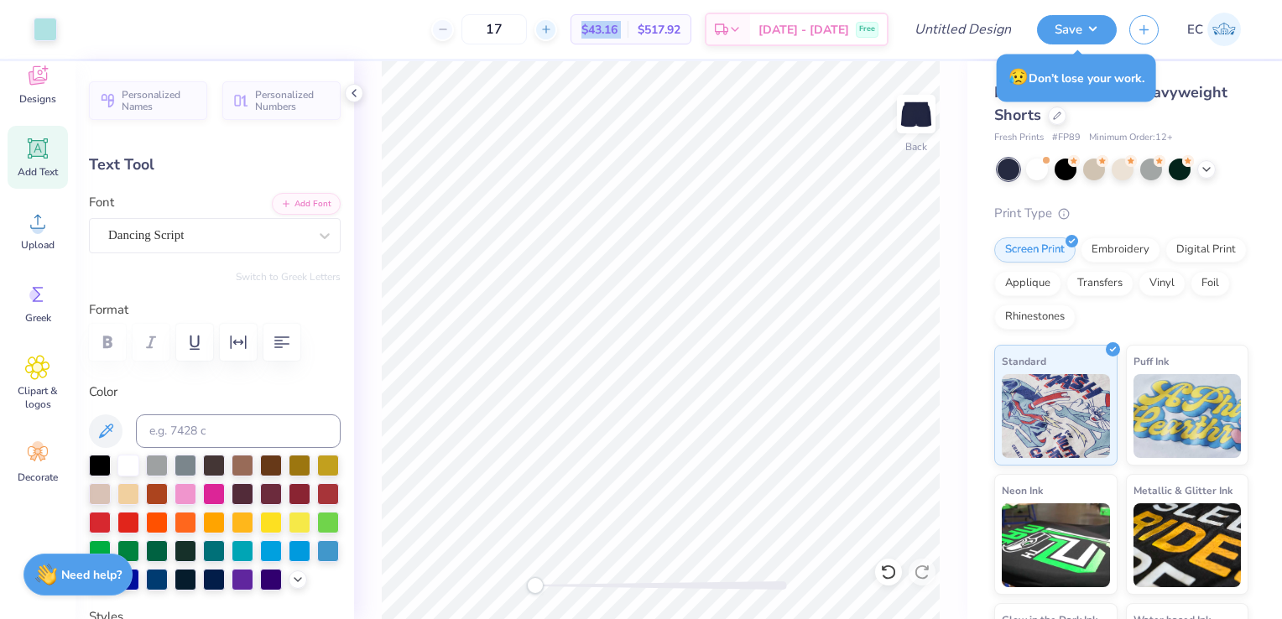
click at [552, 28] on icon at bounding box center [546, 29] width 12 height 12
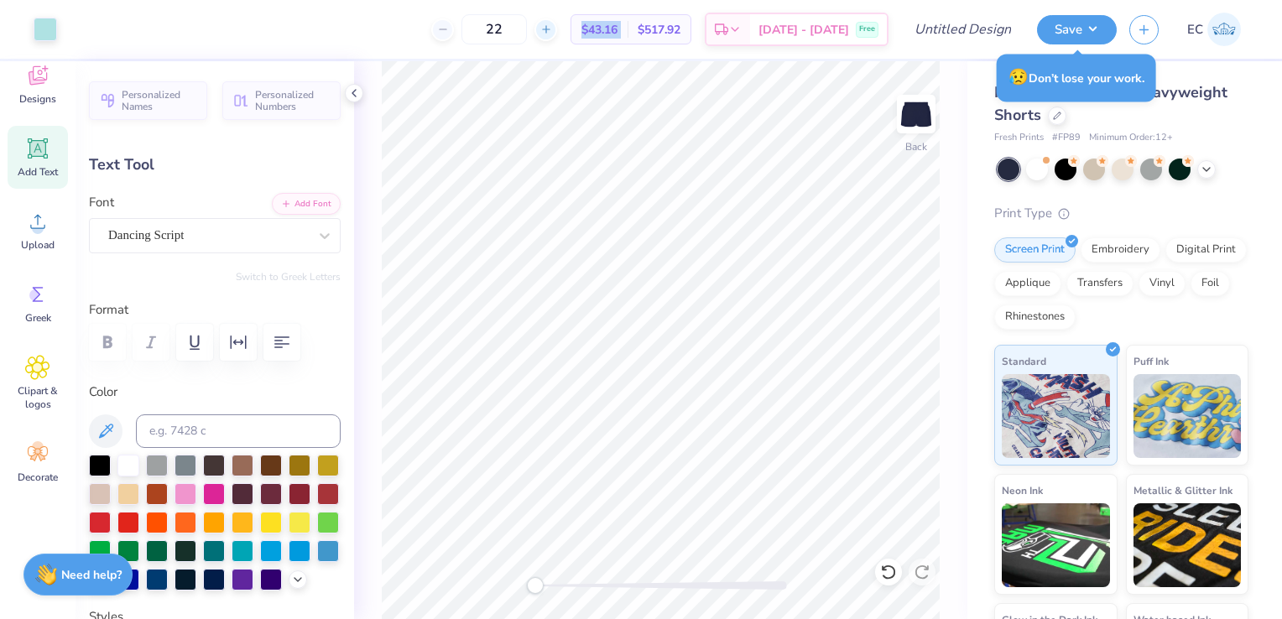
click at [552, 28] on icon at bounding box center [546, 29] width 12 height 12
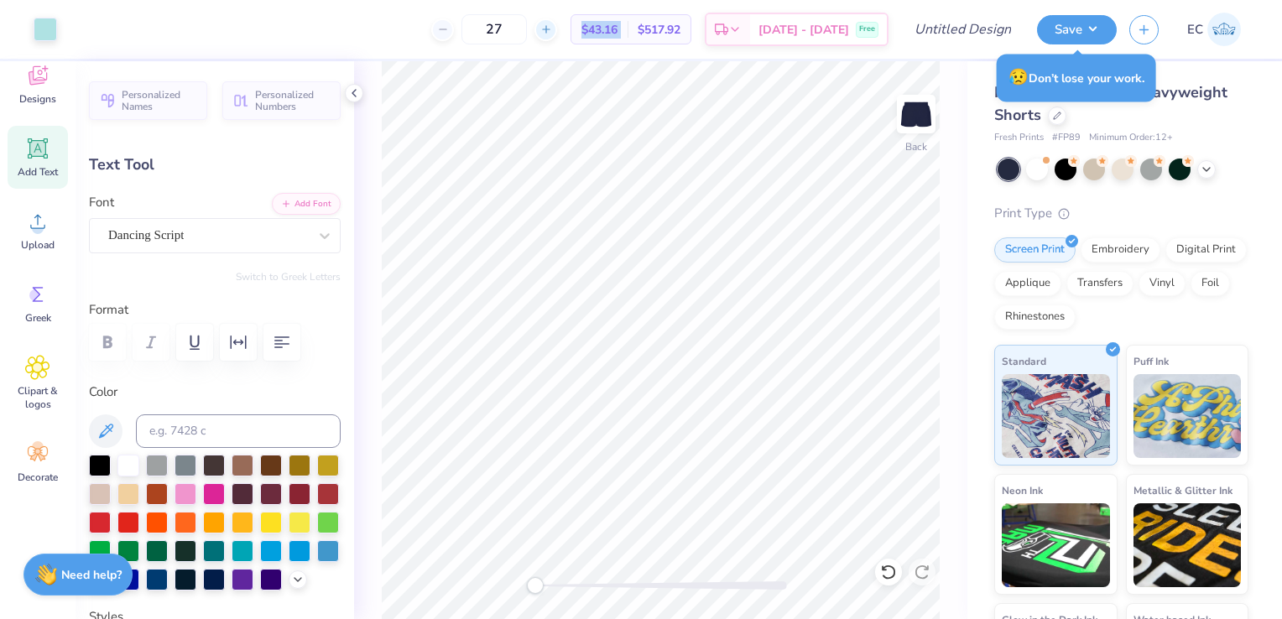
click at [552, 28] on icon at bounding box center [546, 29] width 12 height 12
type input "30"
copy div "$43.16 Per Item"
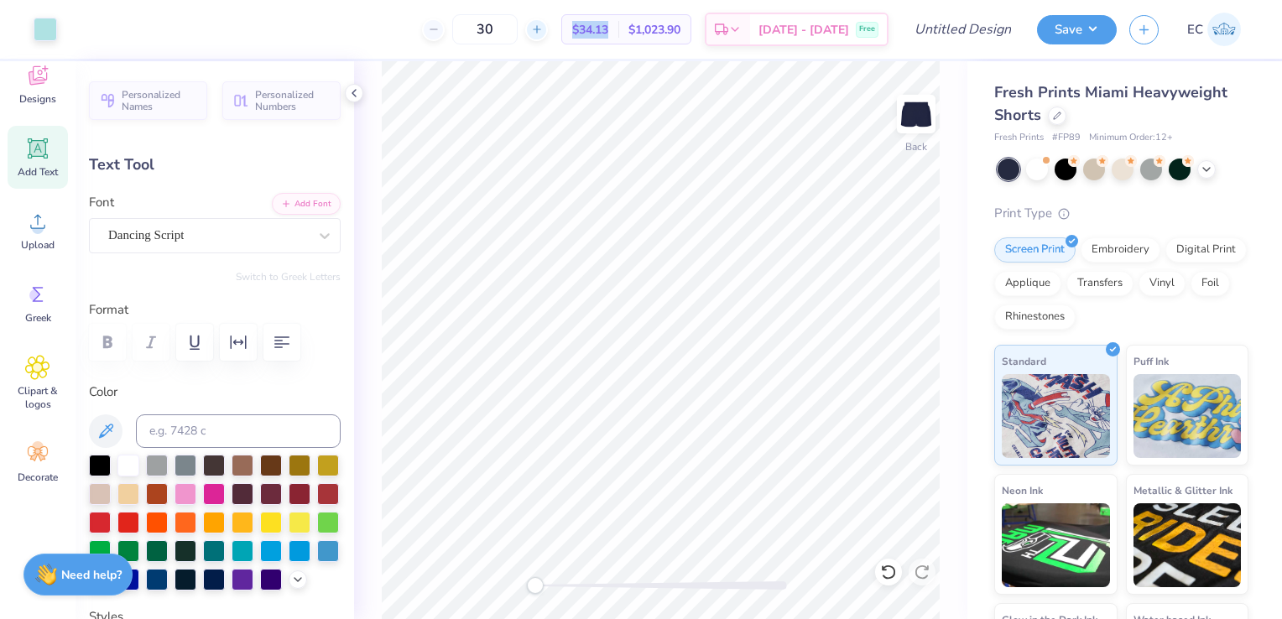
type input "0.0"
click at [1069, 31] on button "Save" at bounding box center [1077, 27] width 80 height 29
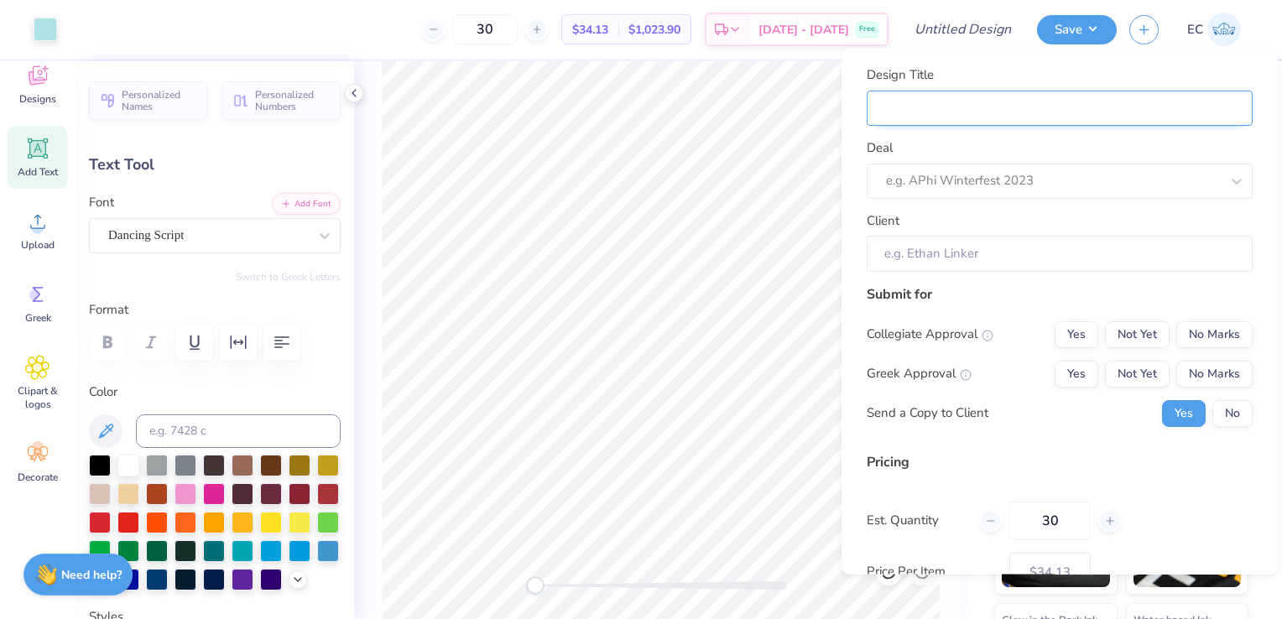
click at [1074, 107] on input "Design Title" at bounding box center [1060, 108] width 386 height 36
type input "delta gamma retreat merch"
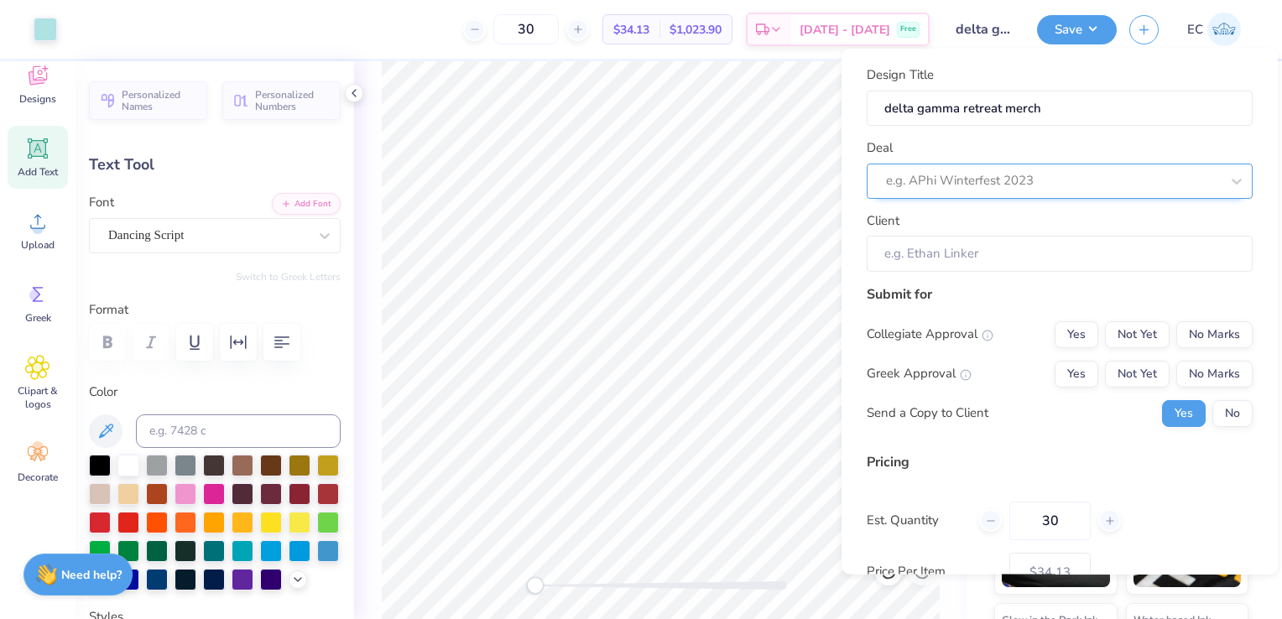
click at [1031, 176] on div at bounding box center [1053, 180] width 334 height 23
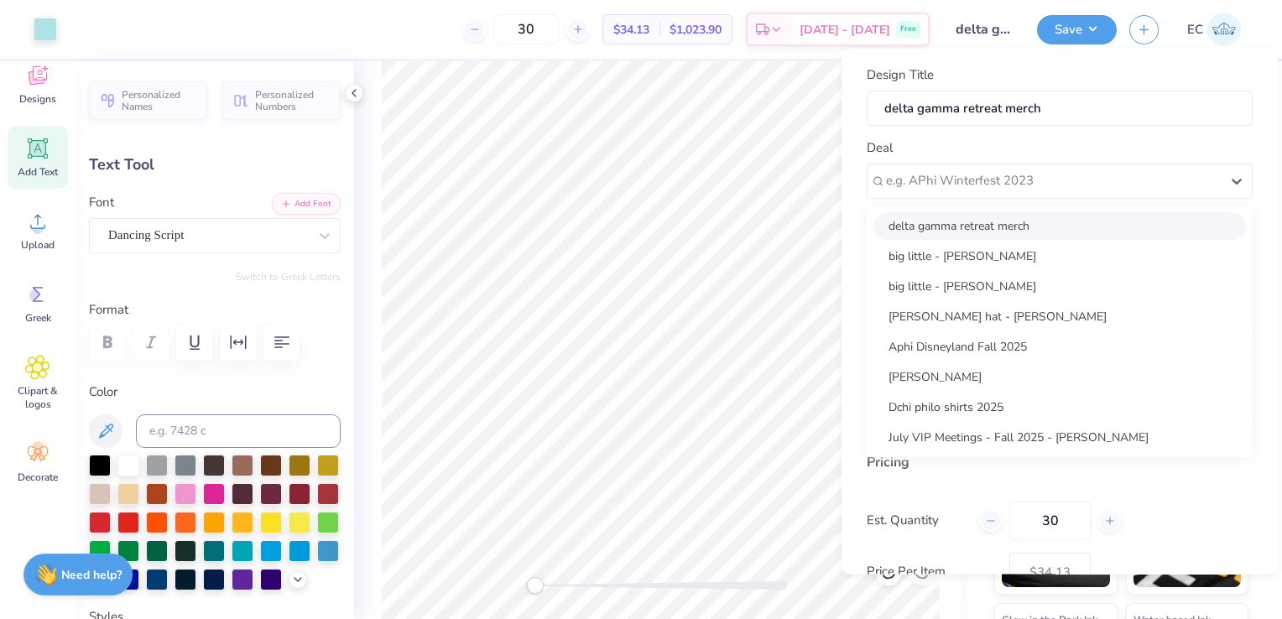
click at [1030, 228] on div "delta gamma retreat merch" at bounding box center [1059, 225] width 373 height 28
type input "Leyla Labbaf"
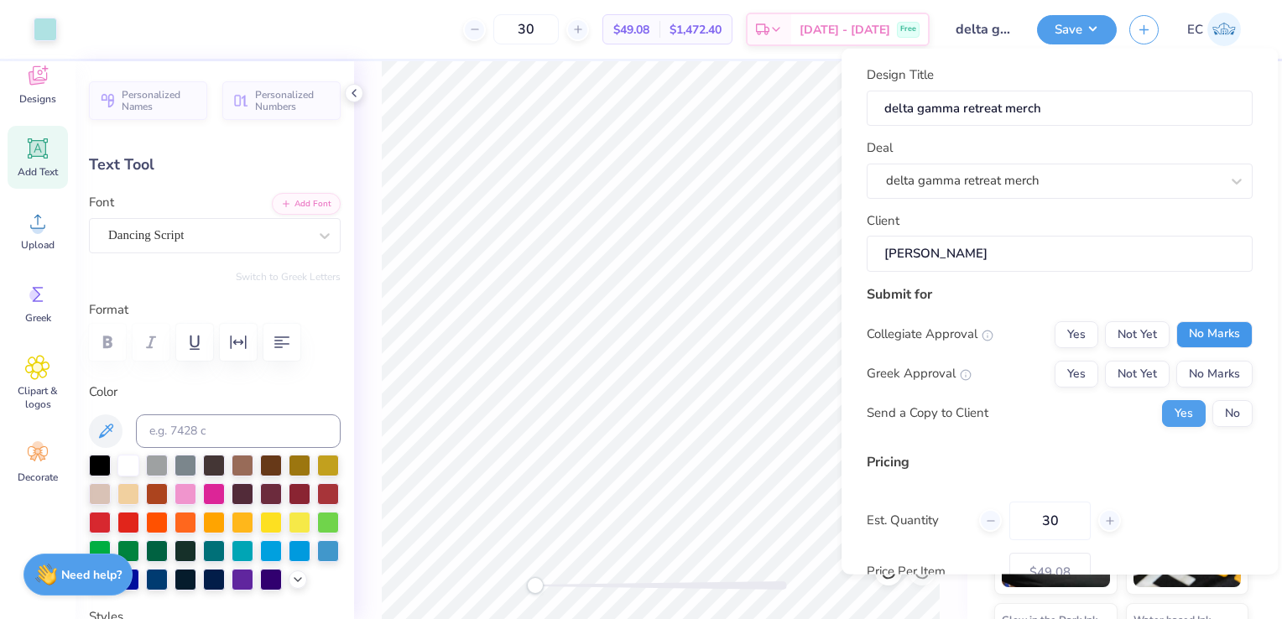
click at [1181, 327] on button "No Marks" at bounding box center [1214, 334] width 76 height 27
click at [1128, 373] on button "Not Yet" at bounding box center [1137, 373] width 65 height 27
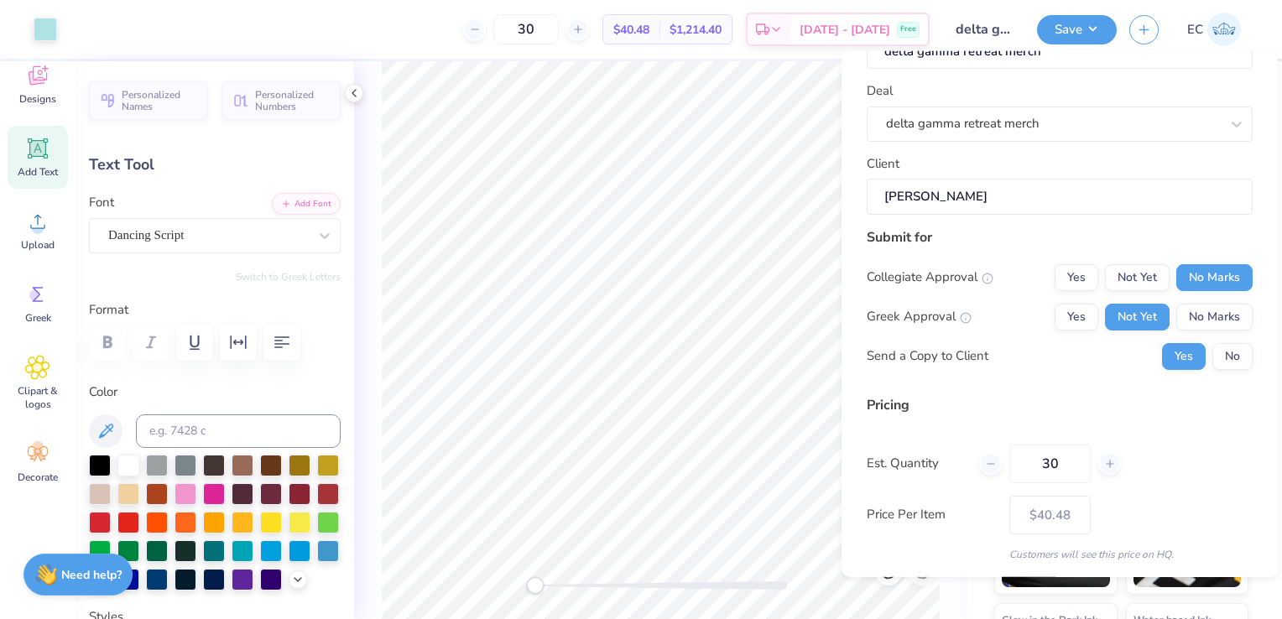
scroll to position [112, 0]
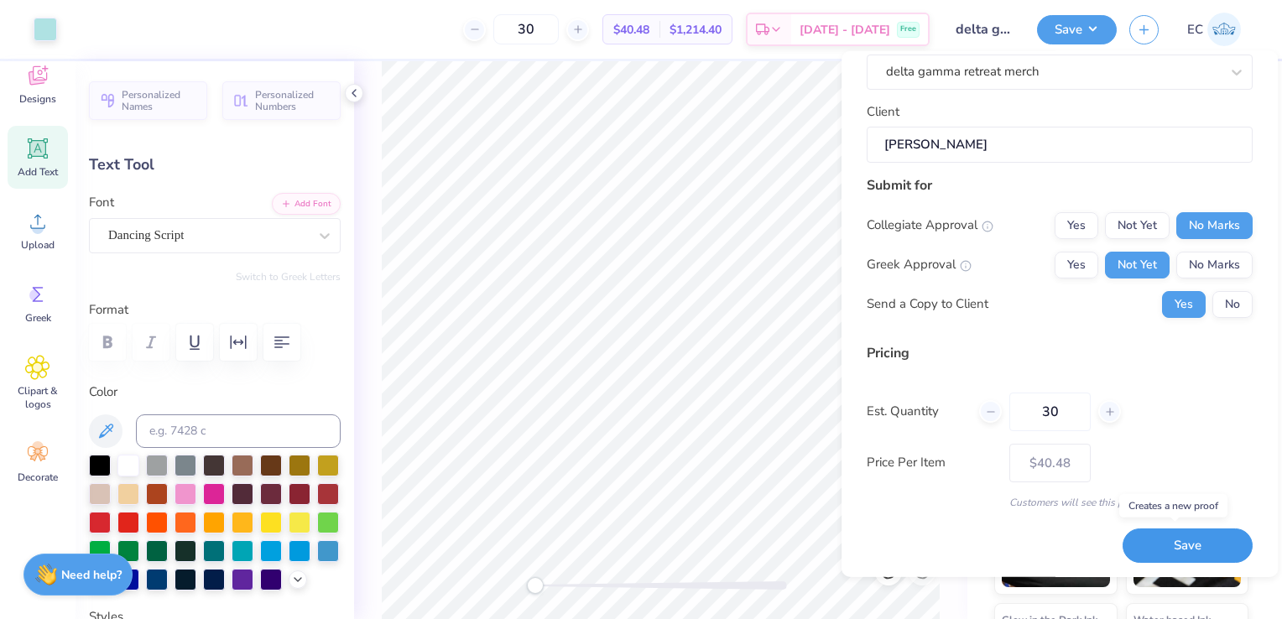
click at [1150, 540] on button "Save" at bounding box center [1188, 546] width 130 height 34
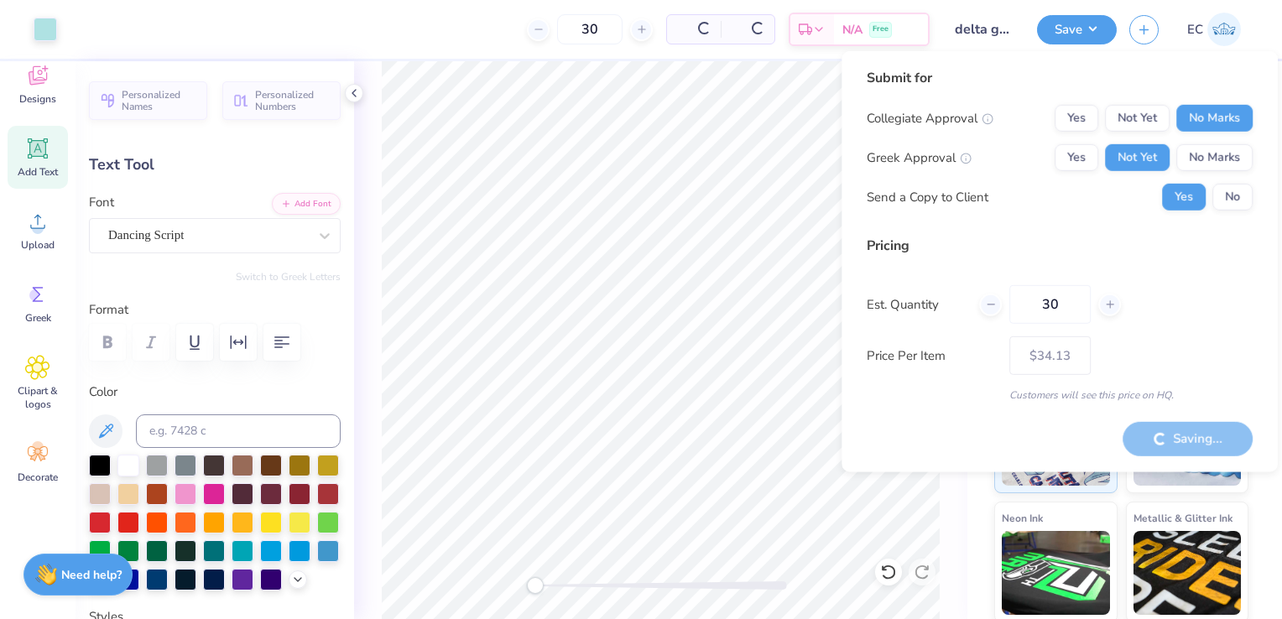
type input "– –"
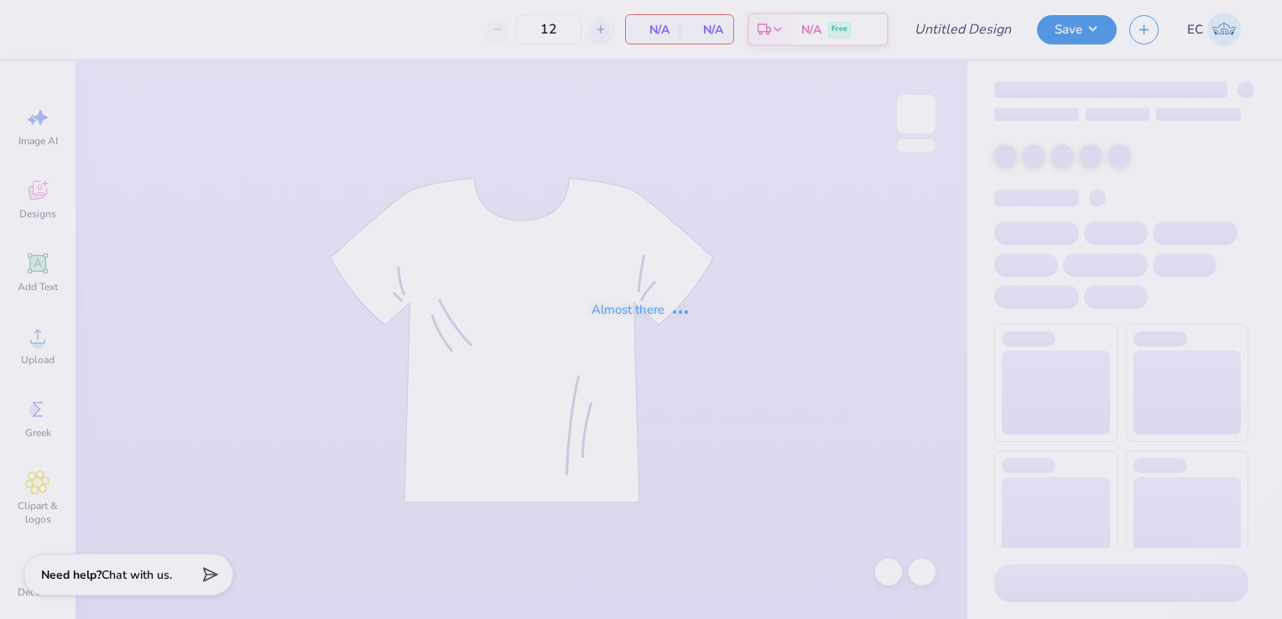
type input "delta gamma retreat merch"
type input "30"
